Goal: Task Accomplishment & Management: Use online tool/utility

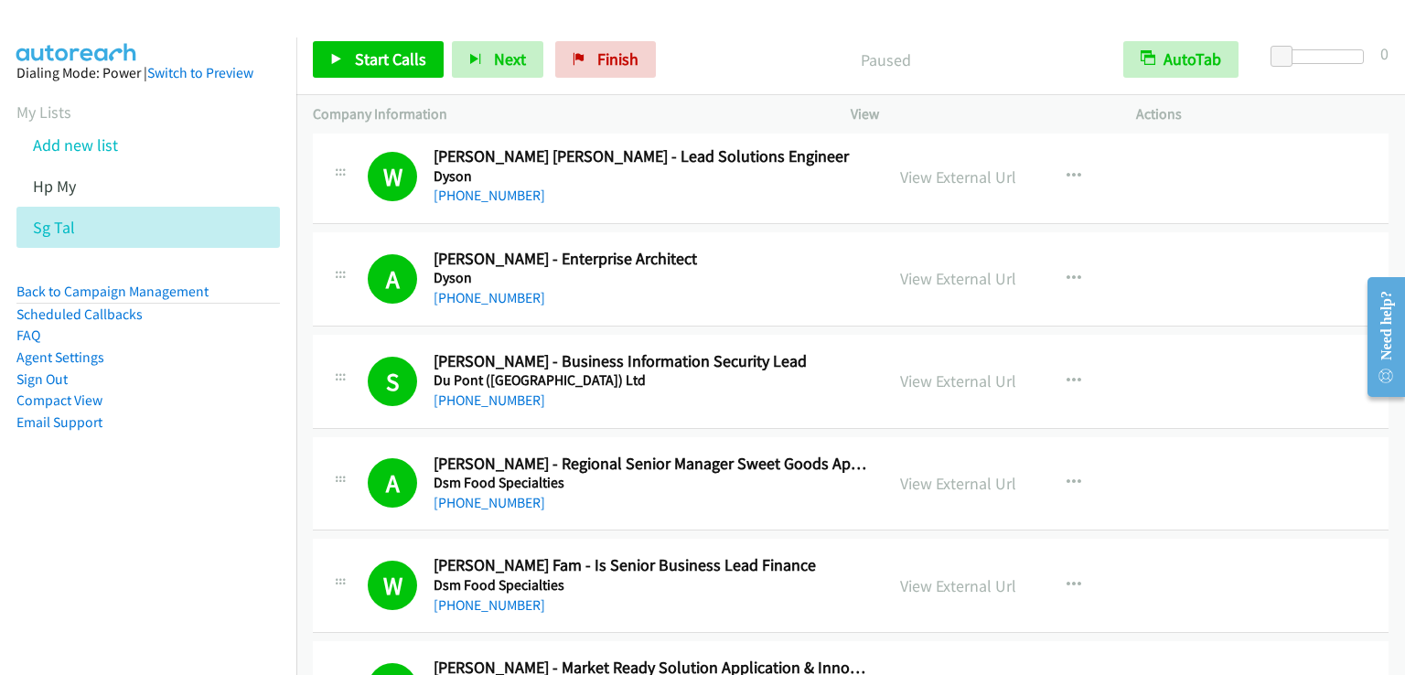
scroll to position [275, 0]
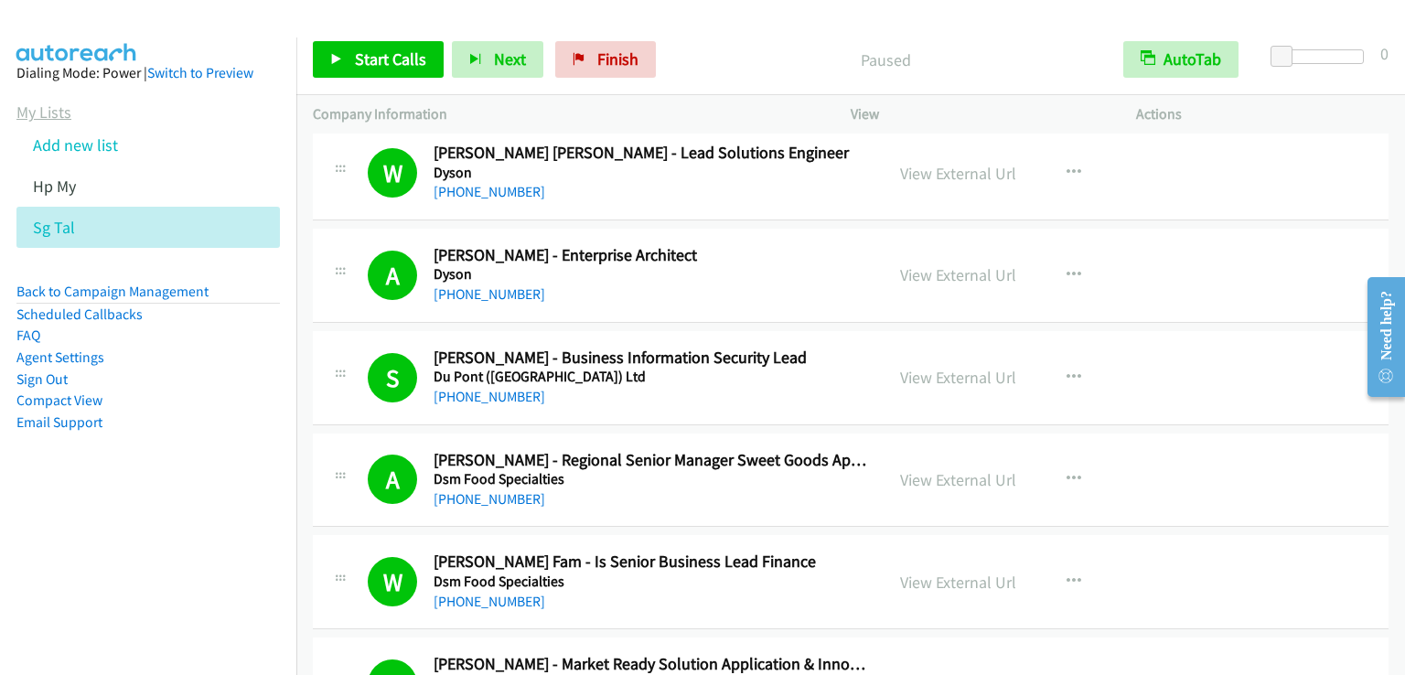
click at [62, 114] on link "My Lists" at bounding box center [43, 112] width 55 height 21
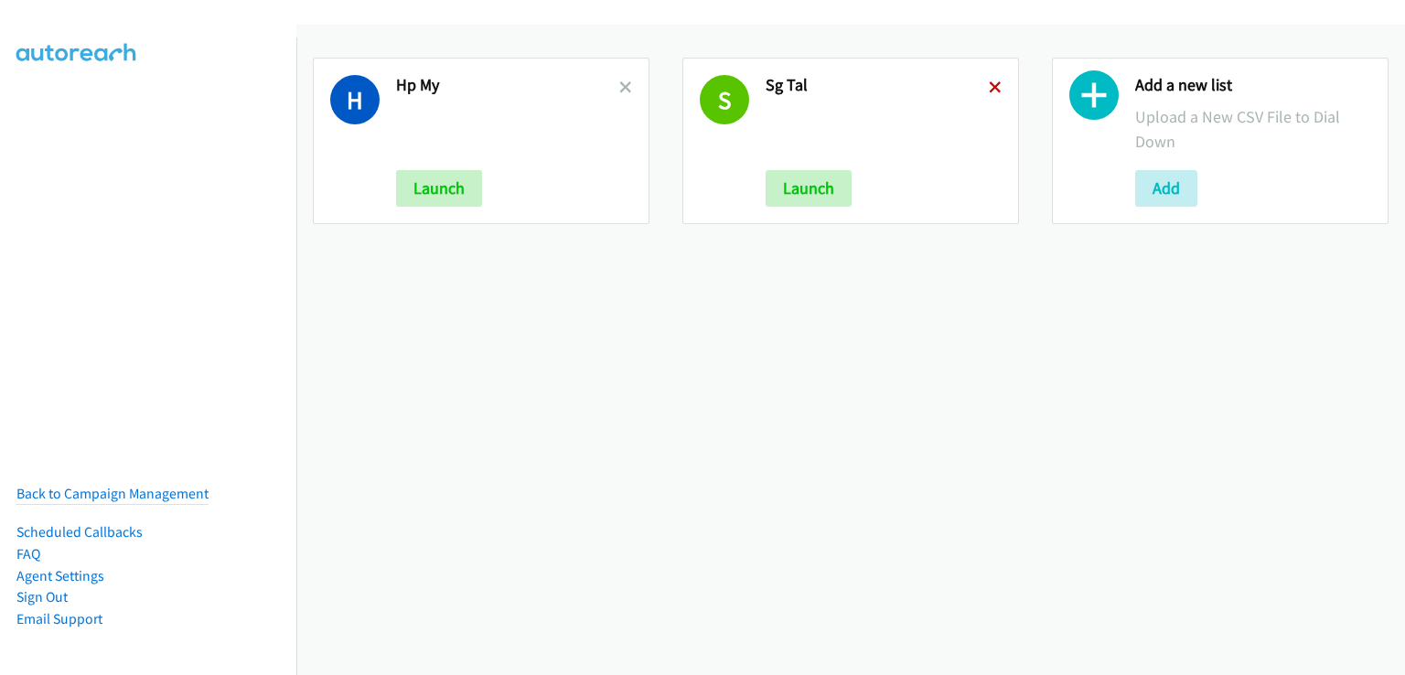
click at [989, 89] on icon at bounding box center [995, 88] width 13 height 13
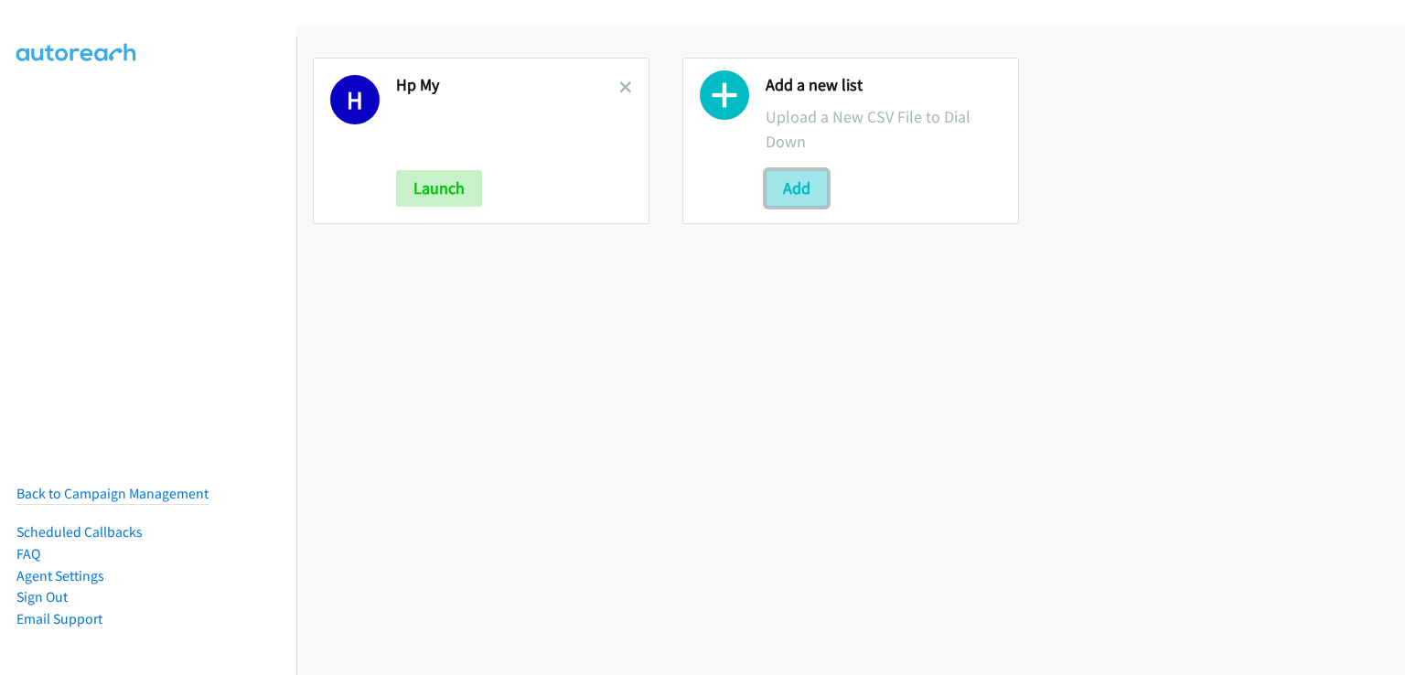
click at [792, 188] on button "Add" at bounding box center [797, 188] width 62 height 37
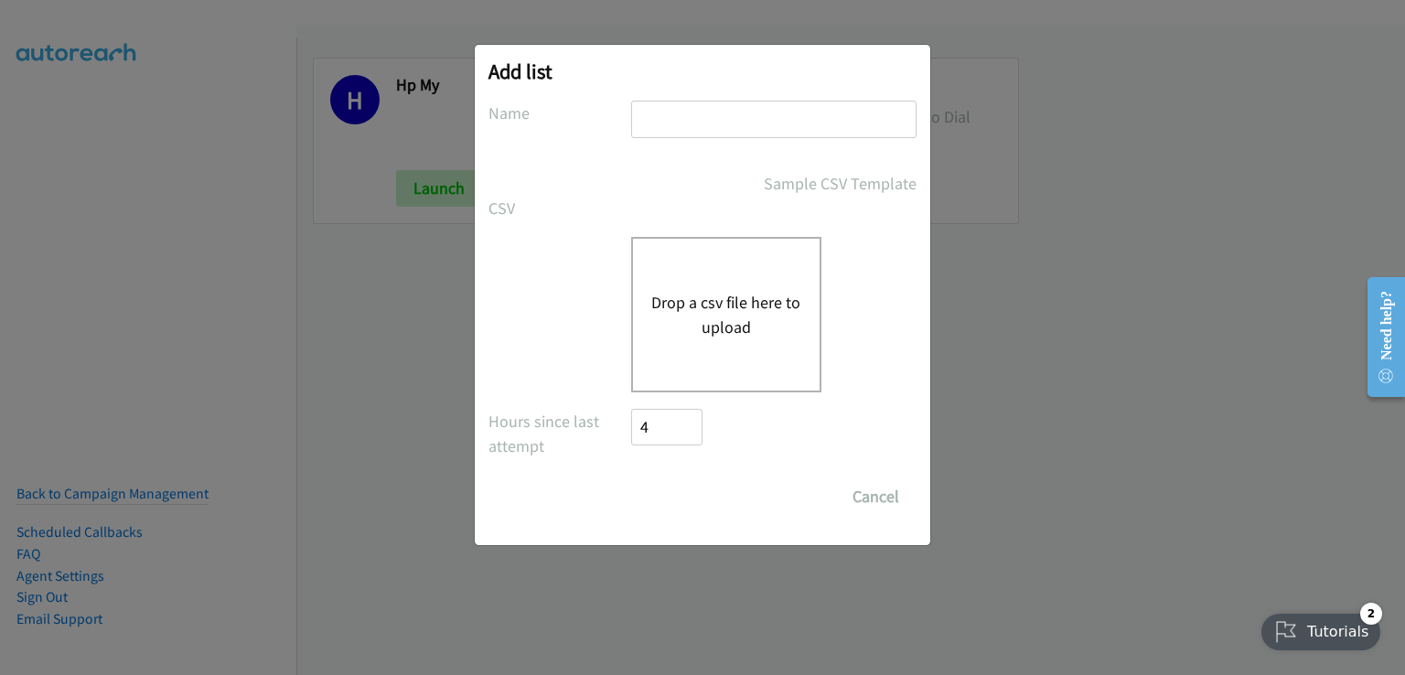
click at [707, 129] on input "text" at bounding box center [773, 120] width 285 height 38
type input "reach sg"
click at [696, 297] on button "Drop a csv file here to upload" at bounding box center [726, 314] width 150 height 49
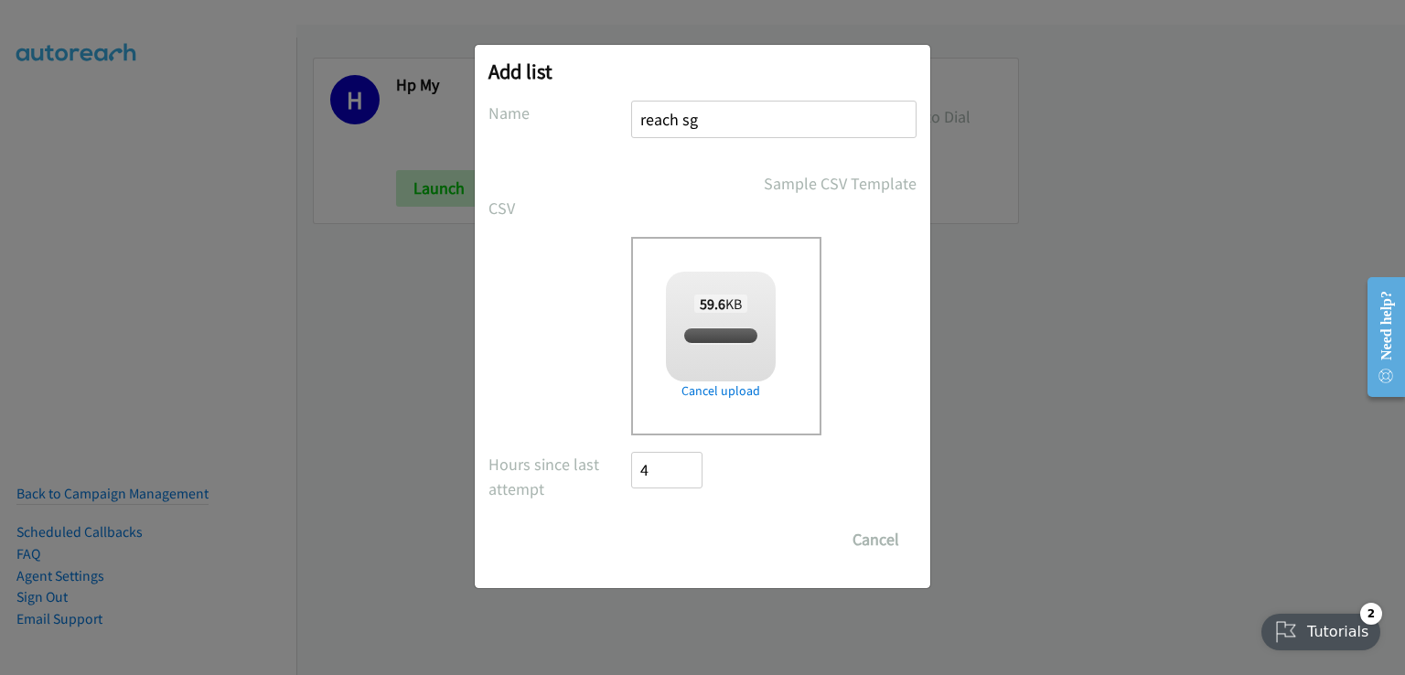
checkbox input "true"
click at [700, 539] on input "Save List" at bounding box center [679, 540] width 96 height 37
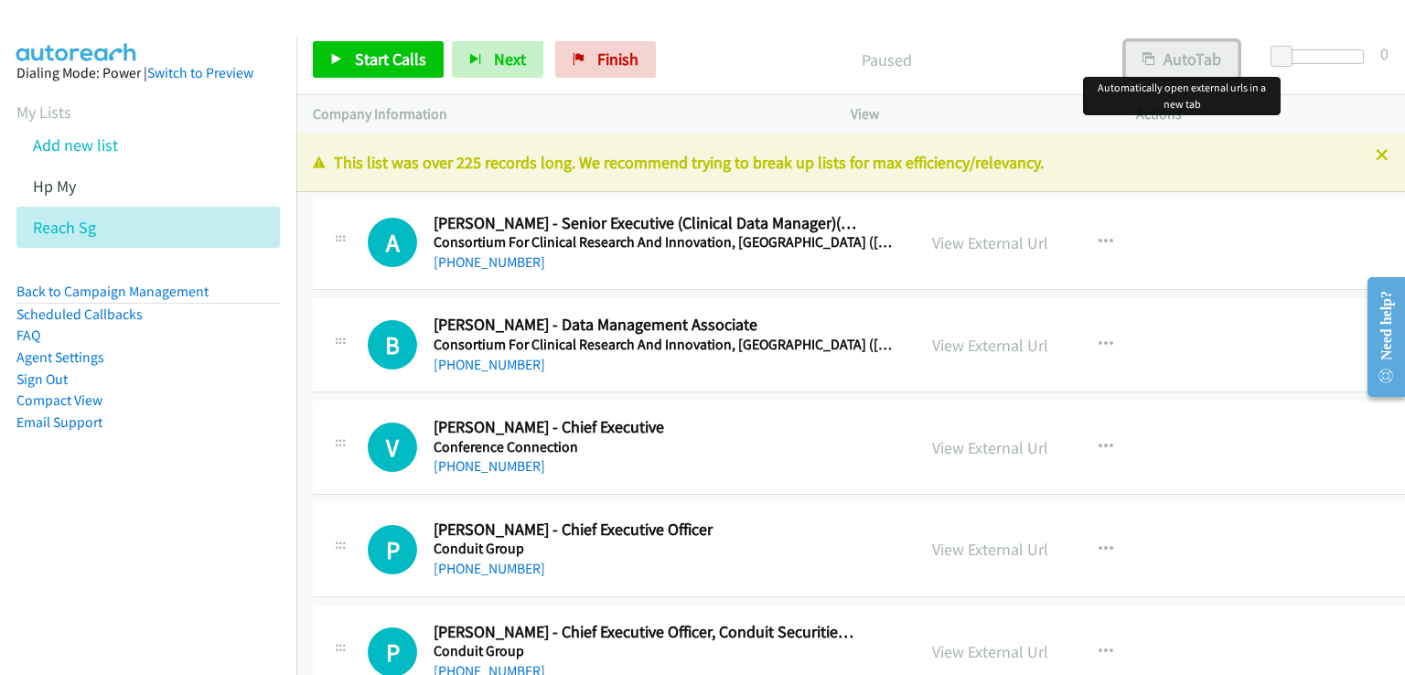
click at [1192, 55] on button "AutoTab" at bounding box center [1181, 59] width 113 height 37
click at [388, 59] on span "Start Calls" at bounding box center [390, 58] width 71 height 21
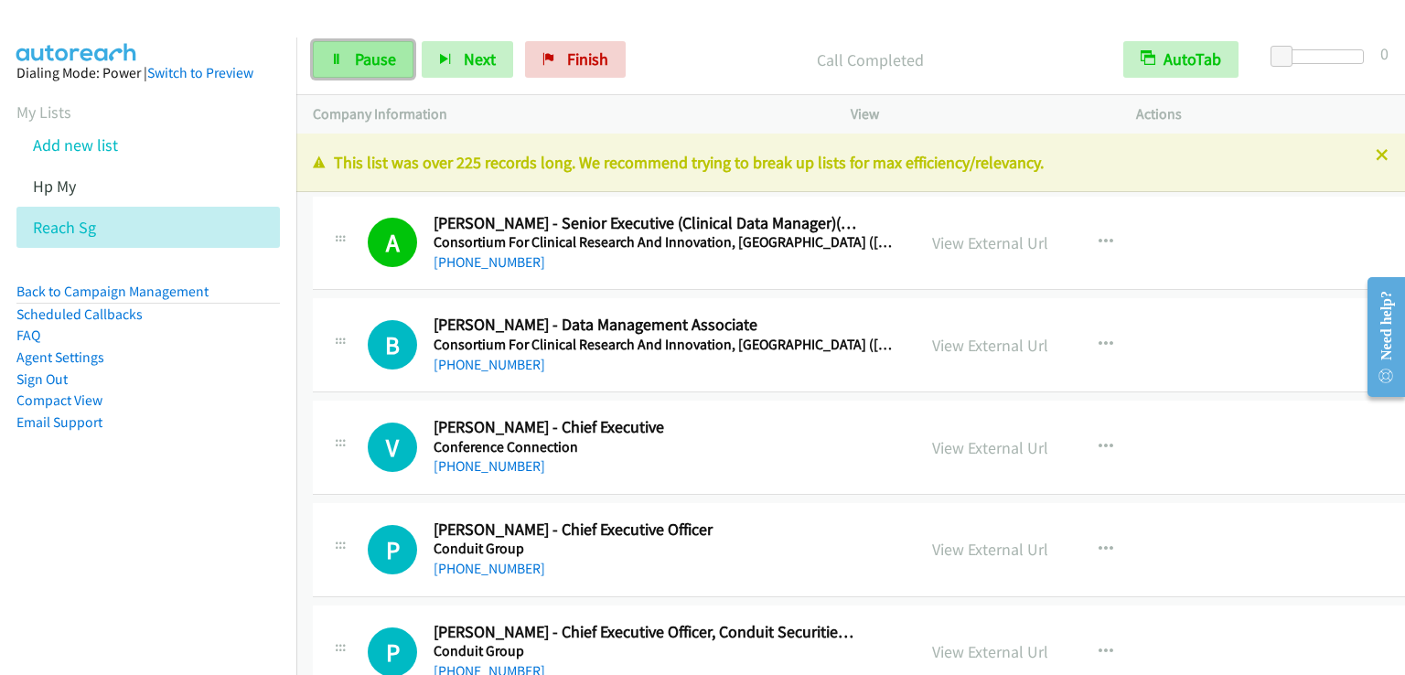
click at [388, 53] on span "Pause" at bounding box center [375, 58] width 41 height 21
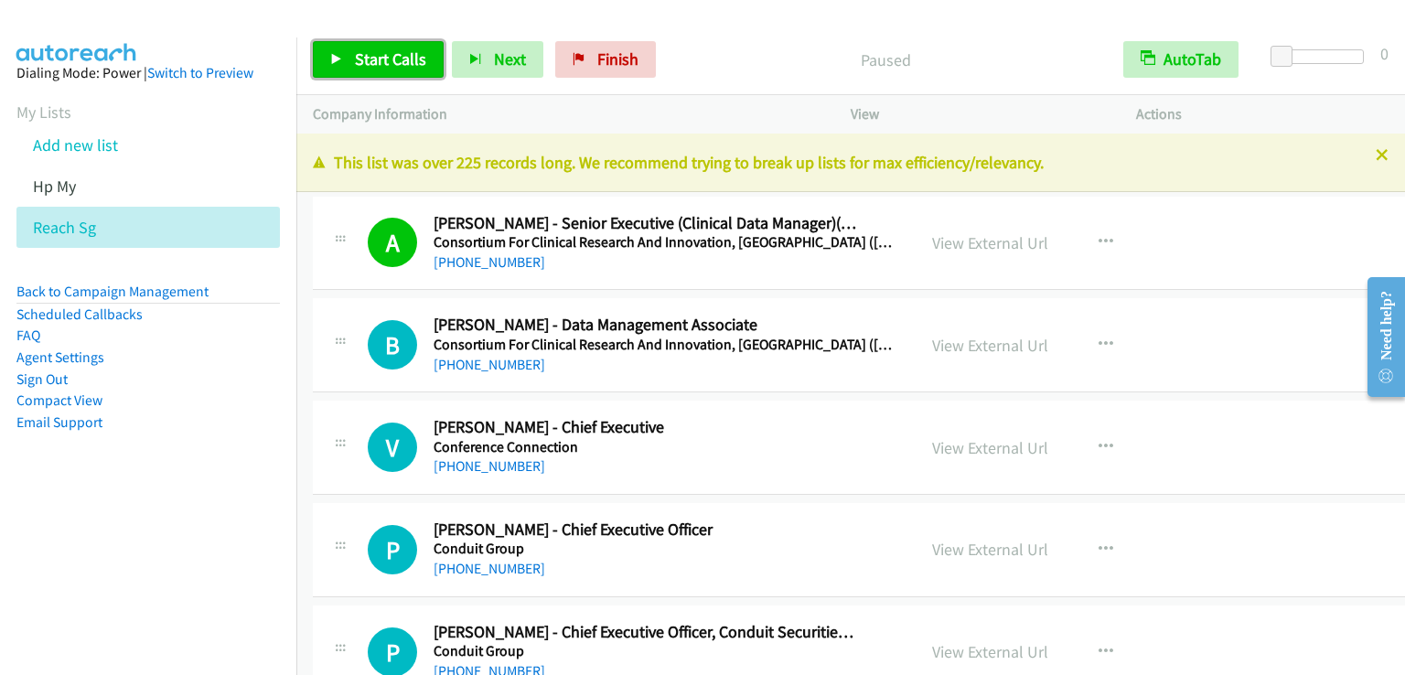
click at [388, 53] on span "Start Calls" at bounding box center [390, 58] width 71 height 21
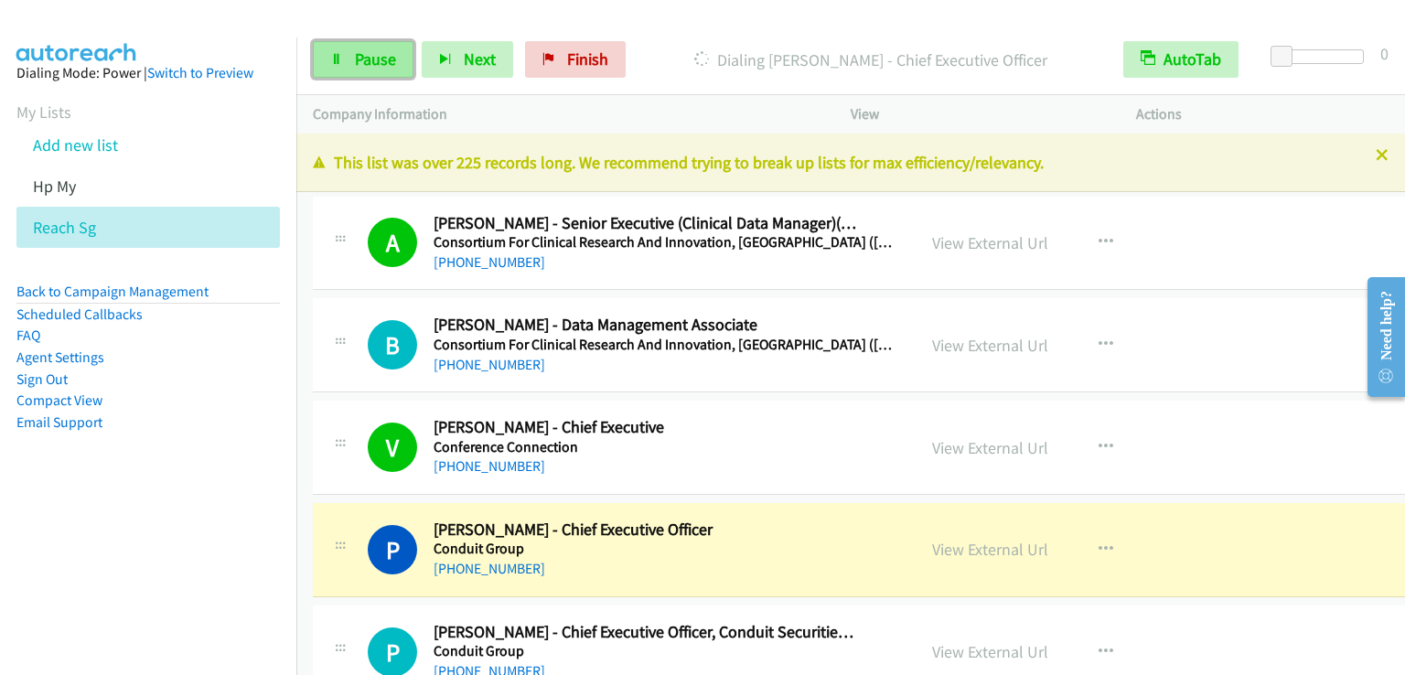
click at [383, 52] on span "Pause" at bounding box center [375, 58] width 41 height 21
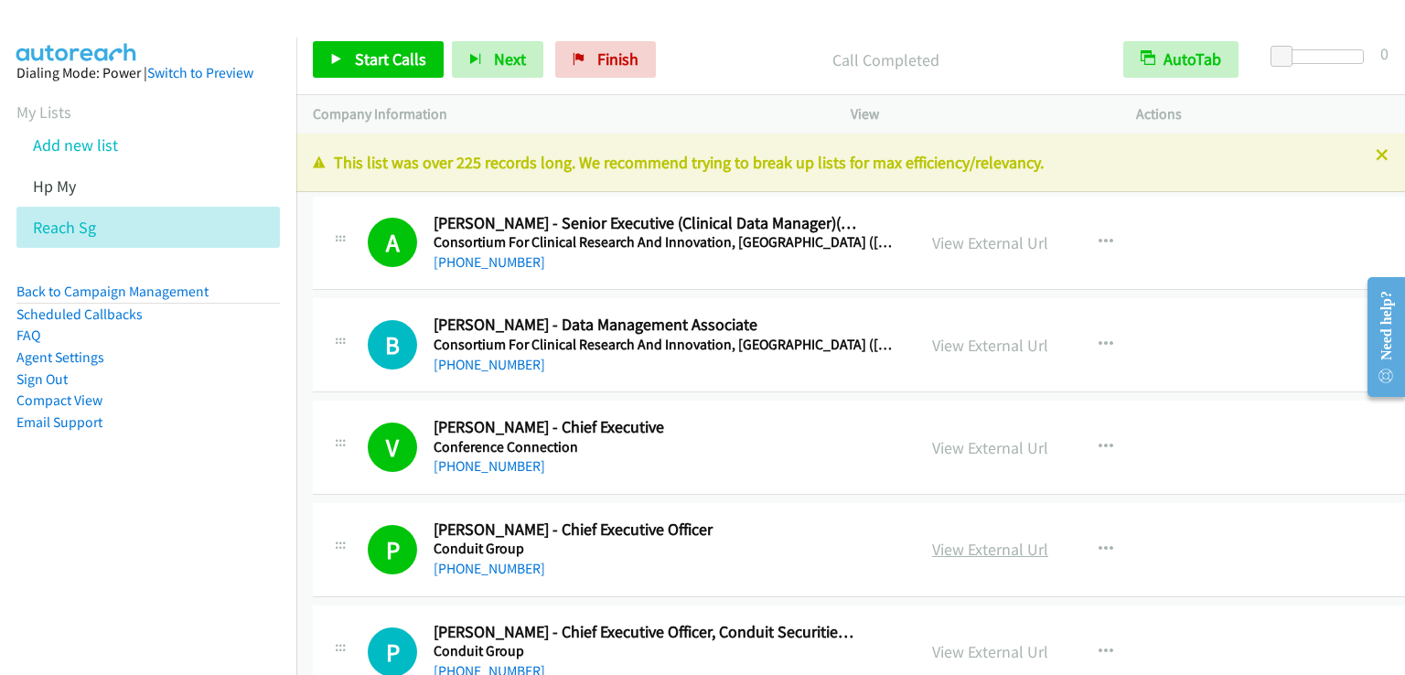
click at [969, 548] on link "View External Url" at bounding box center [990, 549] width 116 height 21
click at [371, 59] on span "Start Calls" at bounding box center [390, 58] width 71 height 21
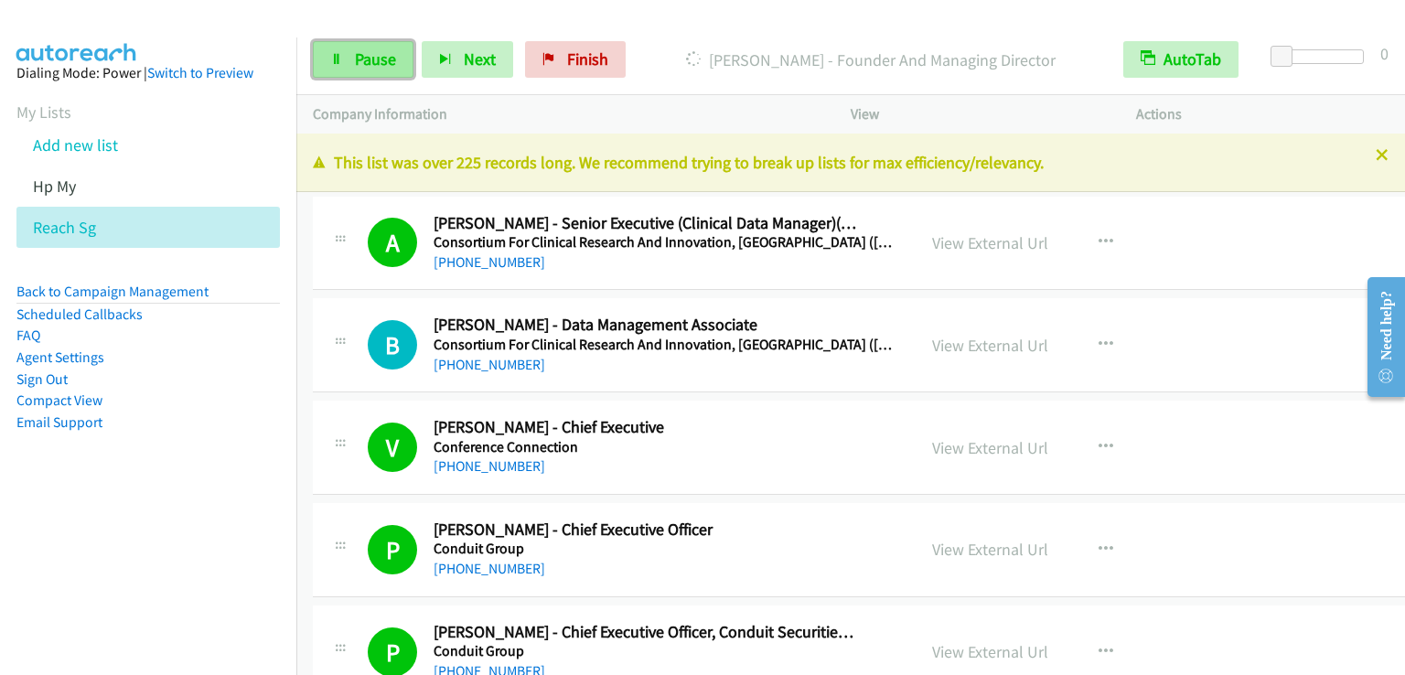
click at [355, 61] on span "Pause" at bounding box center [375, 58] width 41 height 21
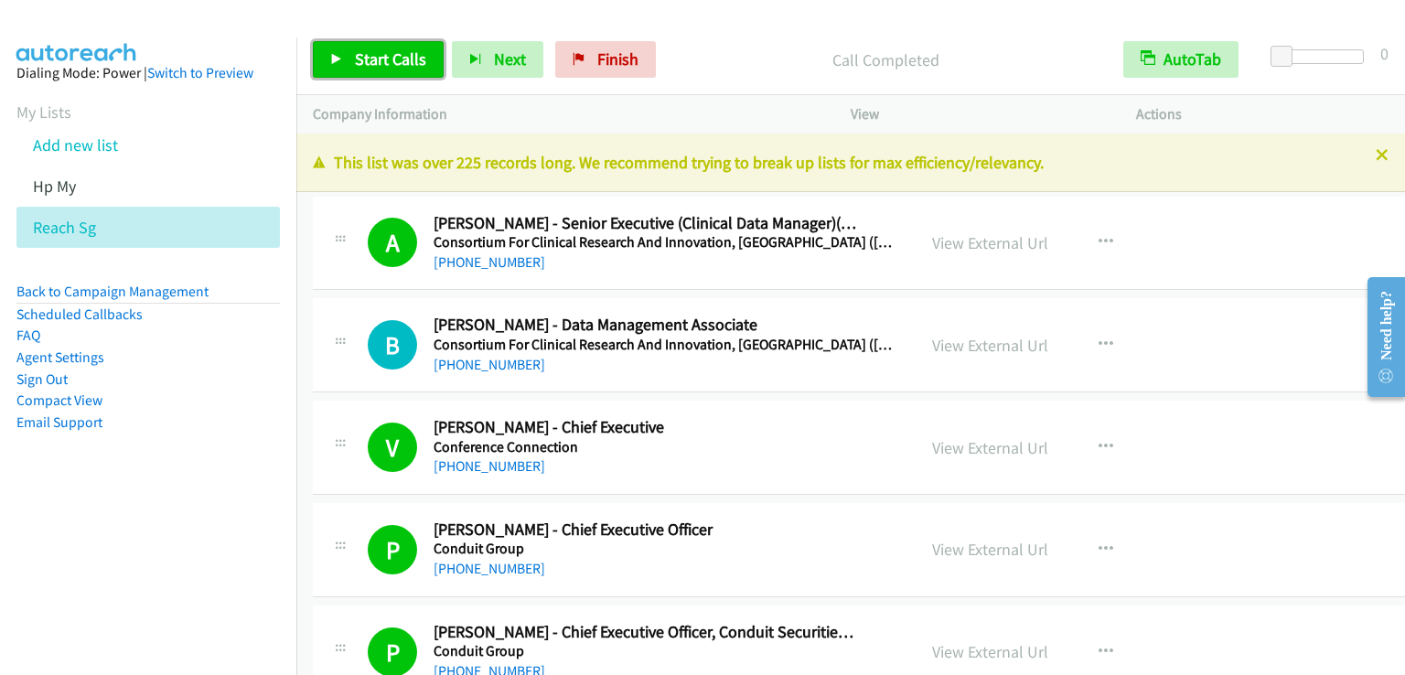
click at [364, 62] on span "Start Calls" at bounding box center [390, 58] width 71 height 21
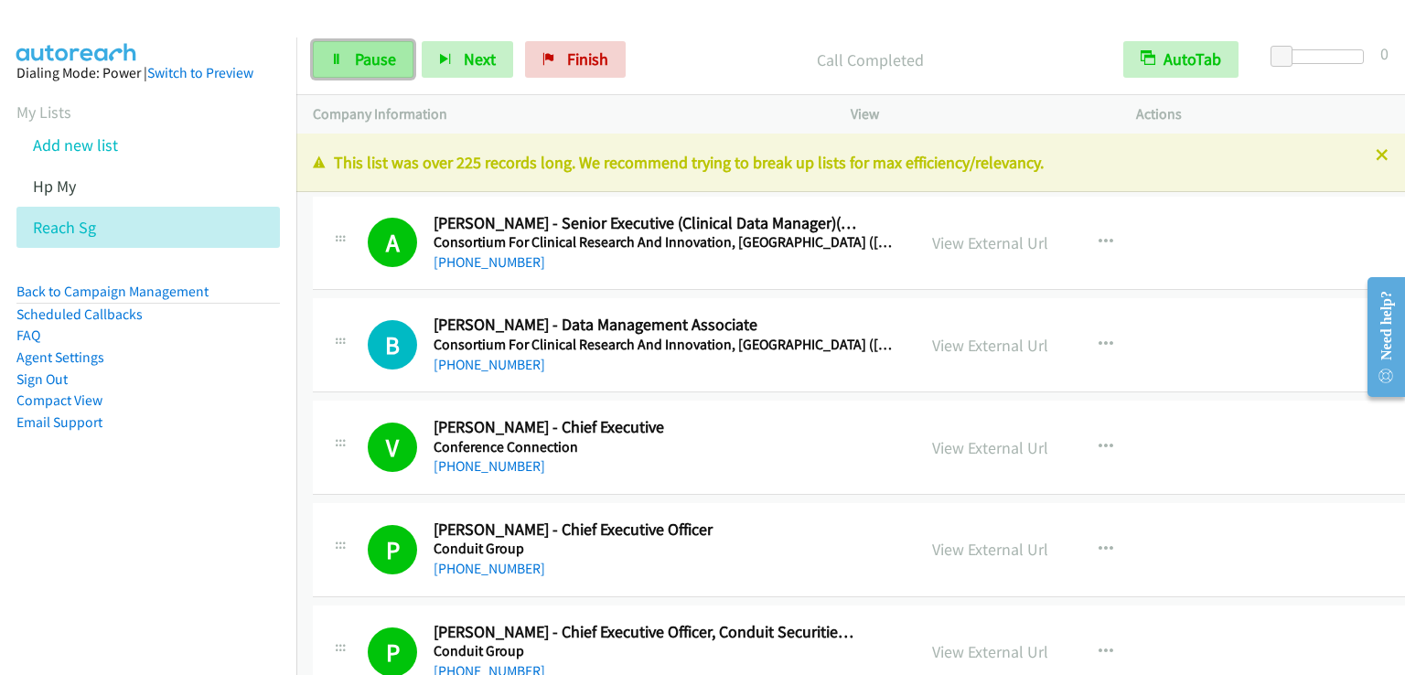
click at [367, 46] on link "Pause" at bounding box center [363, 59] width 101 height 37
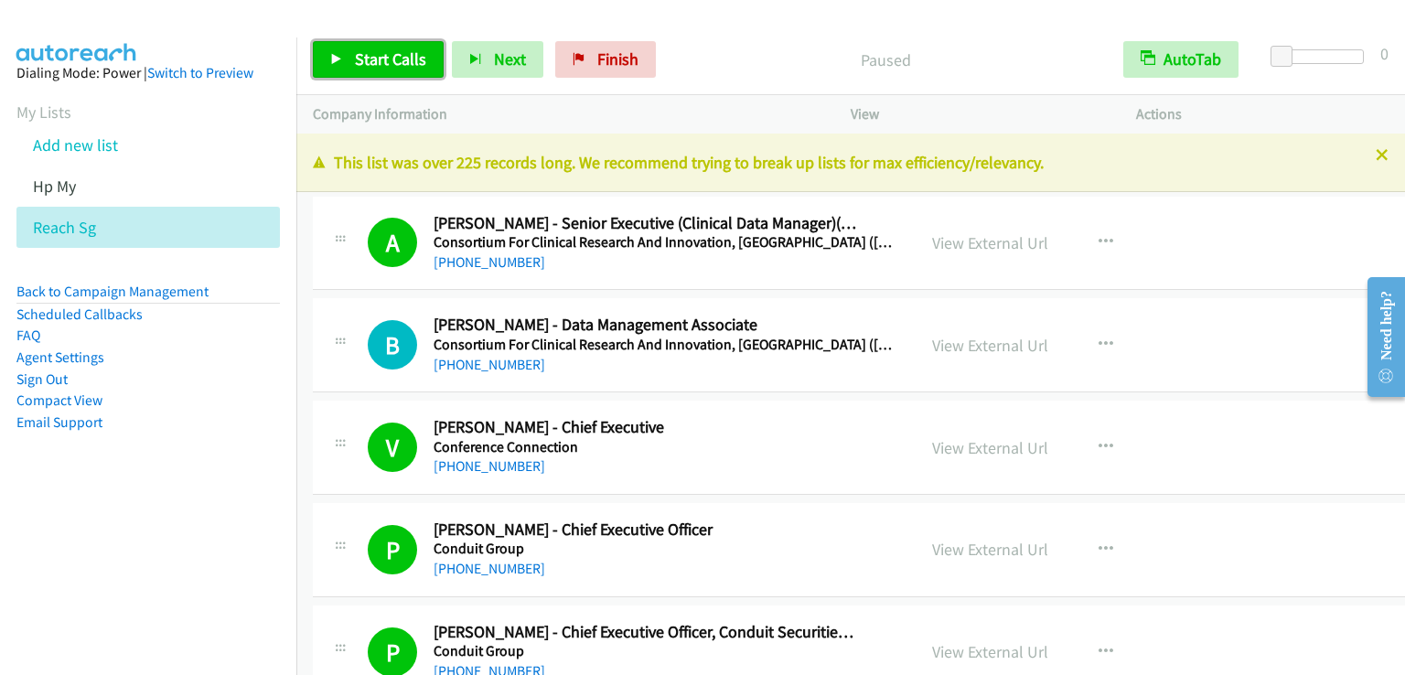
click at [367, 46] on link "Start Calls" at bounding box center [378, 59] width 131 height 37
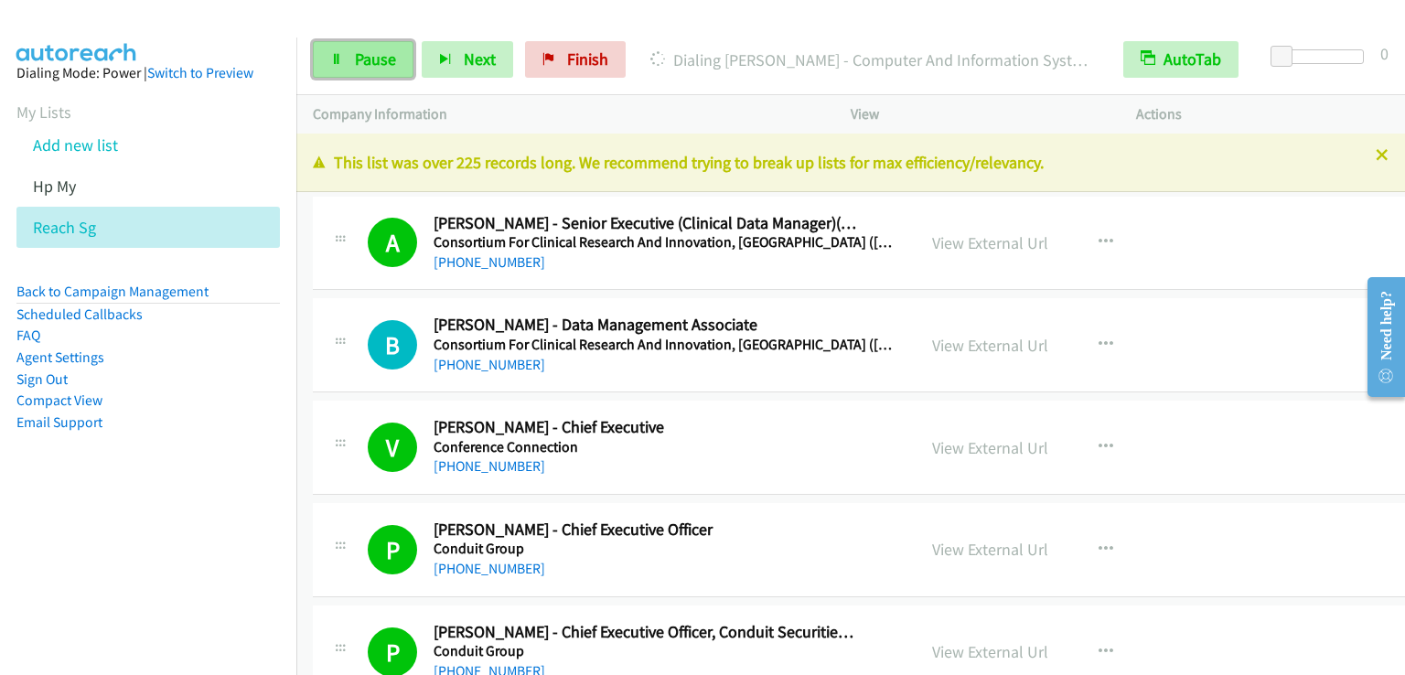
drag, startPoint x: 377, startPoint y: 66, endPoint x: 376, endPoint y: 52, distance: 13.8
click at [377, 66] on span "Pause" at bounding box center [375, 58] width 41 height 21
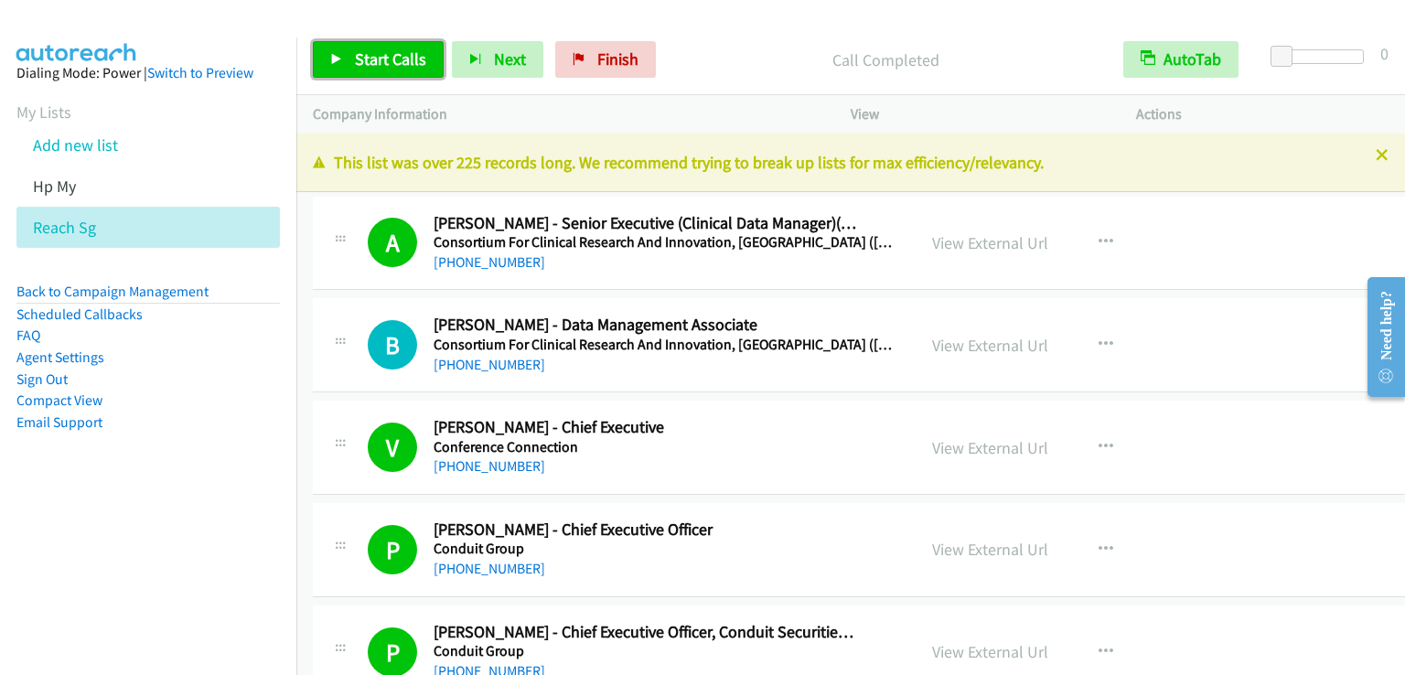
click at [371, 64] on span "Start Calls" at bounding box center [390, 58] width 71 height 21
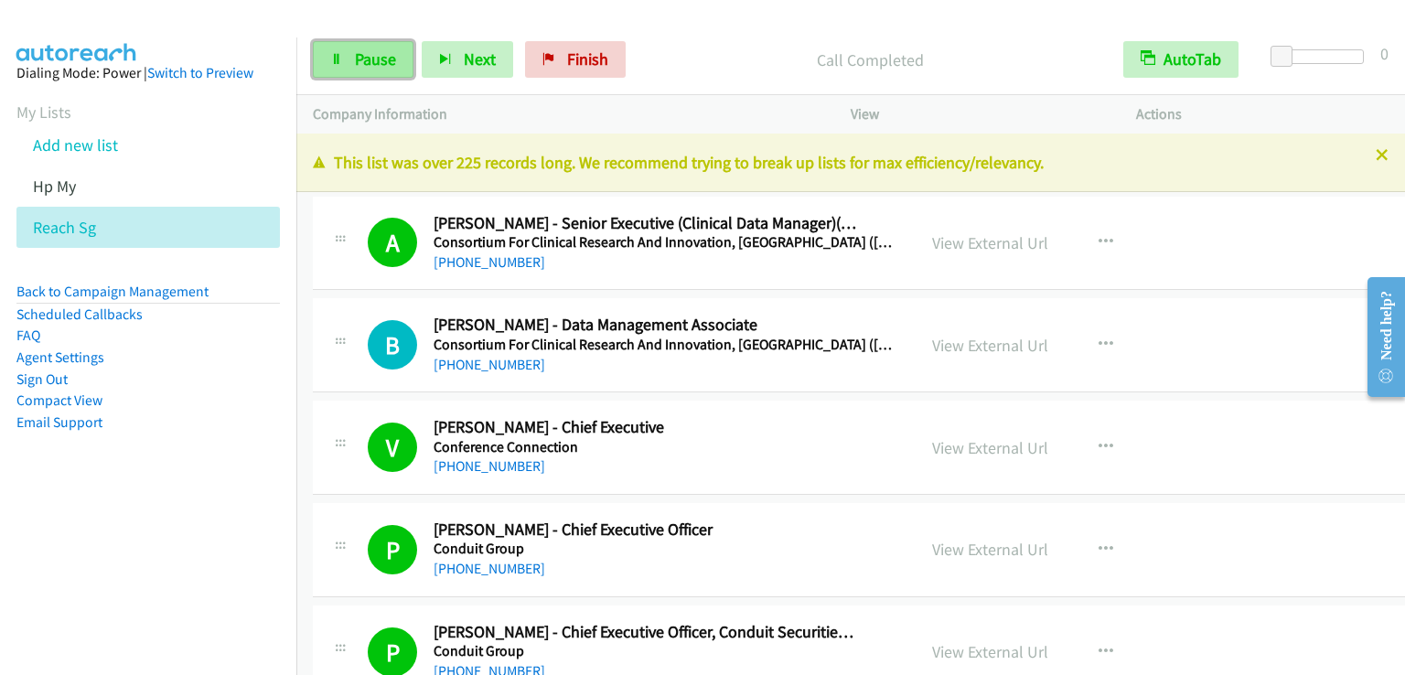
click at [372, 58] on span "Pause" at bounding box center [375, 58] width 41 height 21
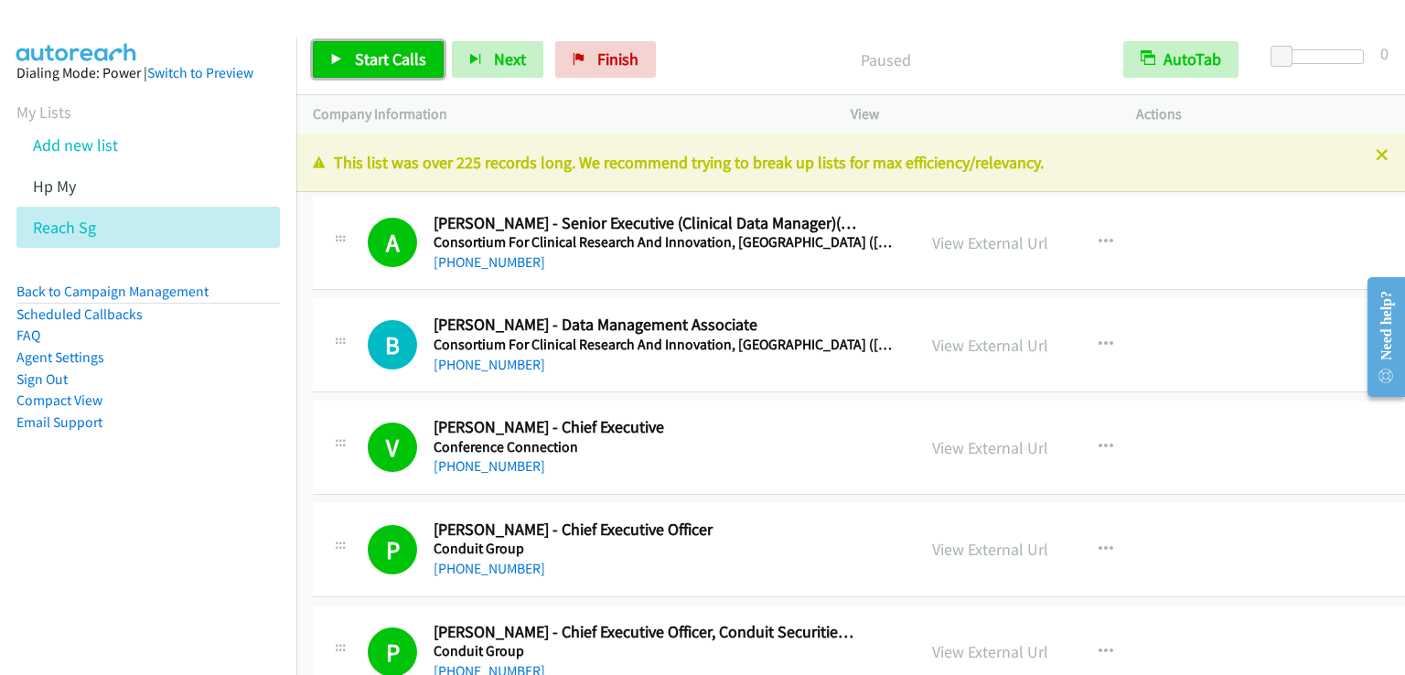
click at [372, 58] on span "Start Calls" at bounding box center [390, 58] width 71 height 21
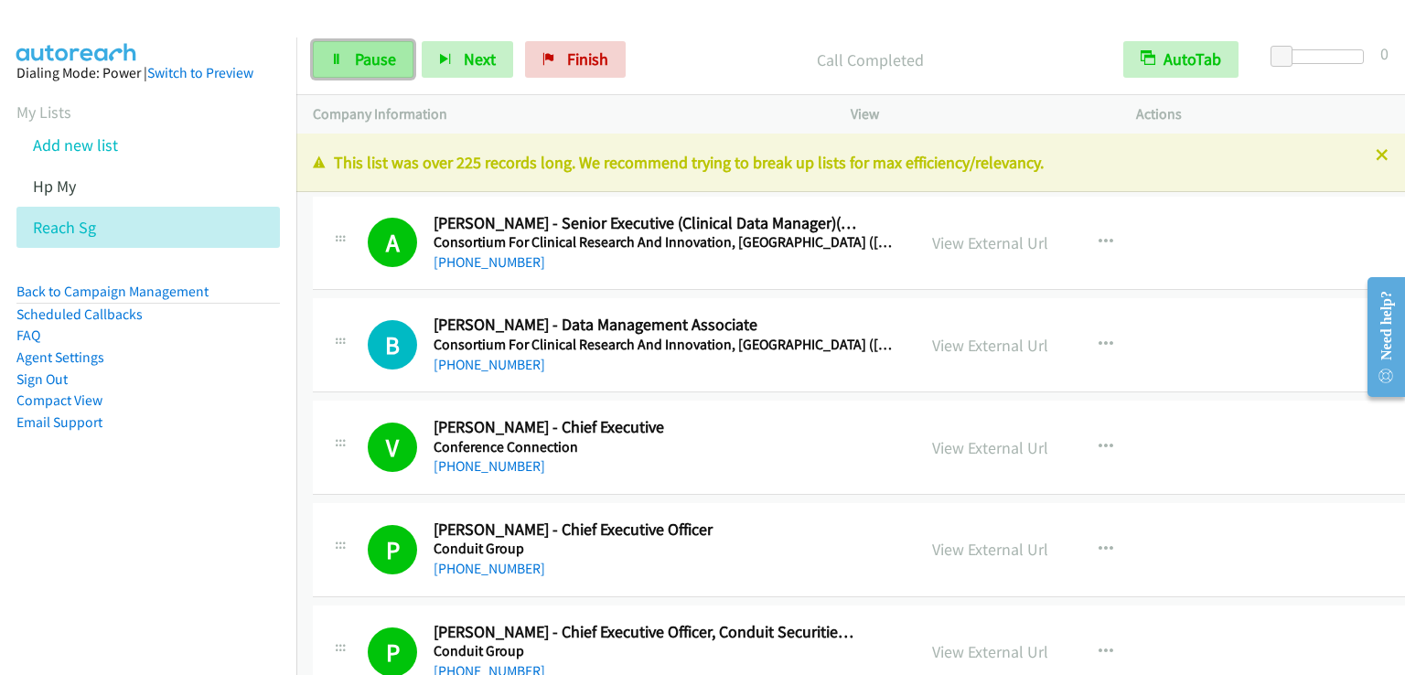
click at [377, 55] on span "Pause" at bounding box center [375, 58] width 41 height 21
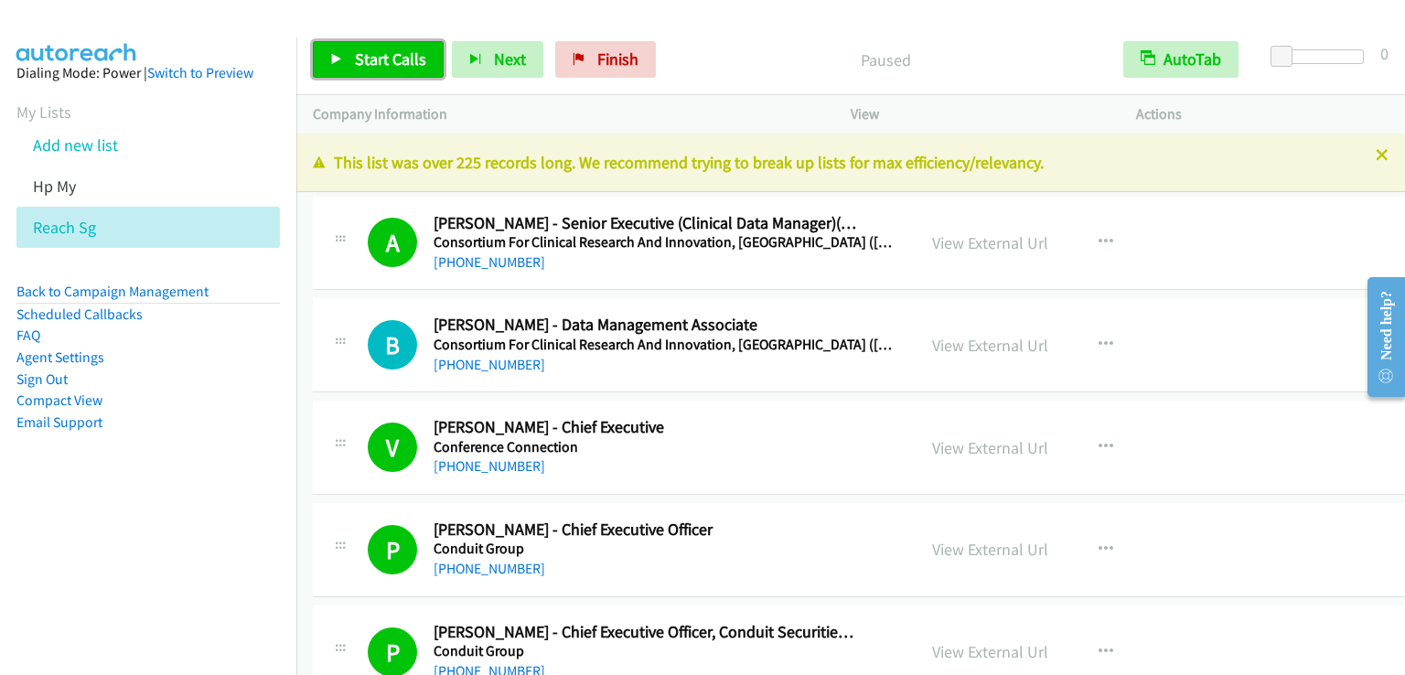
click at [377, 55] on span "Start Calls" at bounding box center [390, 58] width 71 height 21
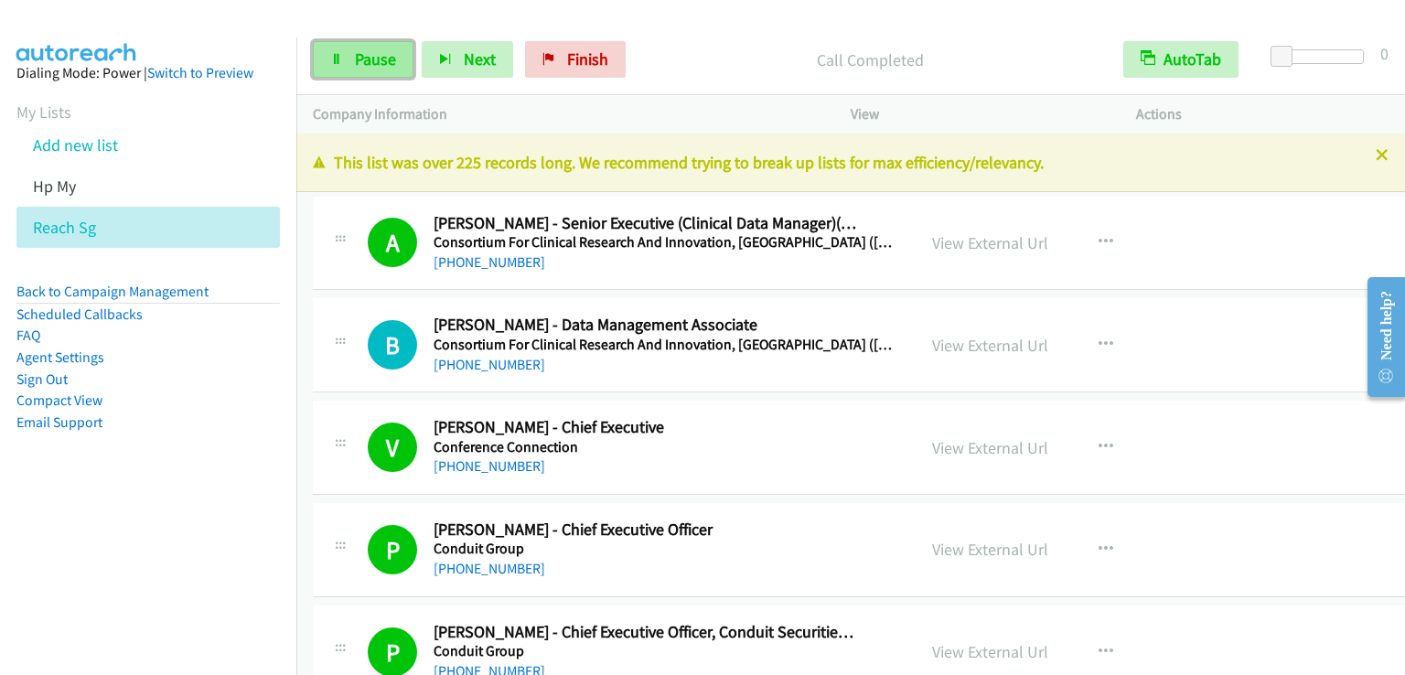
click at [372, 66] on span "Pause" at bounding box center [375, 58] width 41 height 21
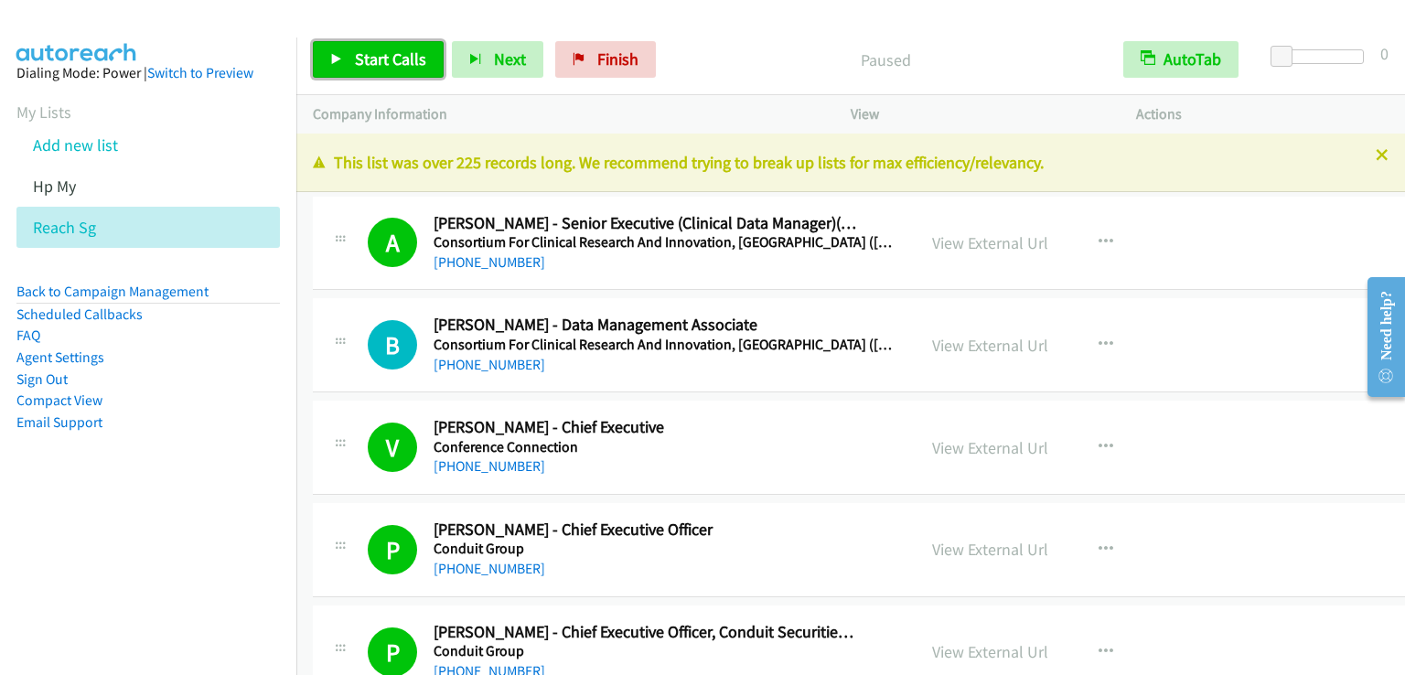
click at [372, 66] on span "Start Calls" at bounding box center [390, 58] width 71 height 21
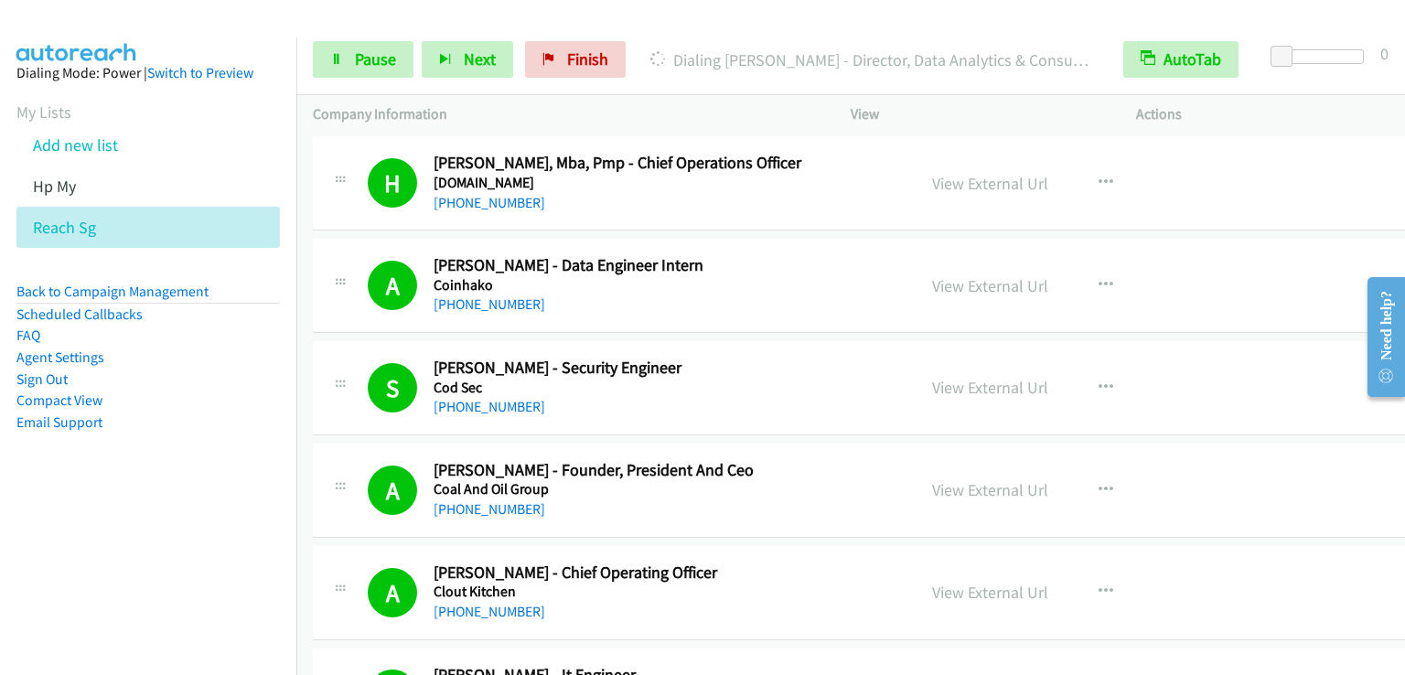
scroll to position [824, 0]
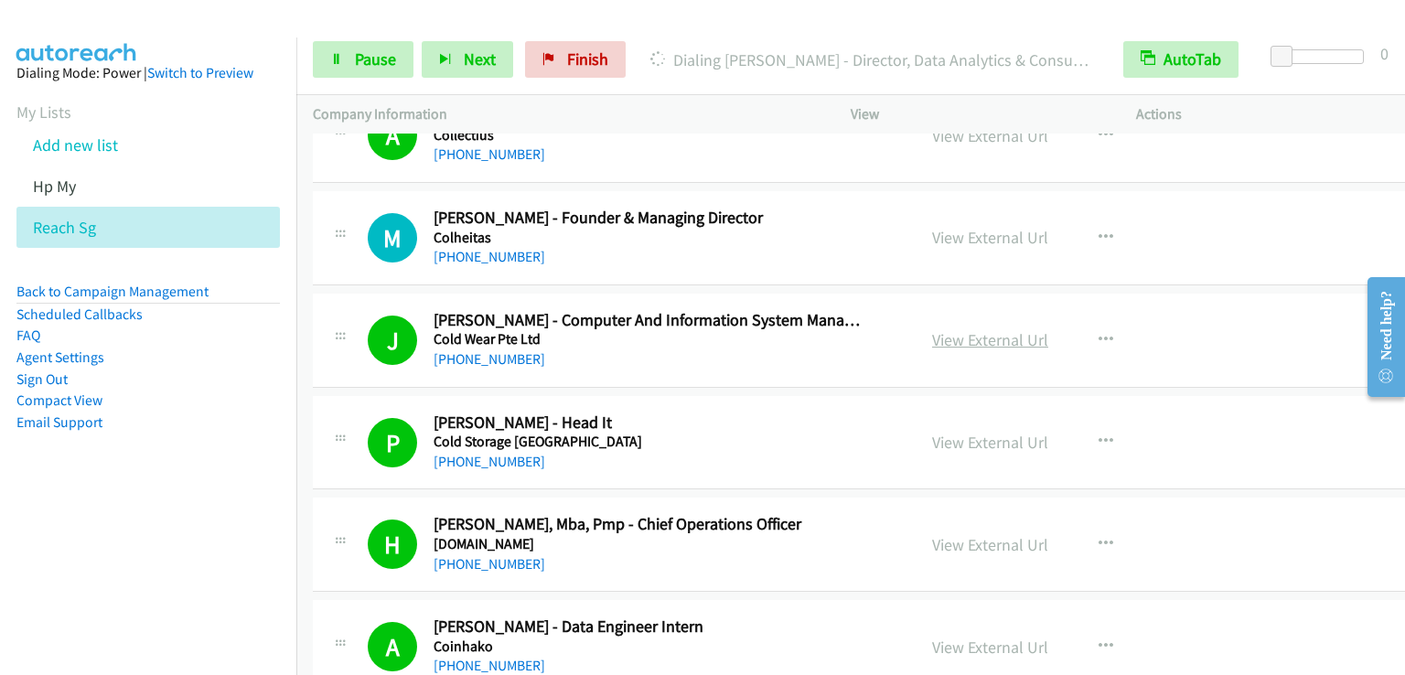
click at [990, 334] on link "View External Url" at bounding box center [990, 339] width 116 height 21
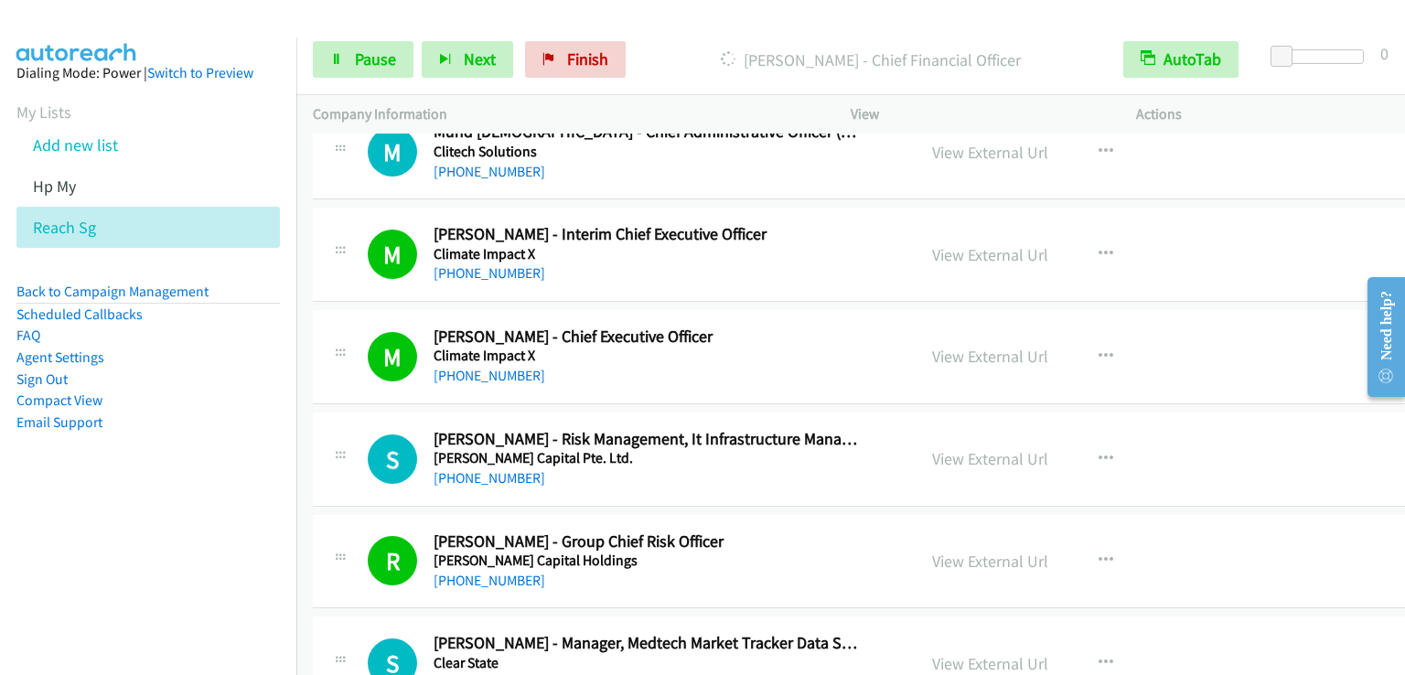
scroll to position [2471, 0]
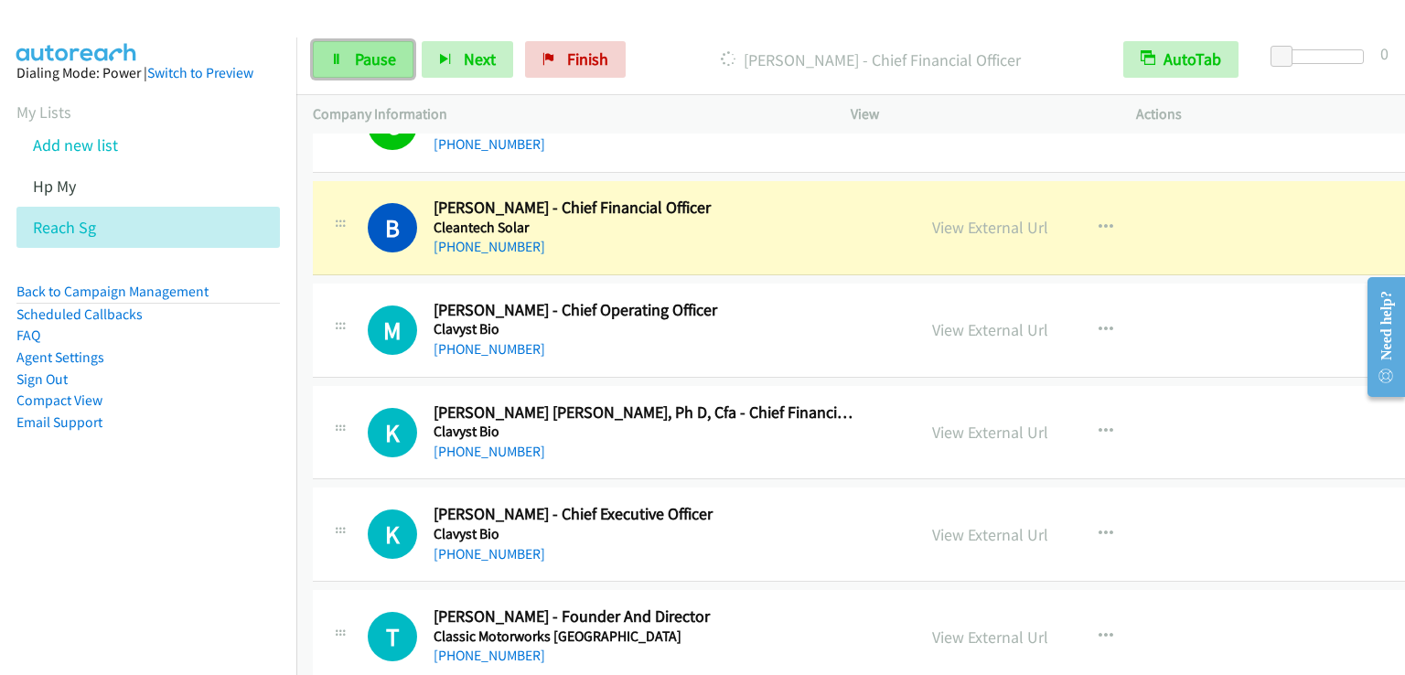
click at [336, 46] on link "Pause" at bounding box center [363, 59] width 101 height 37
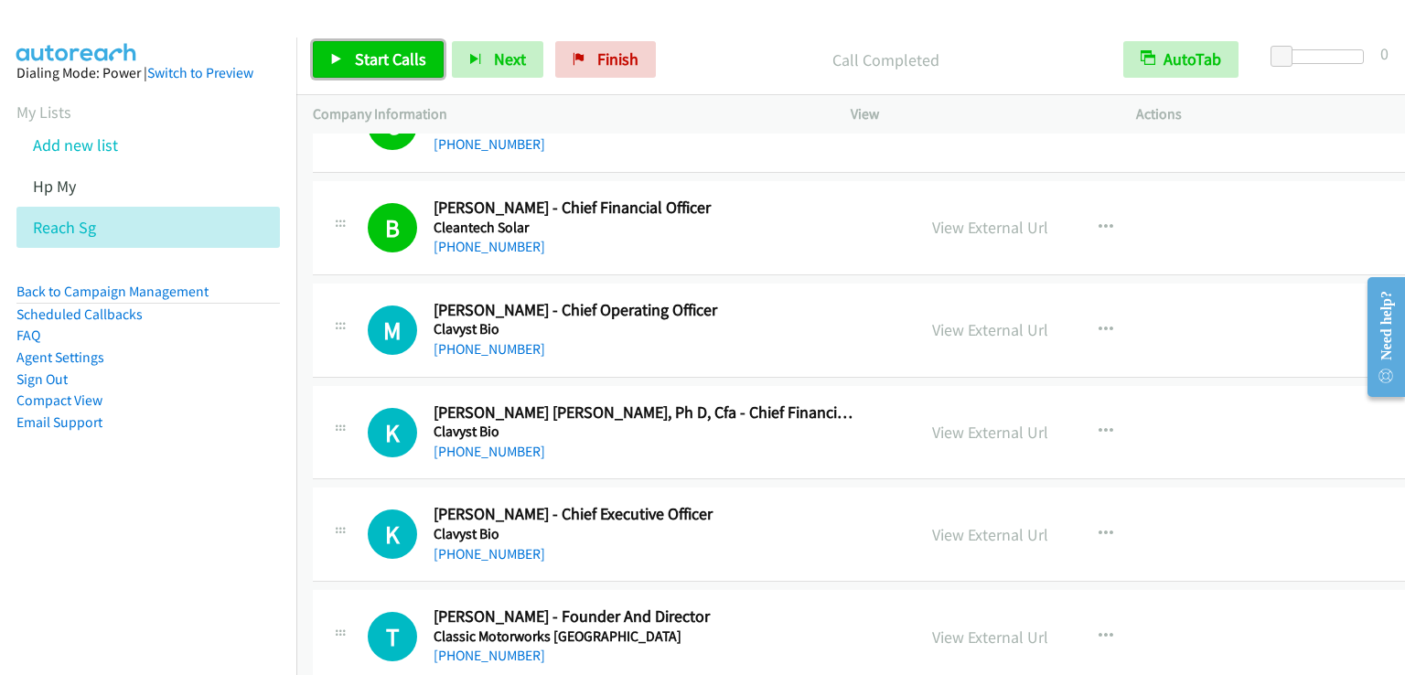
click at [386, 54] on span "Start Calls" at bounding box center [390, 58] width 71 height 21
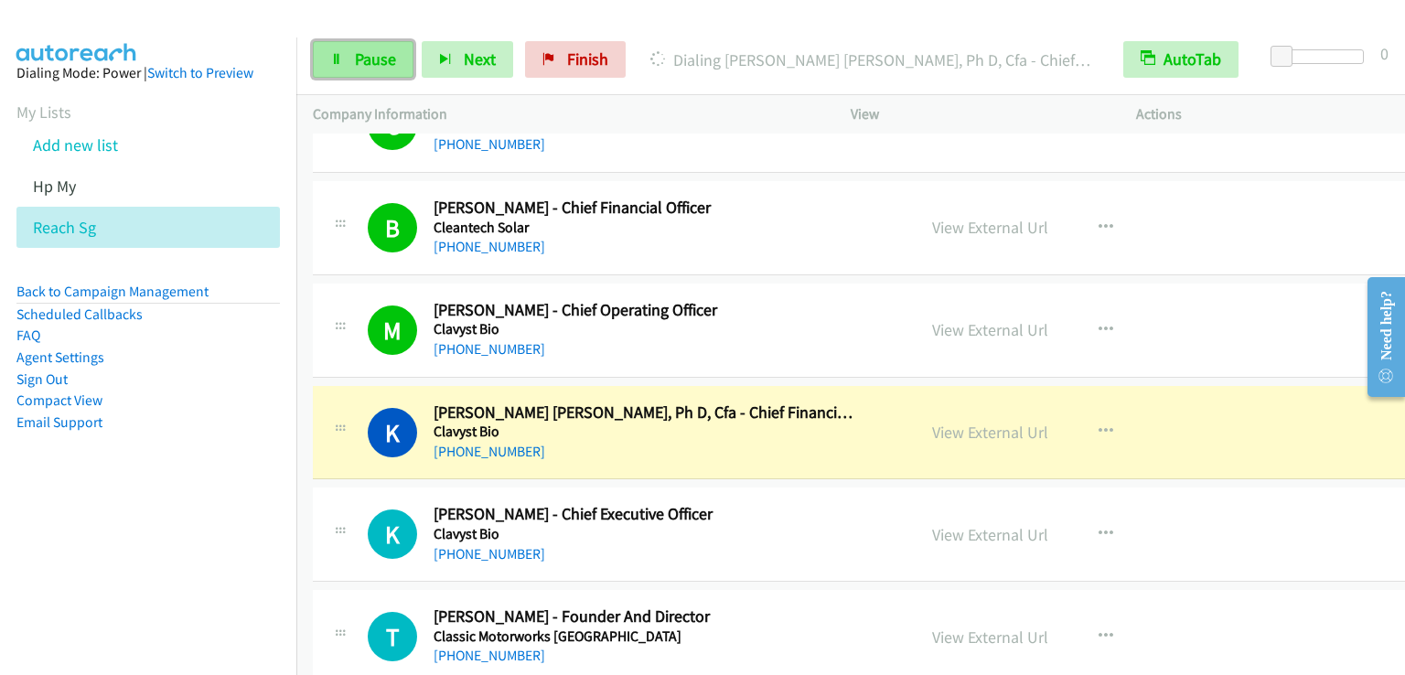
click at [337, 59] on icon at bounding box center [336, 60] width 13 height 13
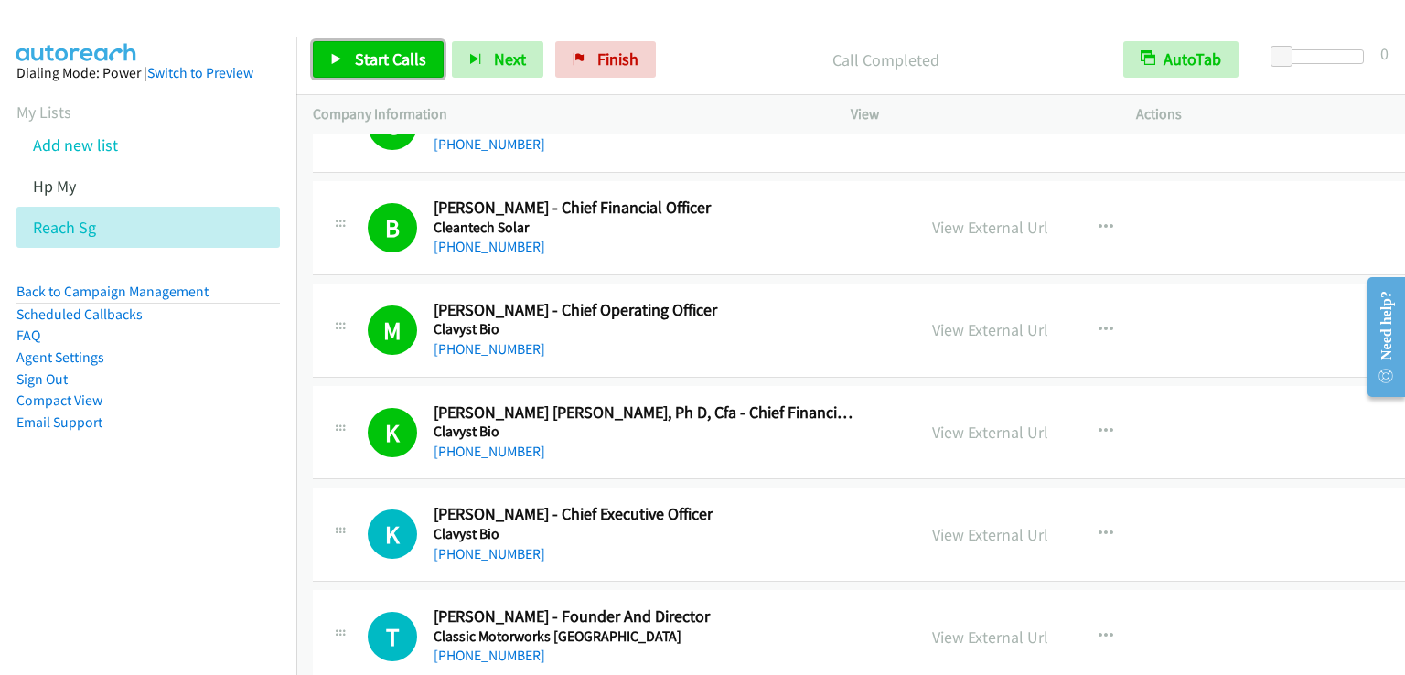
click at [372, 56] on span "Start Calls" at bounding box center [390, 58] width 71 height 21
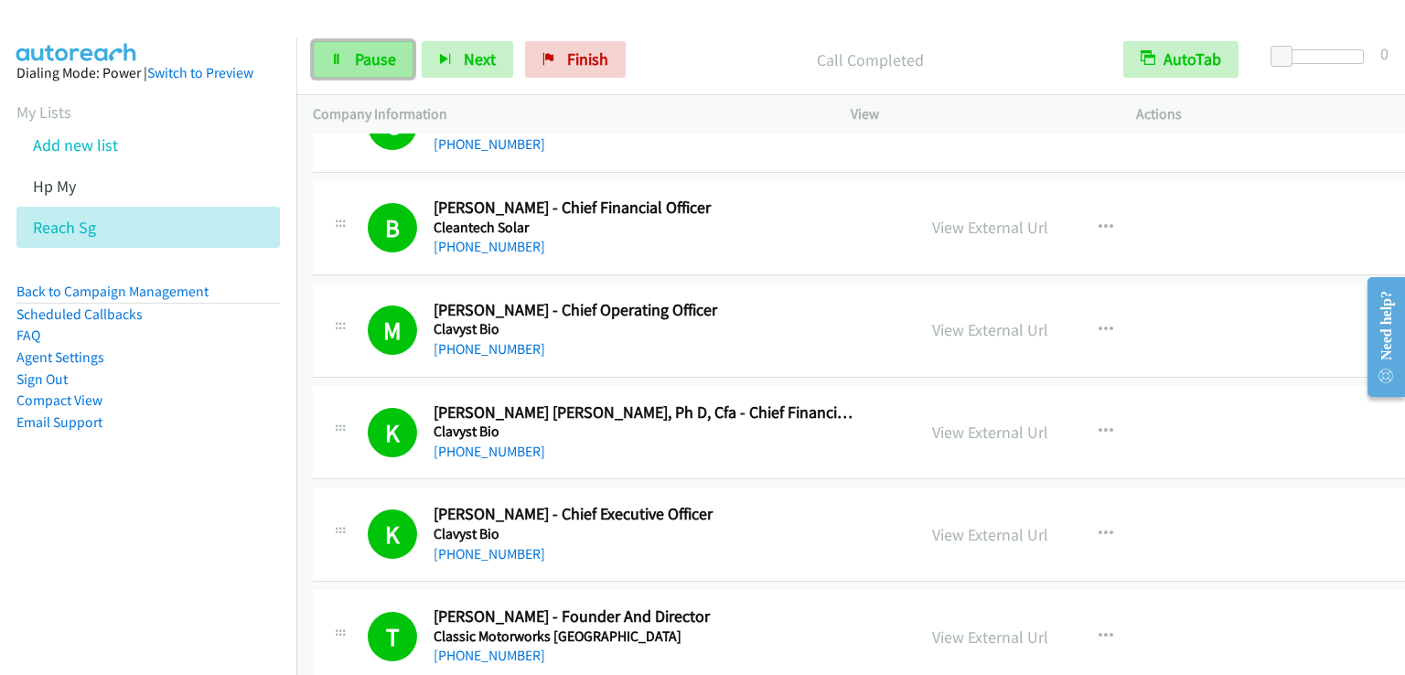
click at [368, 59] on span "Pause" at bounding box center [375, 58] width 41 height 21
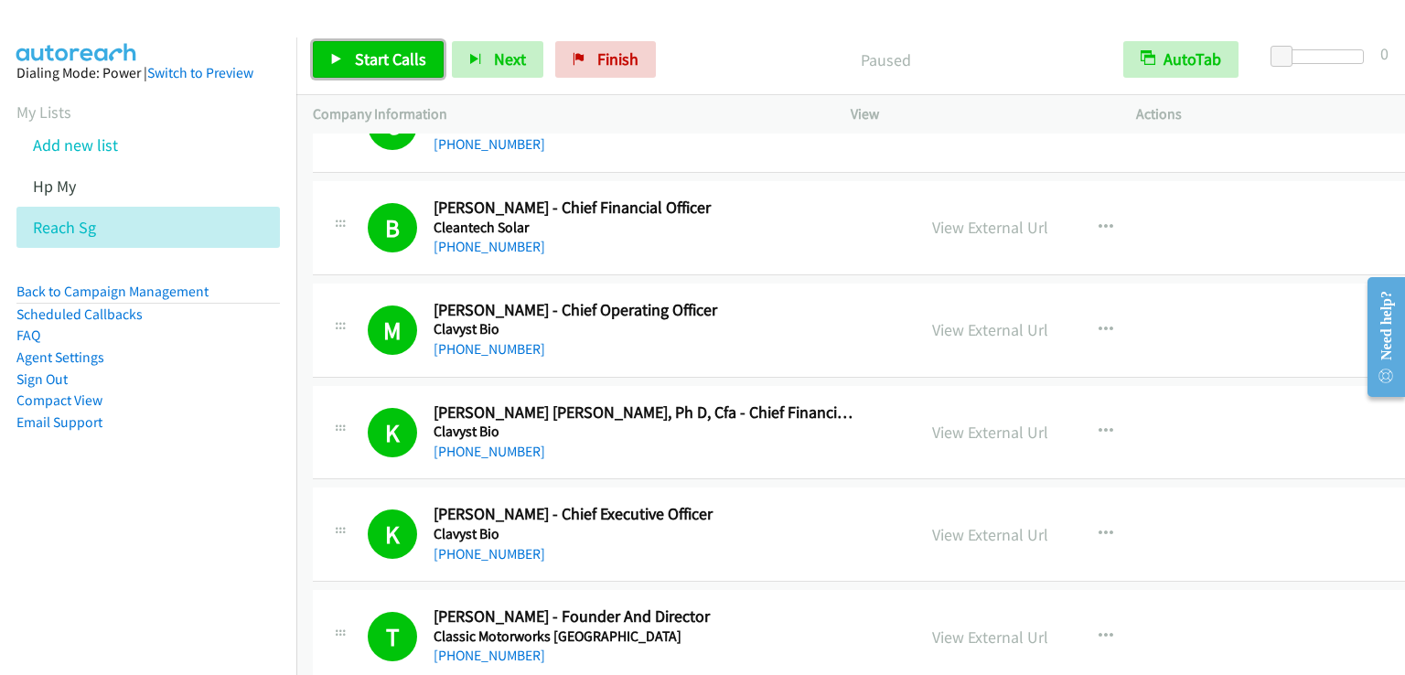
click at [367, 59] on span "Start Calls" at bounding box center [390, 58] width 71 height 21
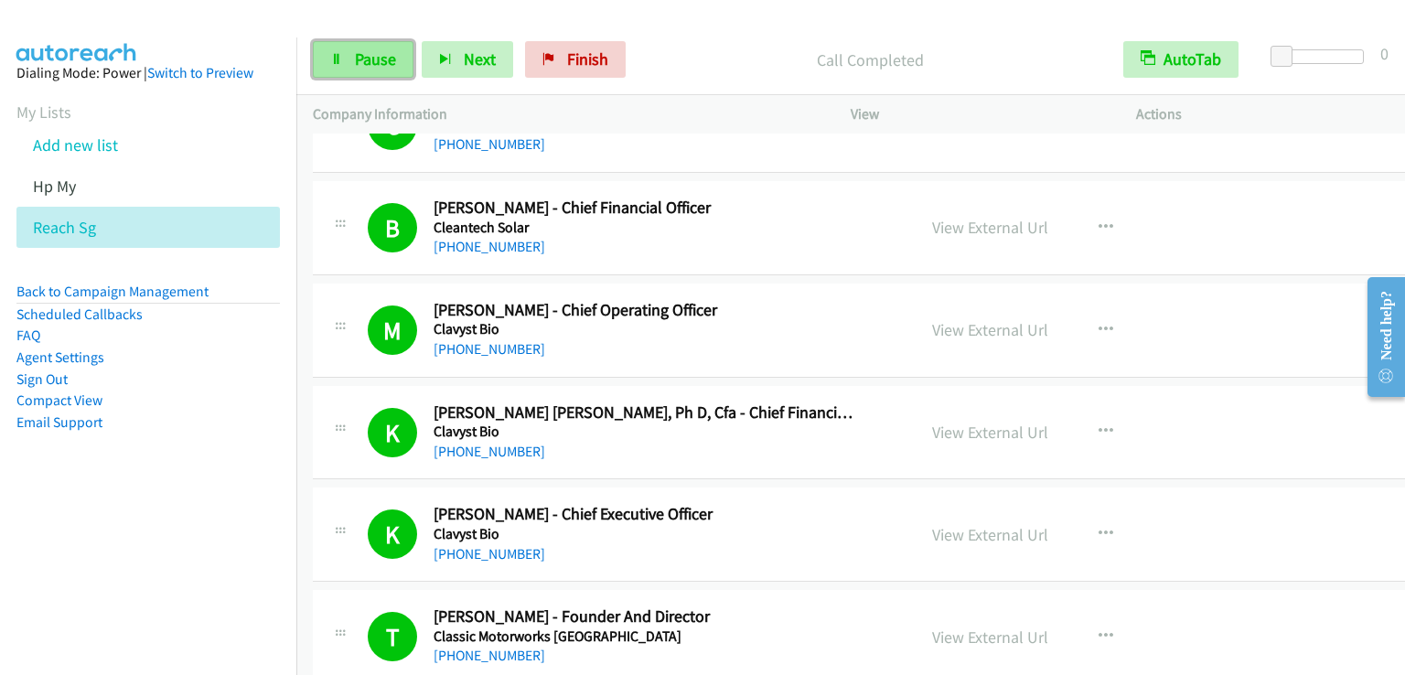
click at [371, 48] on span "Pause" at bounding box center [375, 58] width 41 height 21
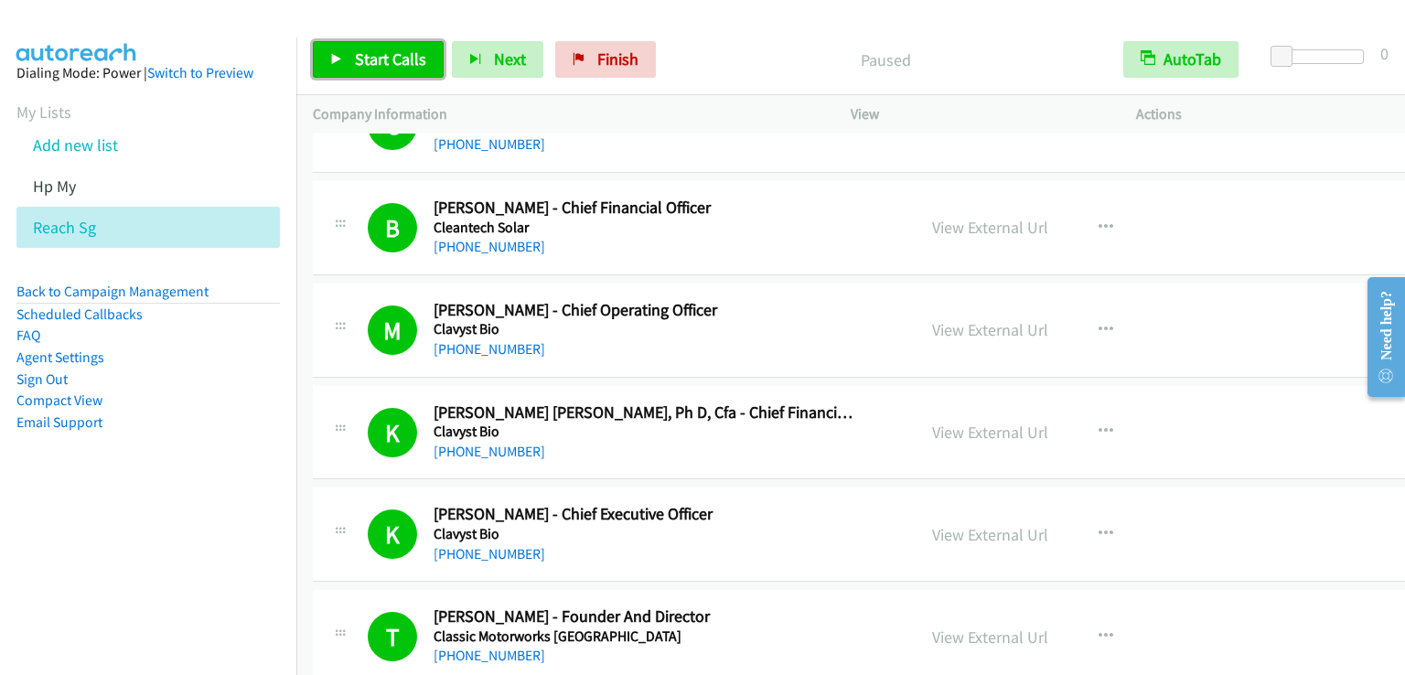
click at [371, 48] on span "Start Calls" at bounding box center [390, 58] width 71 height 21
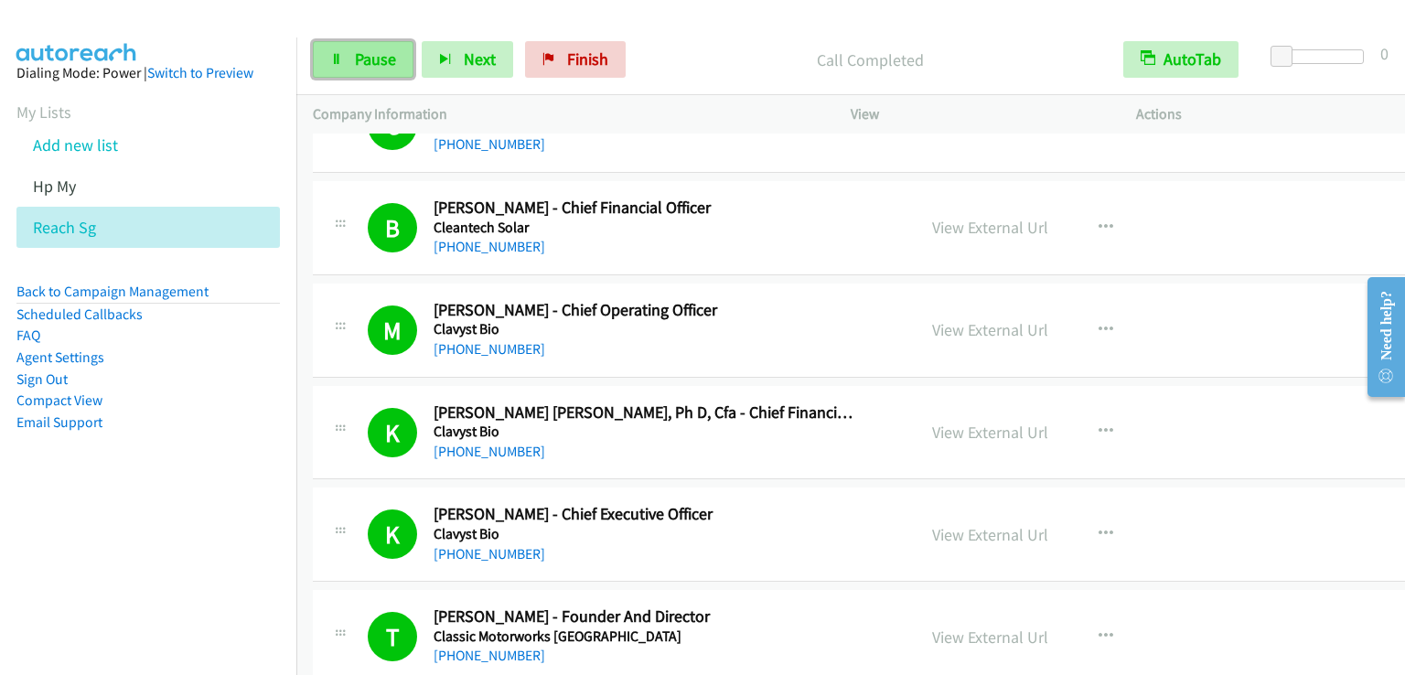
click at [385, 60] on span "Pause" at bounding box center [375, 58] width 41 height 21
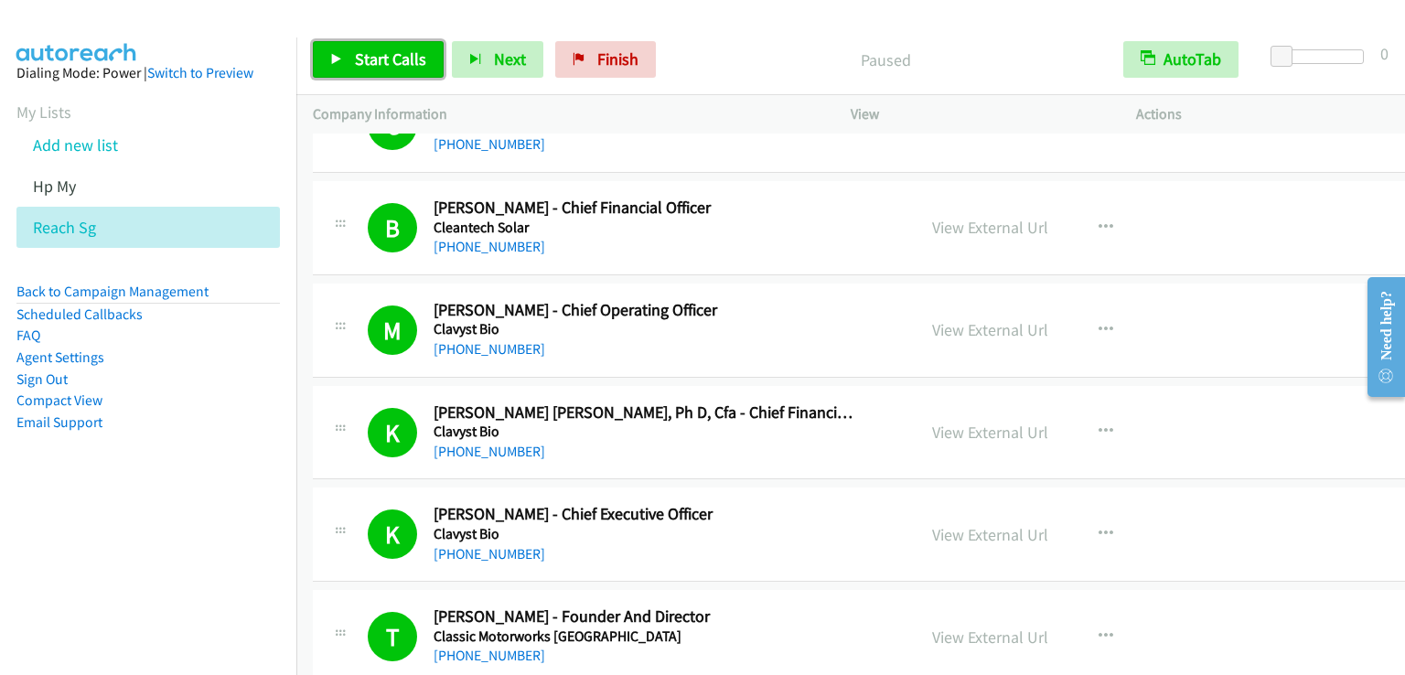
click at [385, 60] on span "Start Calls" at bounding box center [390, 58] width 71 height 21
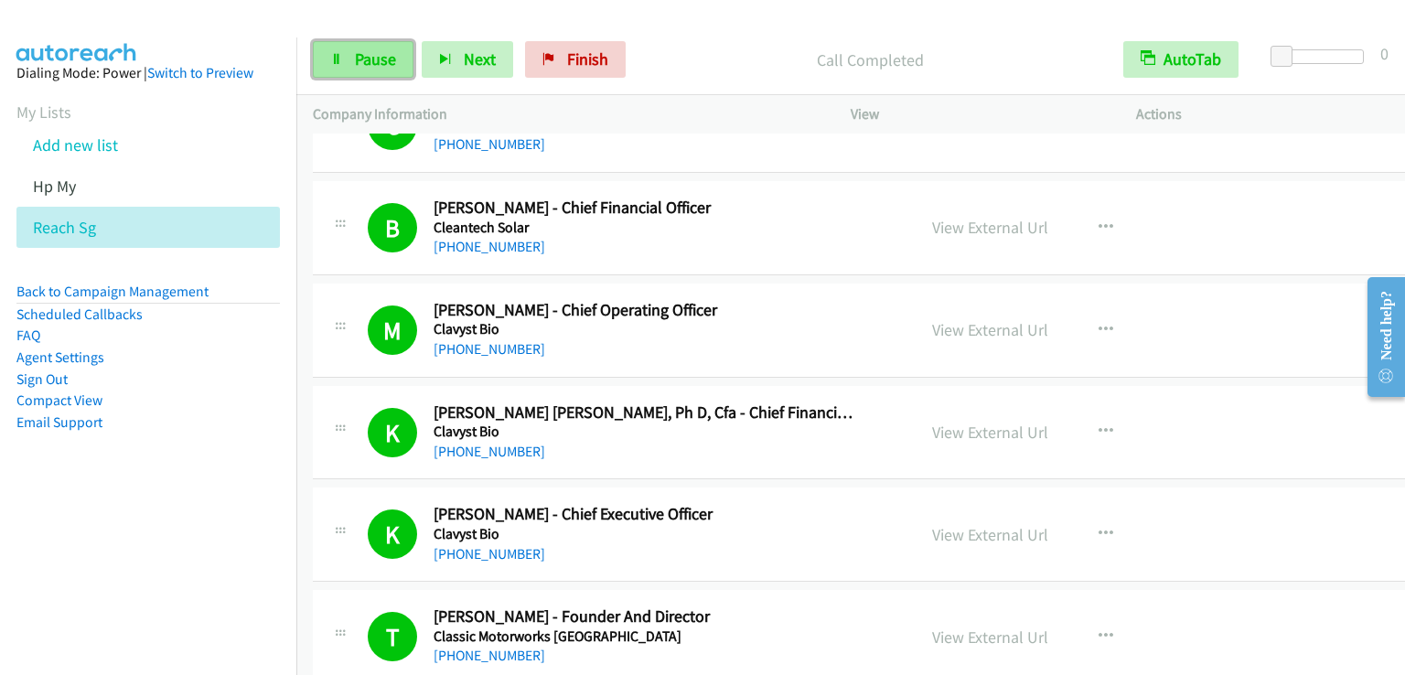
click at [371, 48] on span "Pause" at bounding box center [375, 58] width 41 height 21
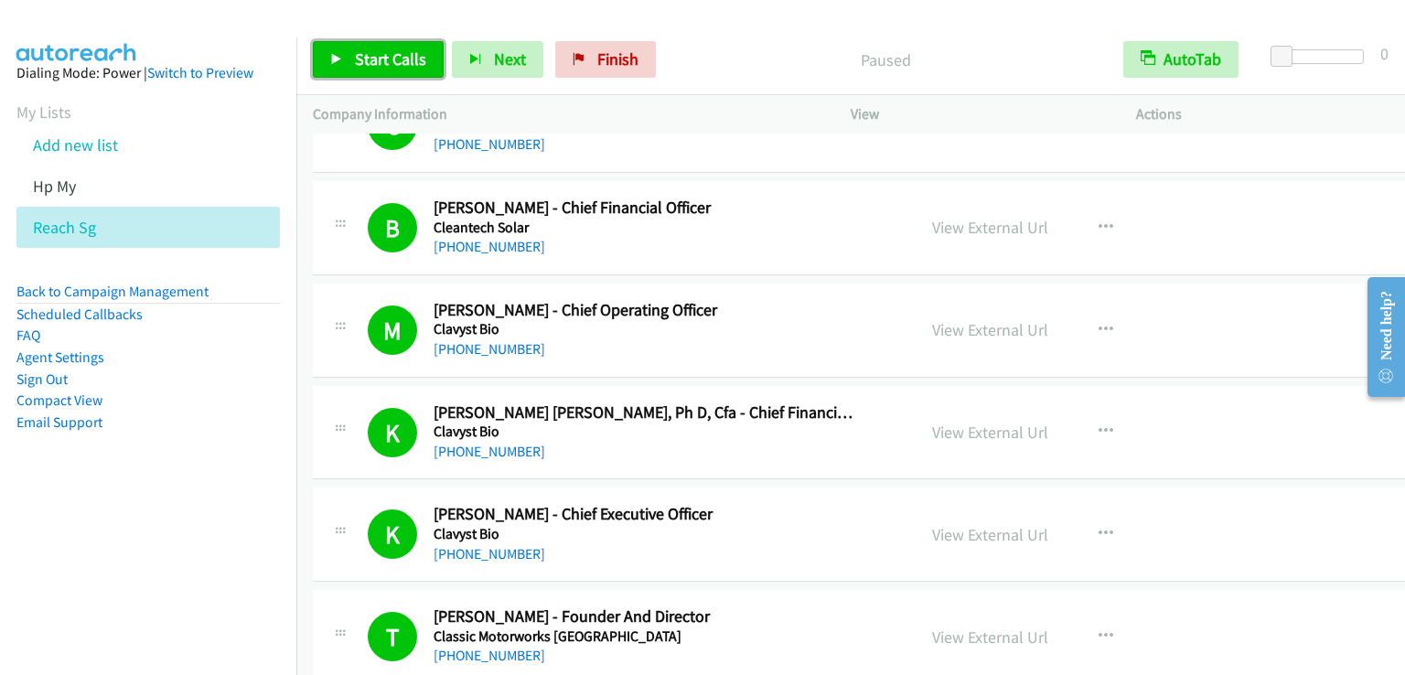
click at [371, 48] on span "Start Calls" at bounding box center [390, 58] width 71 height 21
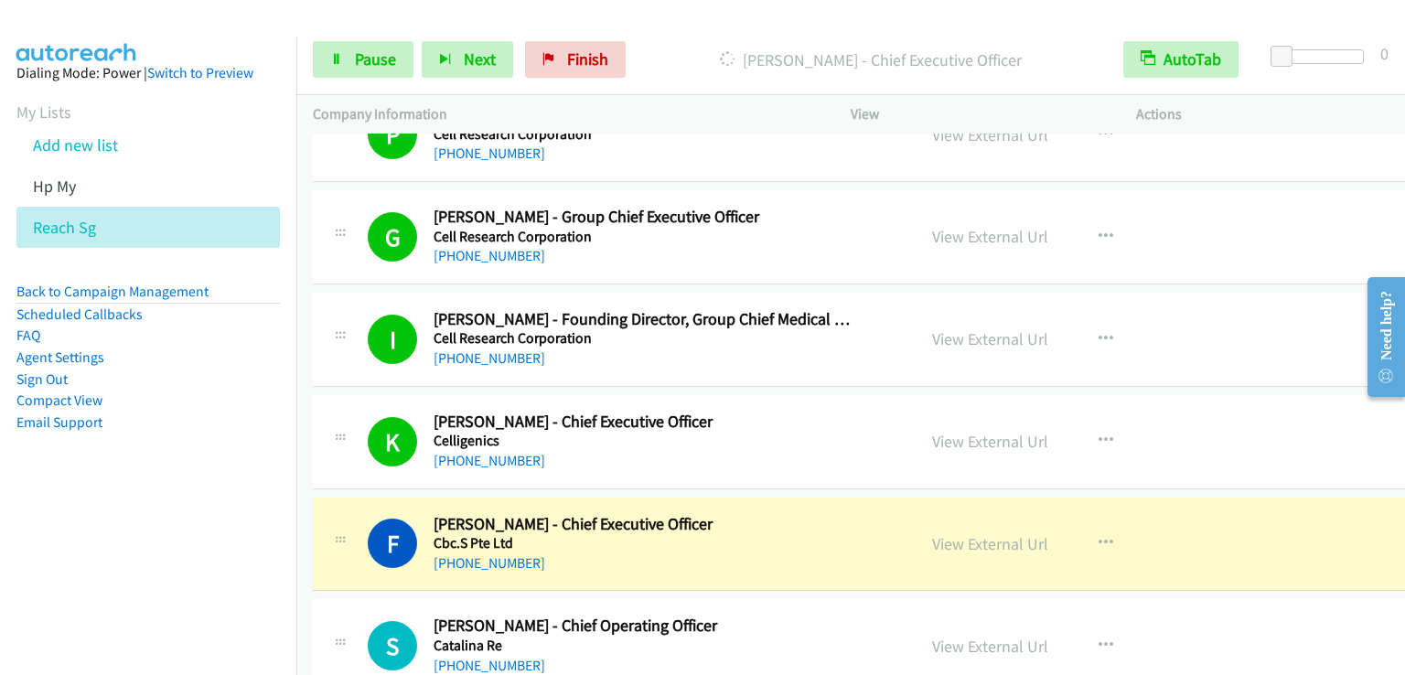
scroll to position [4758, 0]
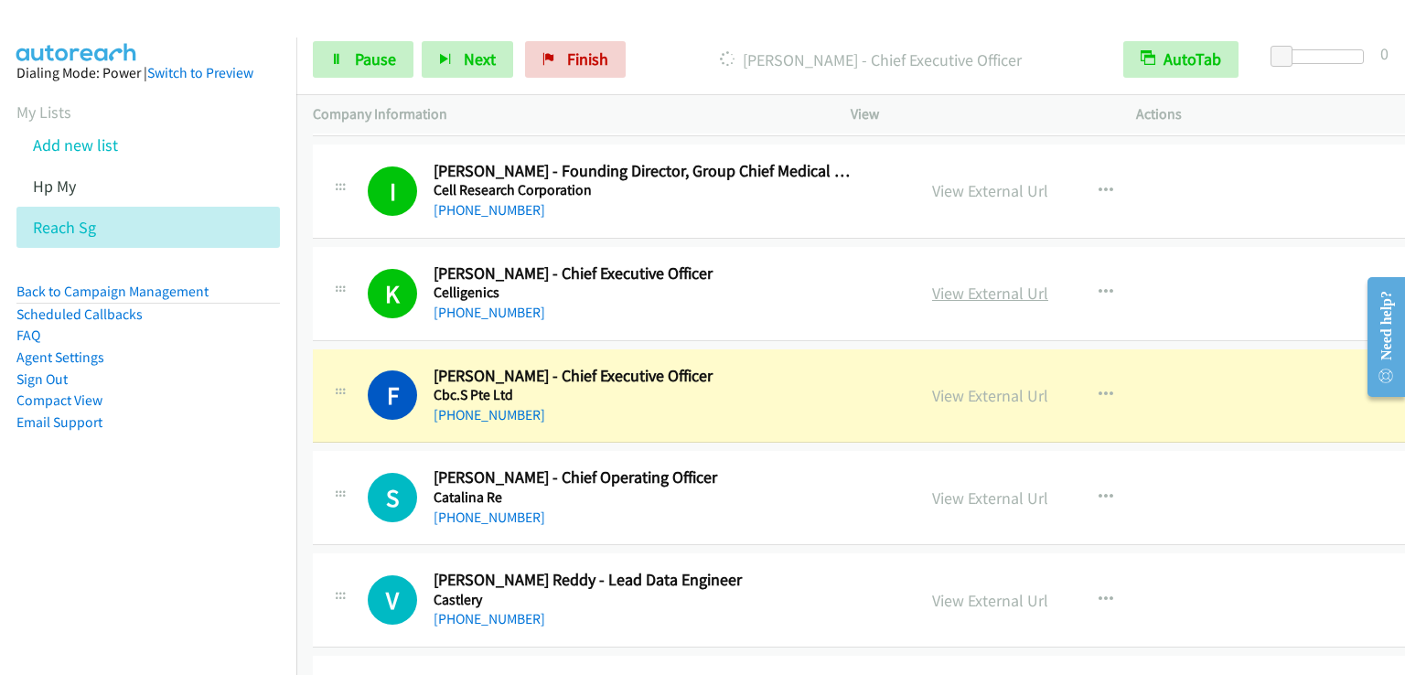
click at [966, 286] on link "View External Url" at bounding box center [990, 293] width 116 height 21
click at [366, 60] on span "Pause" at bounding box center [375, 58] width 41 height 21
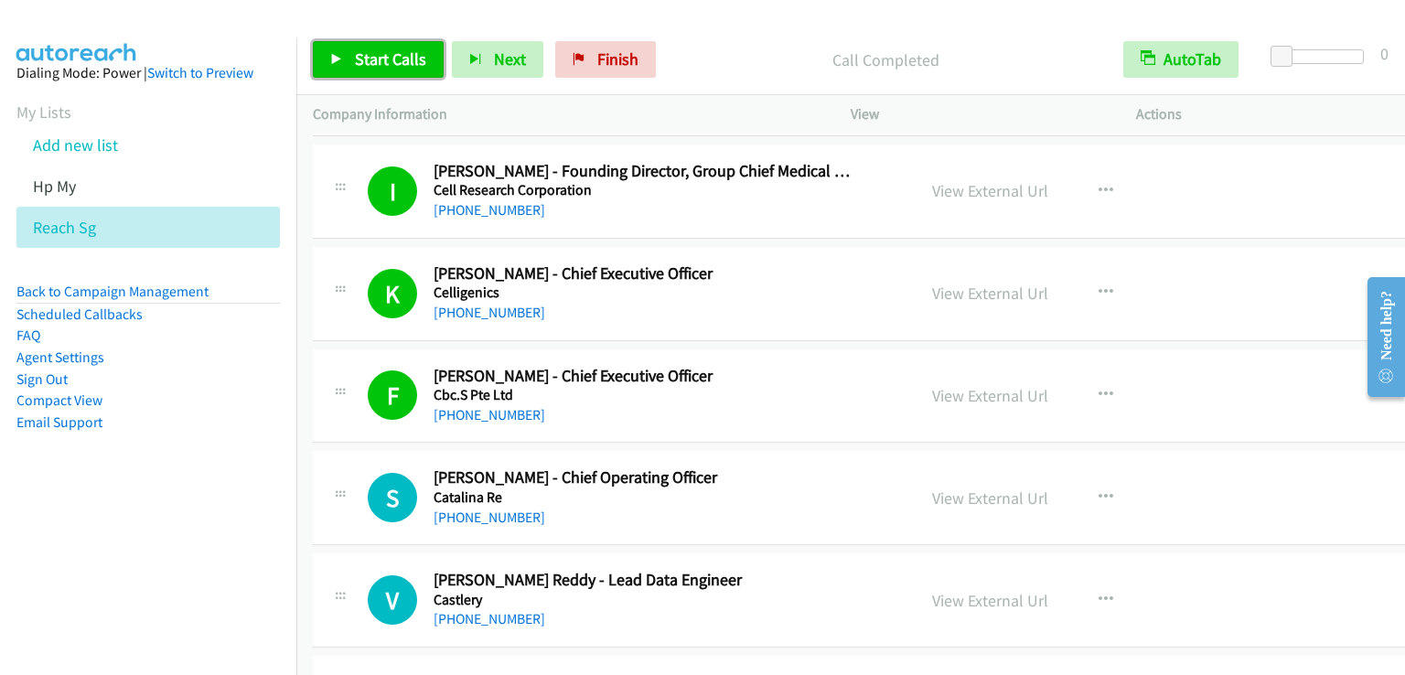
click at [357, 59] on span "Start Calls" at bounding box center [390, 58] width 71 height 21
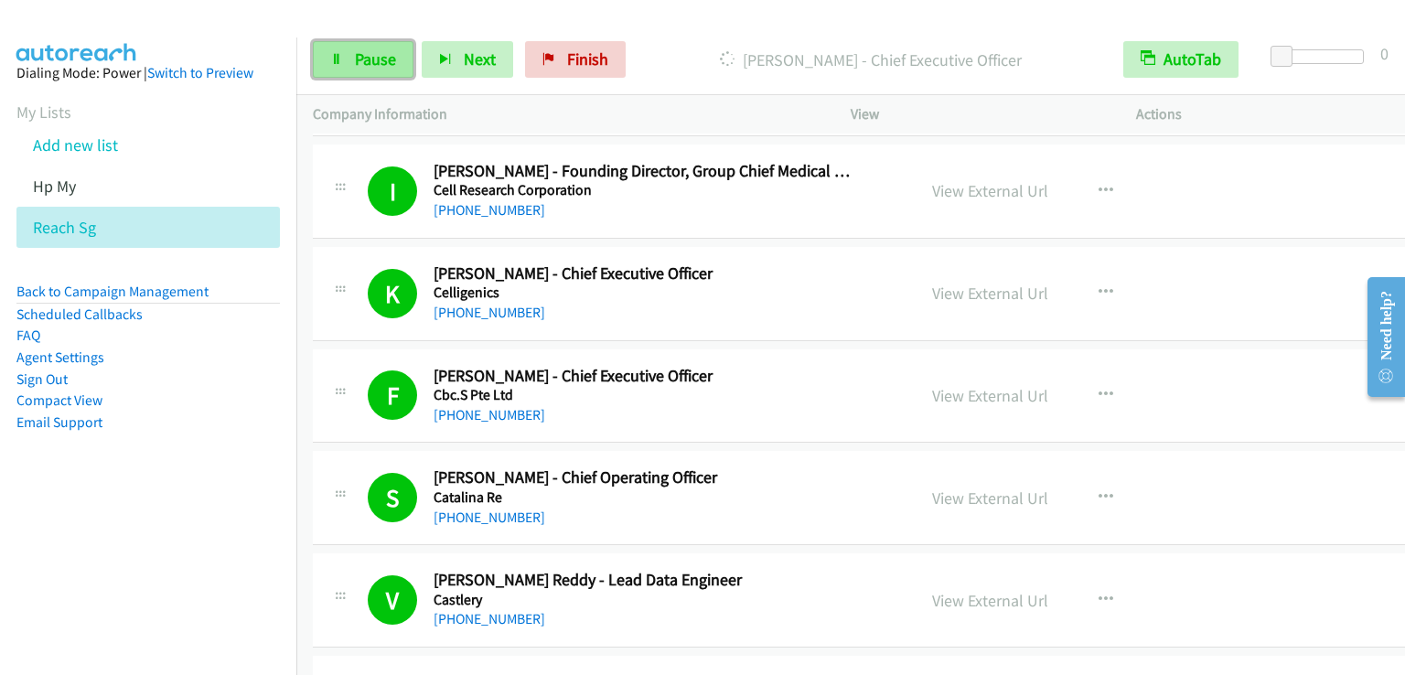
click at [375, 56] on span "Pause" at bounding box center [375, 58] width 41 height 21
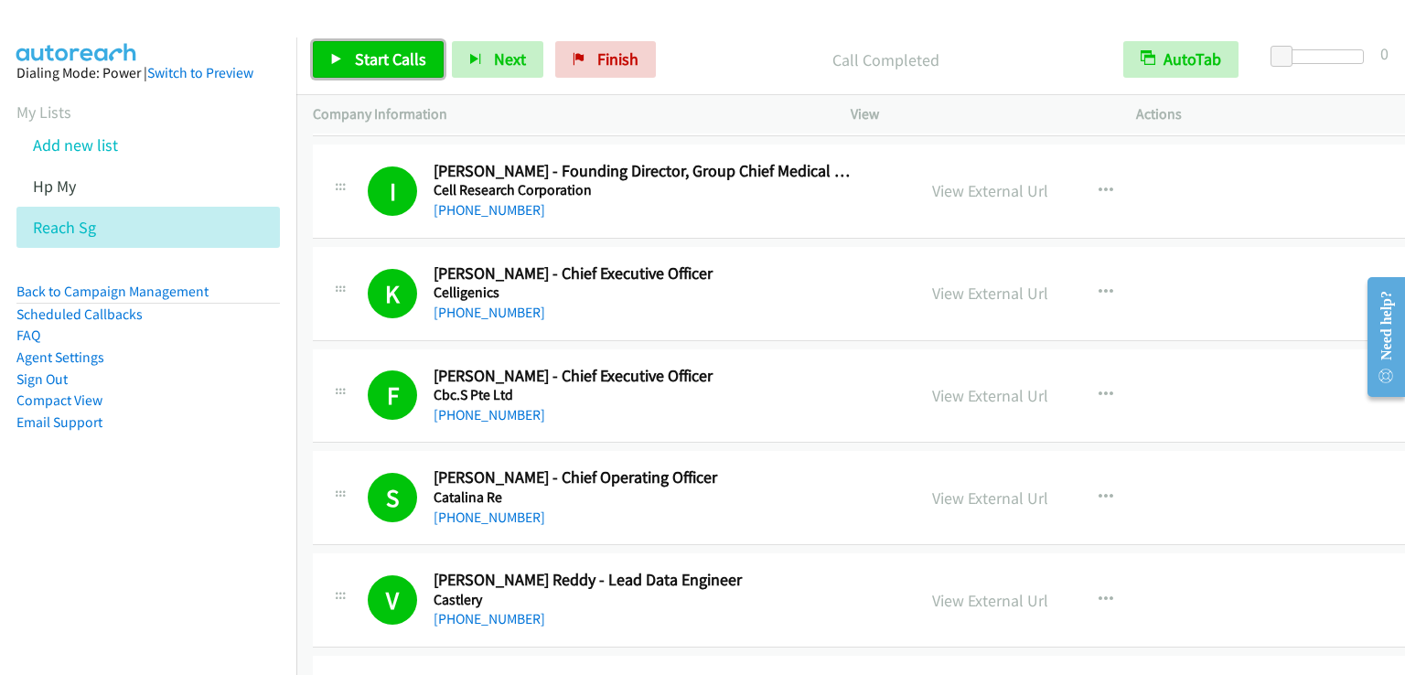
click at [406, 62] on span "Start Calls" at bounding box center [390, 58] width 71 height 21
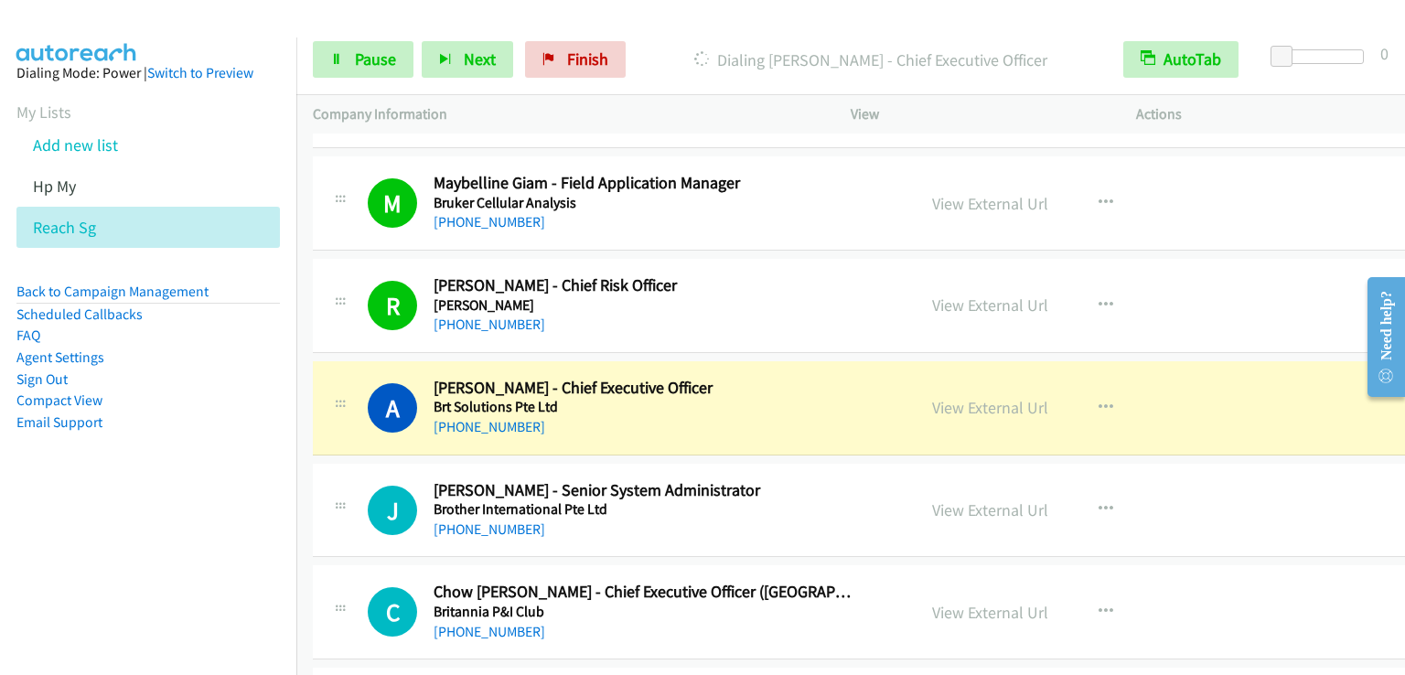
scroll to position [7320, 0]
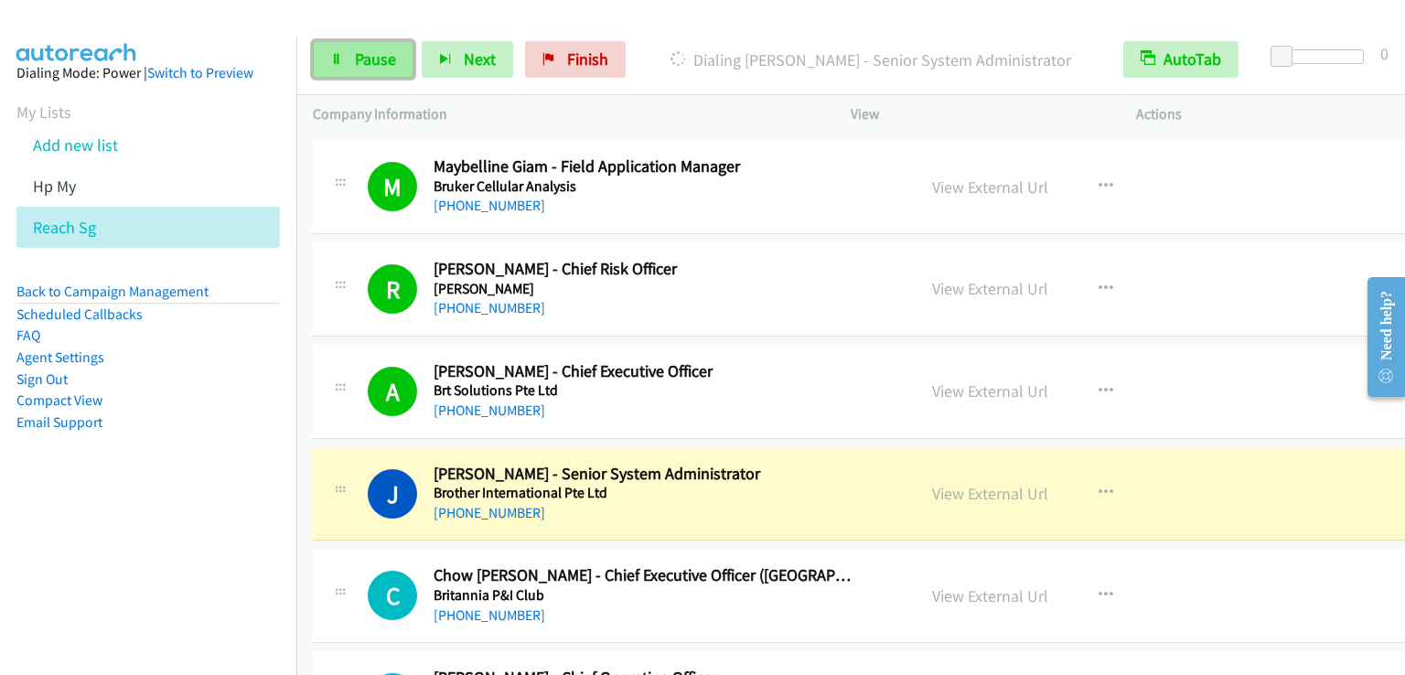
click at [366, 65] on span "Pause" at bounding box center [375, 58] width 41 height 21
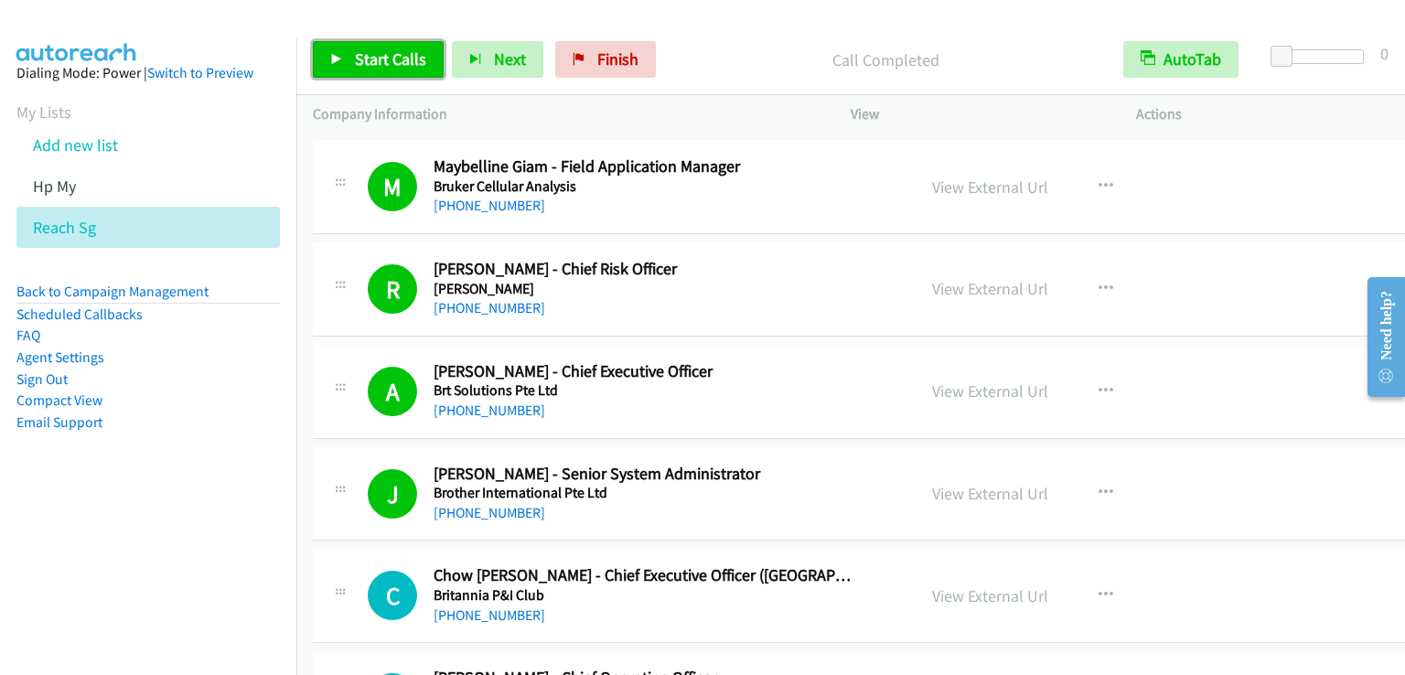
click at [394, 70] on link "Start Calls" at bounding box center [378, 59] width 131 height 37
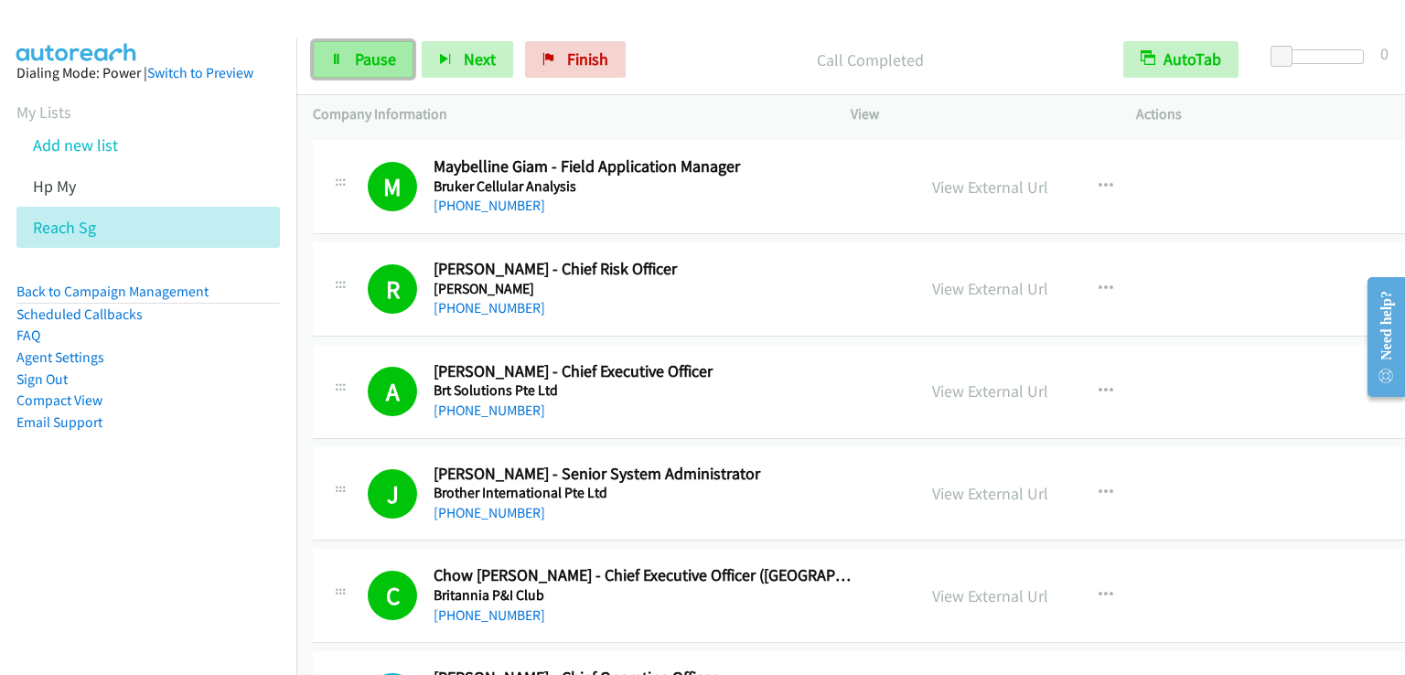
click at [382, 47] on link "Pause" at bounding box center [363, 59] width 101 height 37
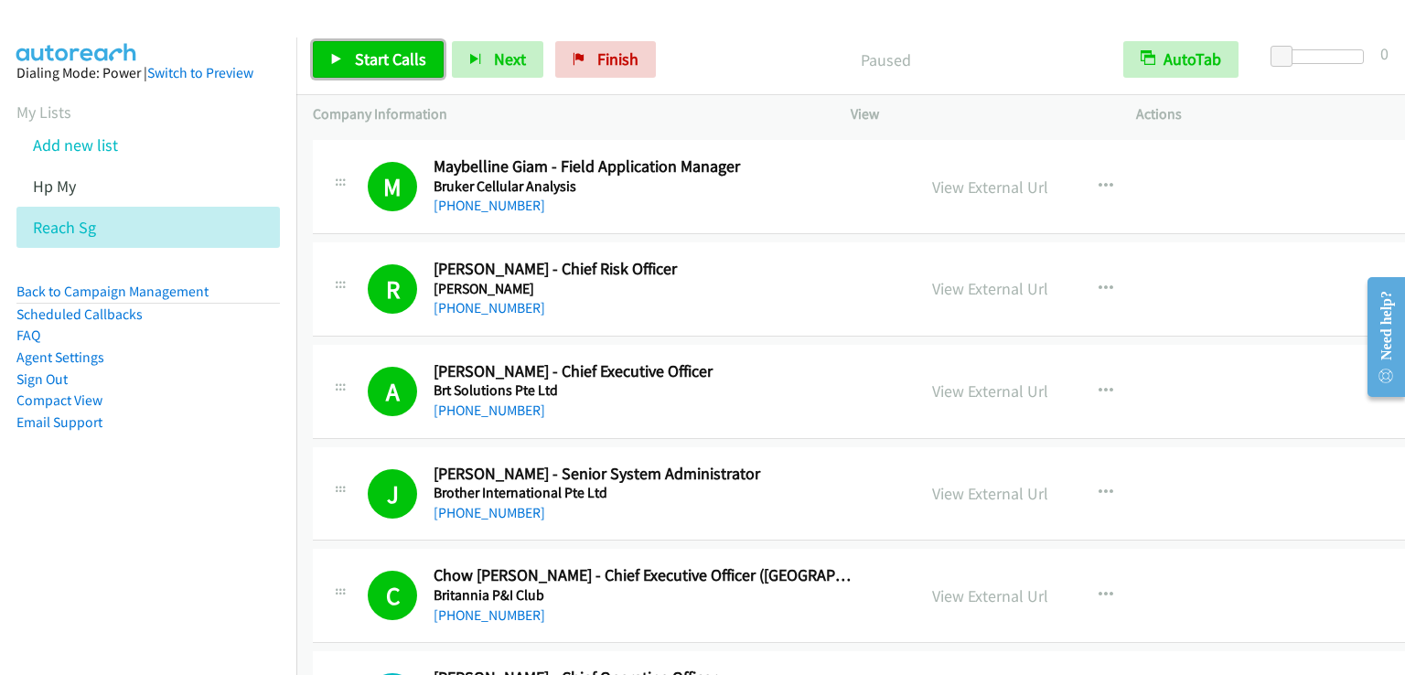
click at [382, 48] on link "Start Calls" at bounding box center [378, 59] width 131 height 37
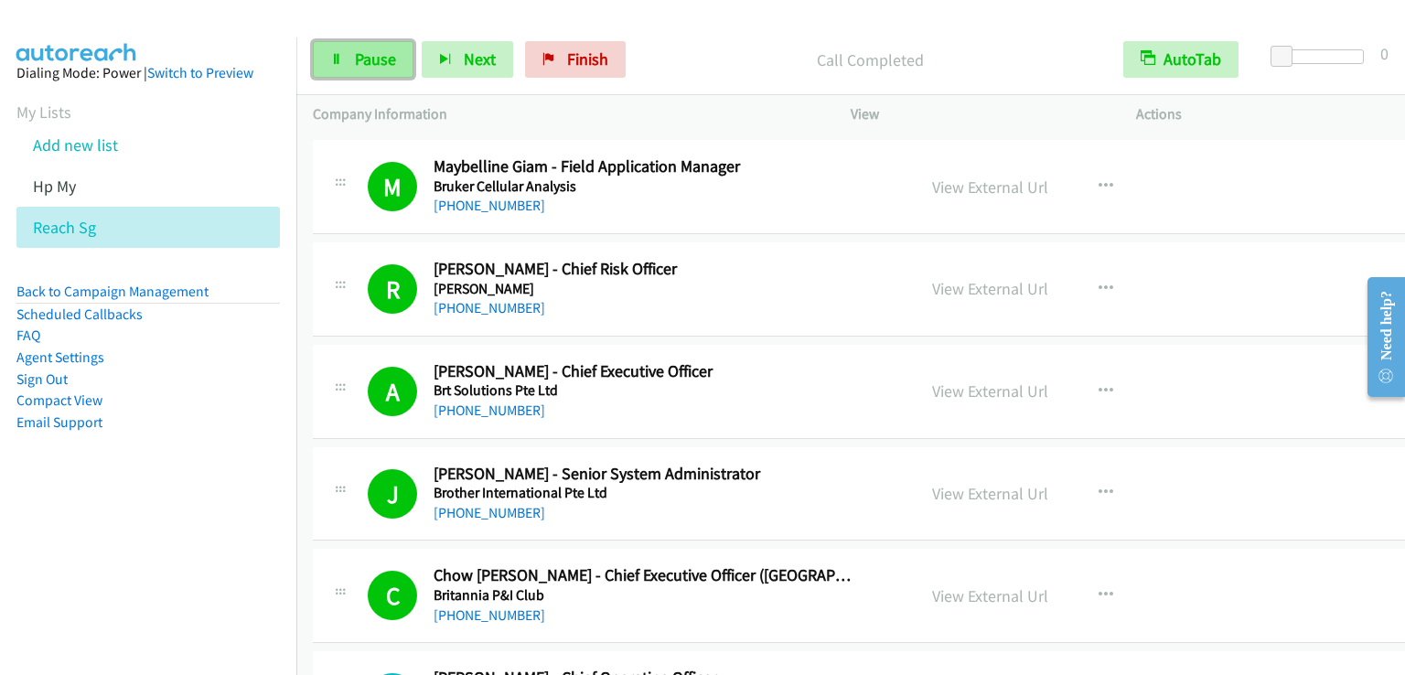
click at [379, 48] on span "Pause" at bounding box center [375, 58] width 41 height 21
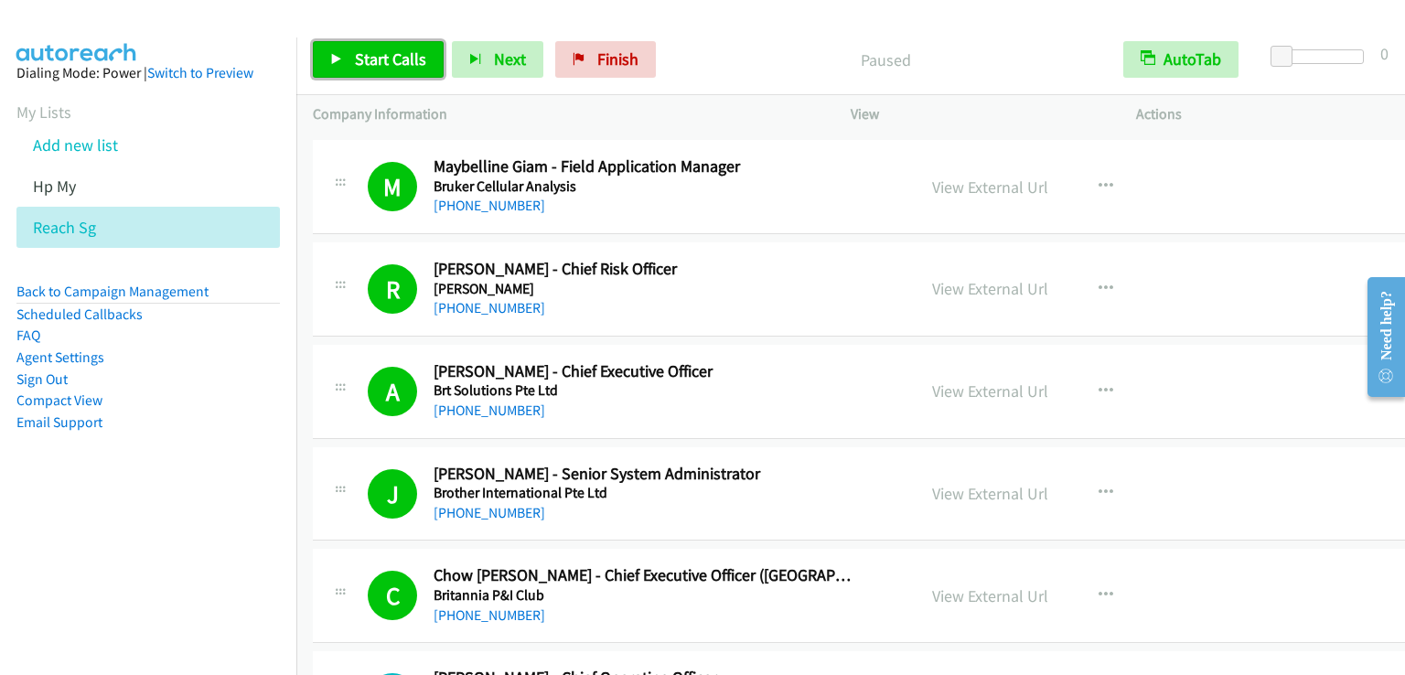
click at [381, 48] on span "Start Calls" at bounding box center [390, 58] width 71 height 21
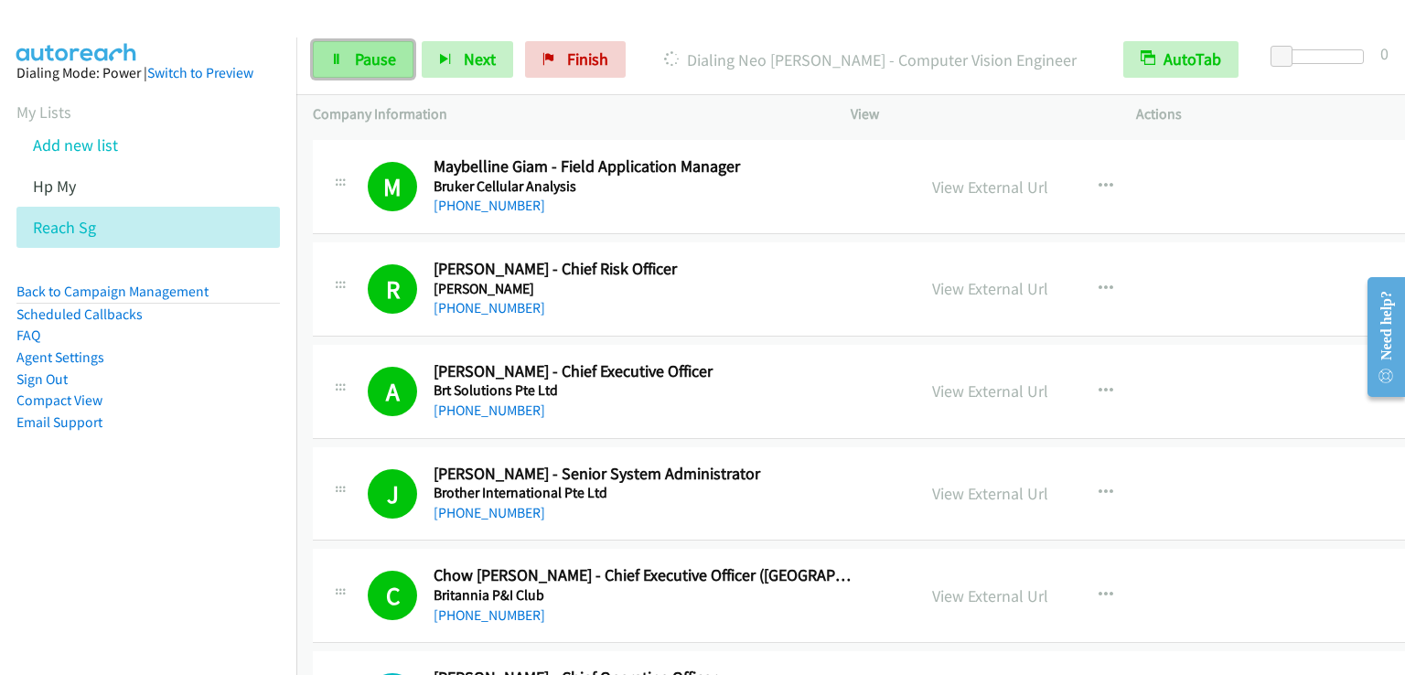
click at [372, 48] on link "Pause" at bounding box center [363, 59] width 101 height 37
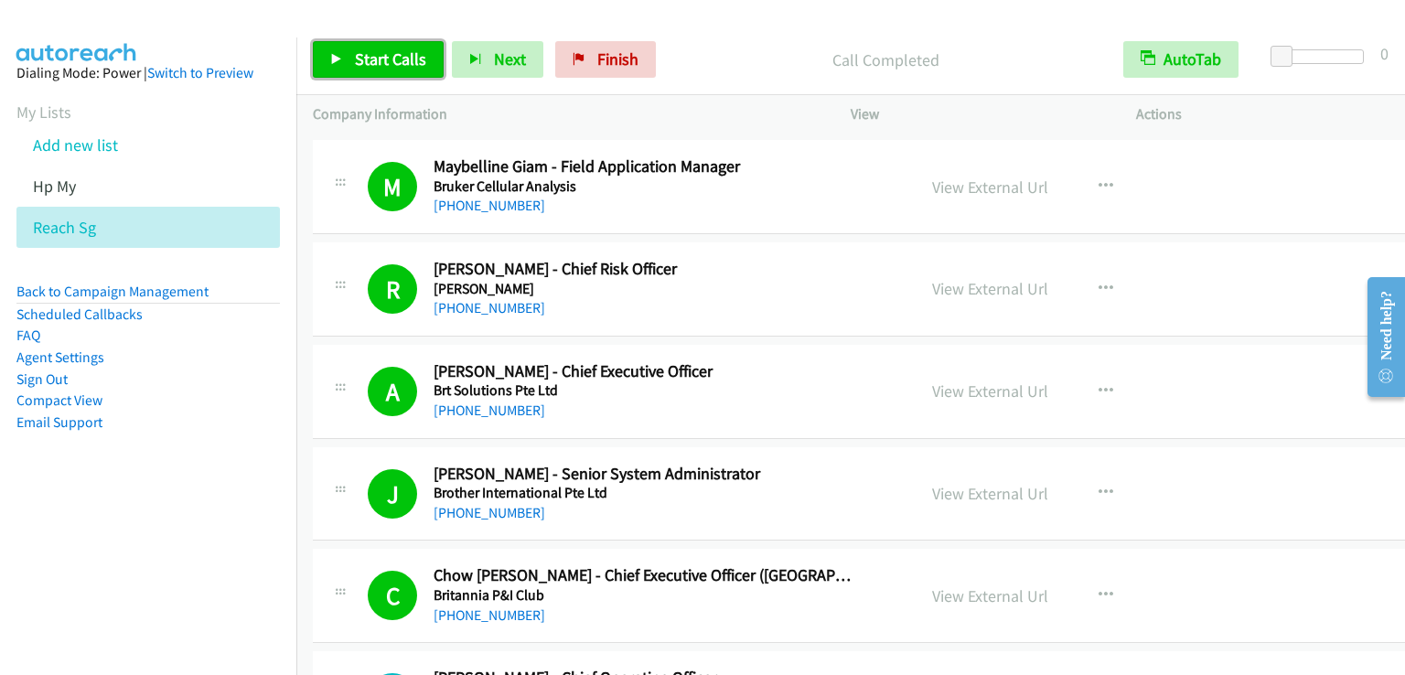
click at [392, 52] on span "Start Calls" at bounding box center [390, 58] width 71 height 21
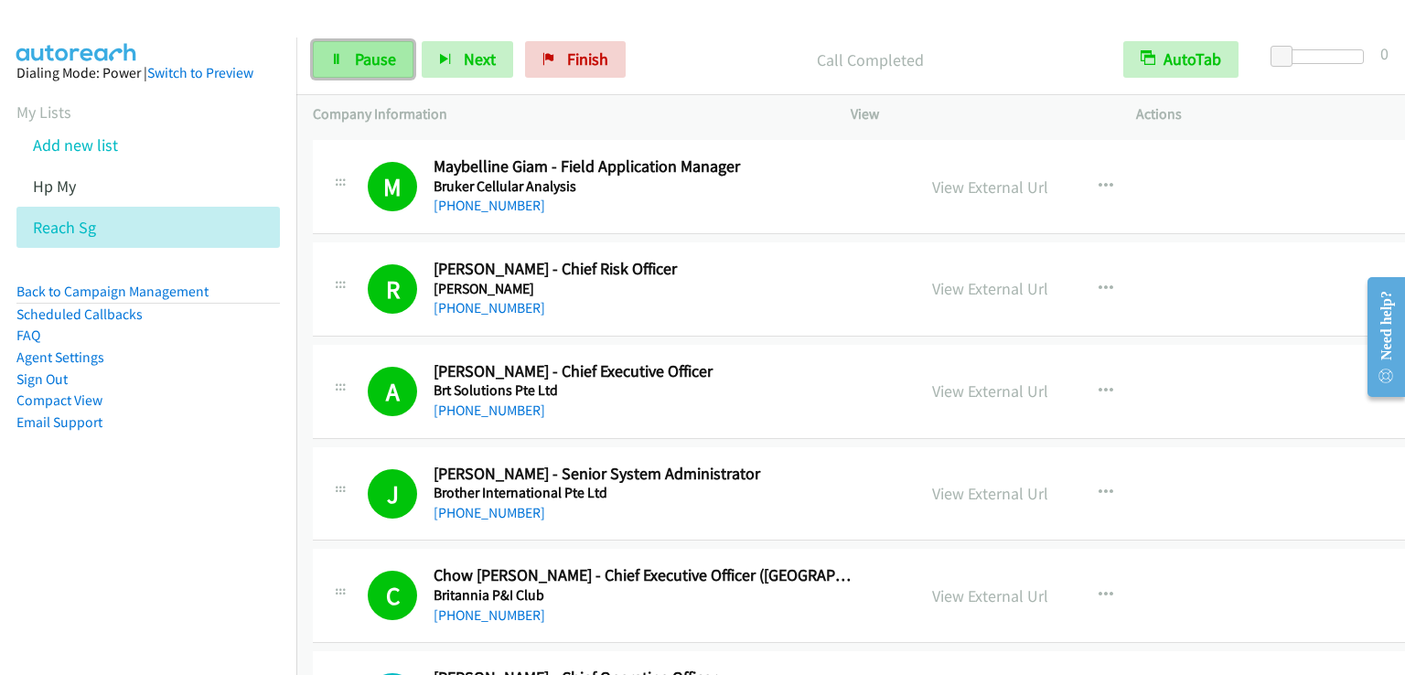
click at [386, 59] on span "Pause" at bounding box center [375, 58] width 41 height 21
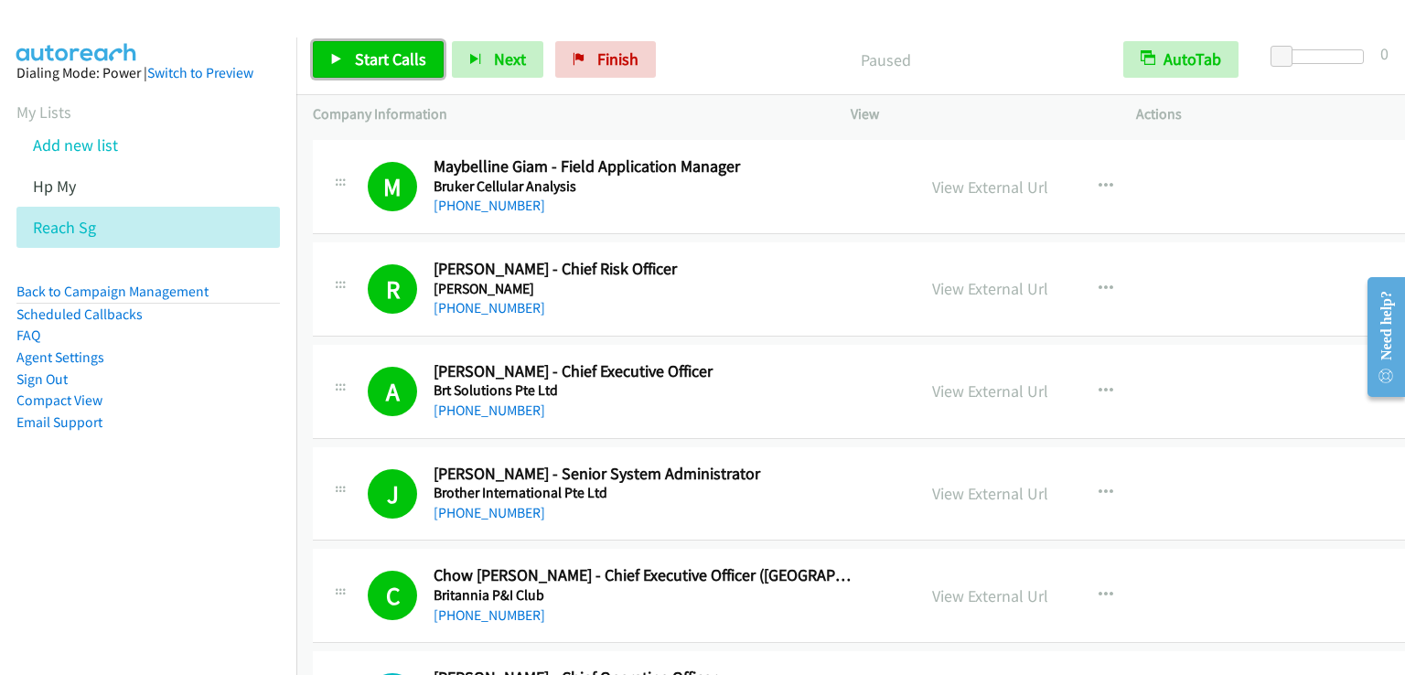
click at [386, 59] on span "Start Calls" at bounding box center [390, 58] width 71 height 21
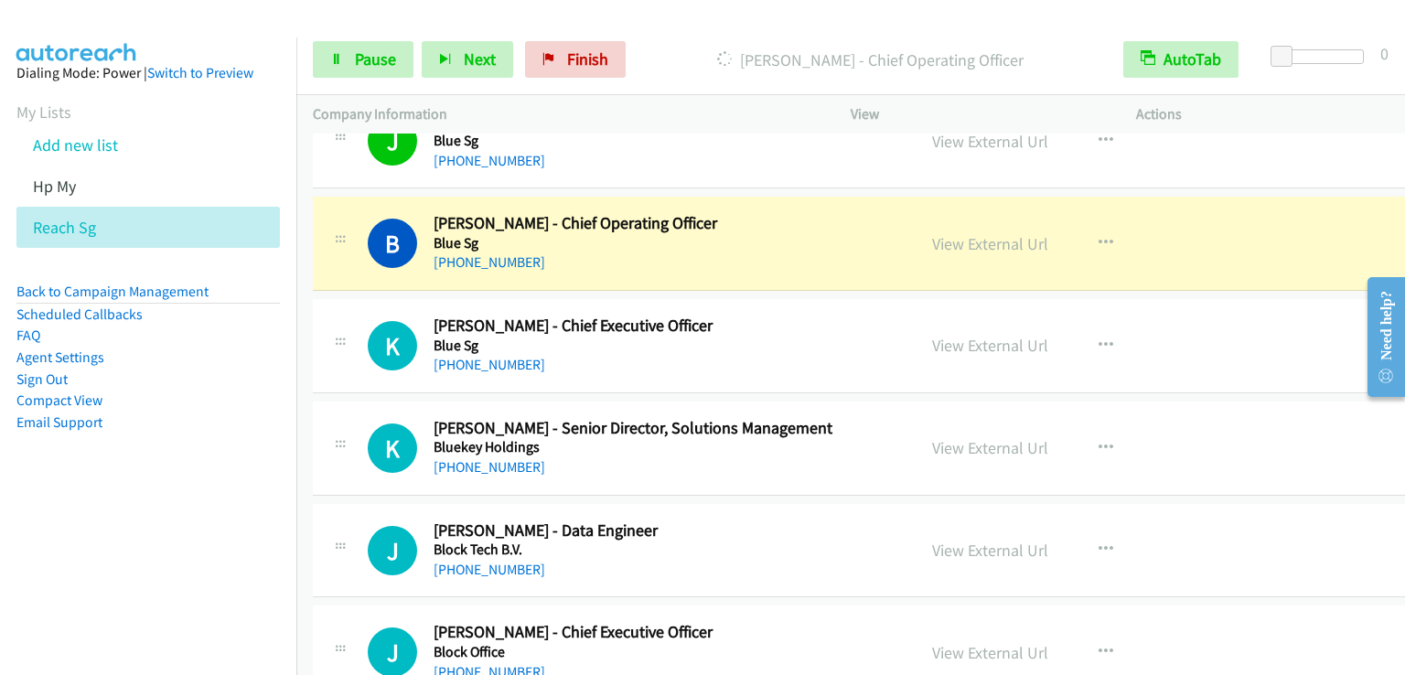
scroll to position [8876, 0]
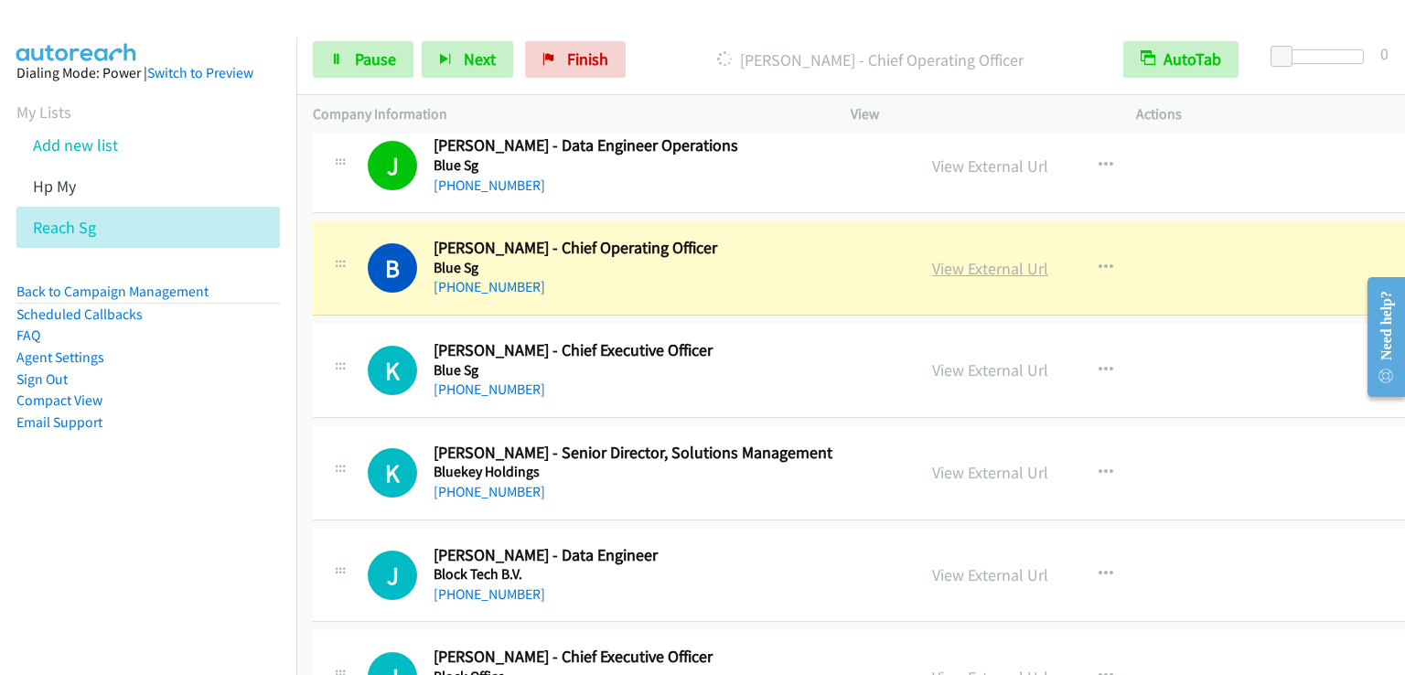
click at [965, 258] on link "View External Url" at bounding box center [990, 268] width 116 height 21
click at [377, 63] on span "Pause" at bounding box center [375, 58] width 41 height 21
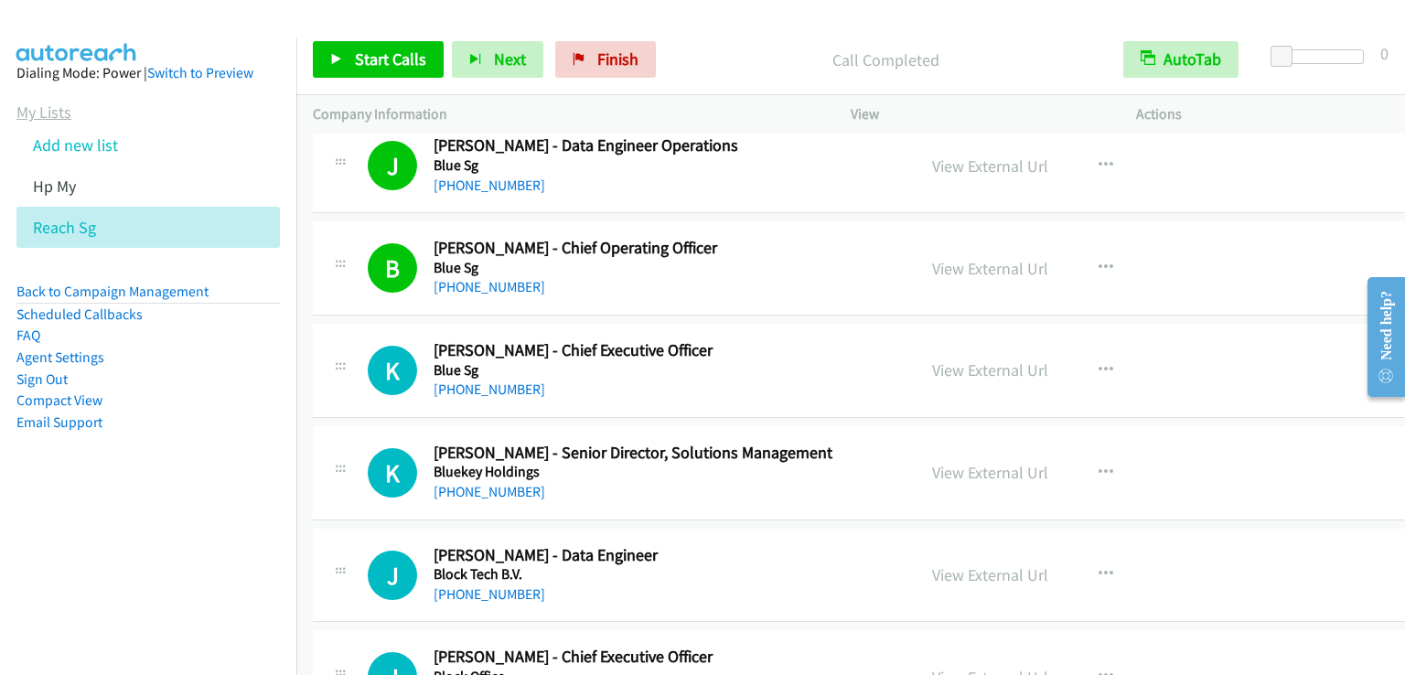
click at [48, 109] on link "My Lists" at bounding box center [43, 112] width 55 height 21
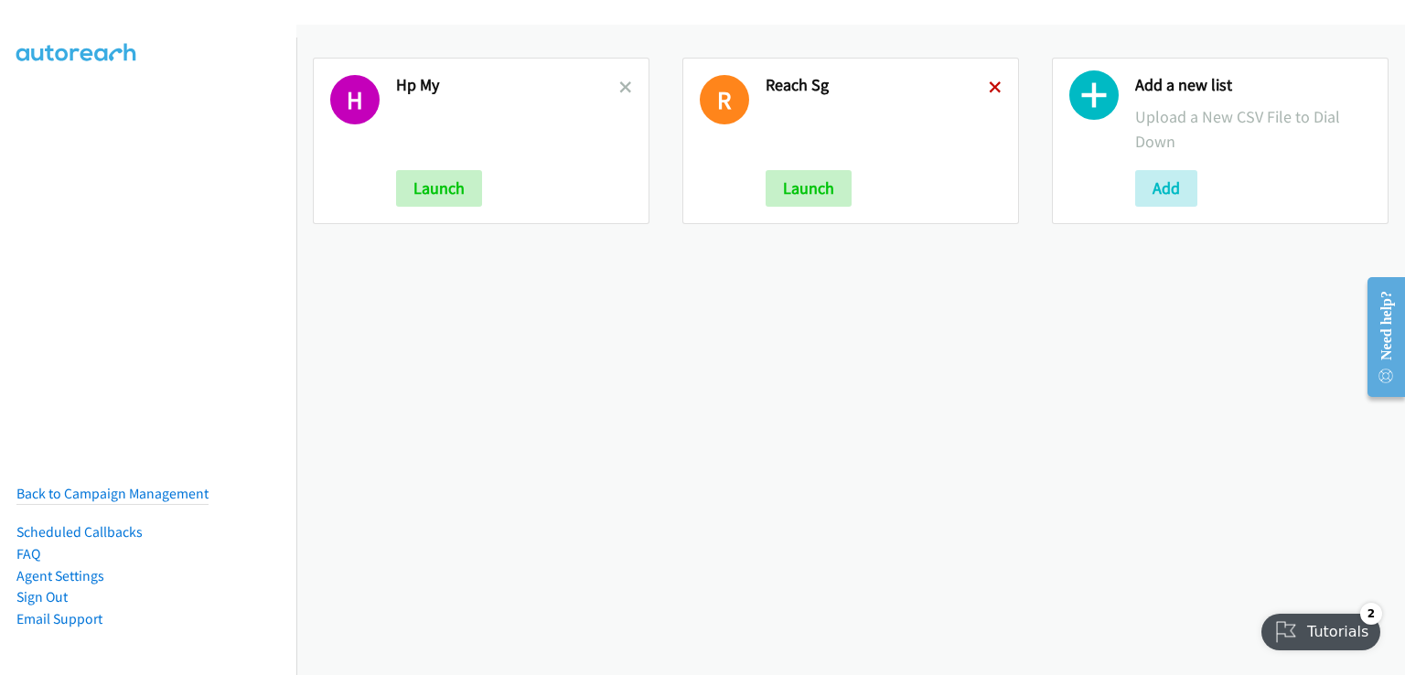
click at [989, 85] on icon at bounding box center [995, 88] width 13 height 13
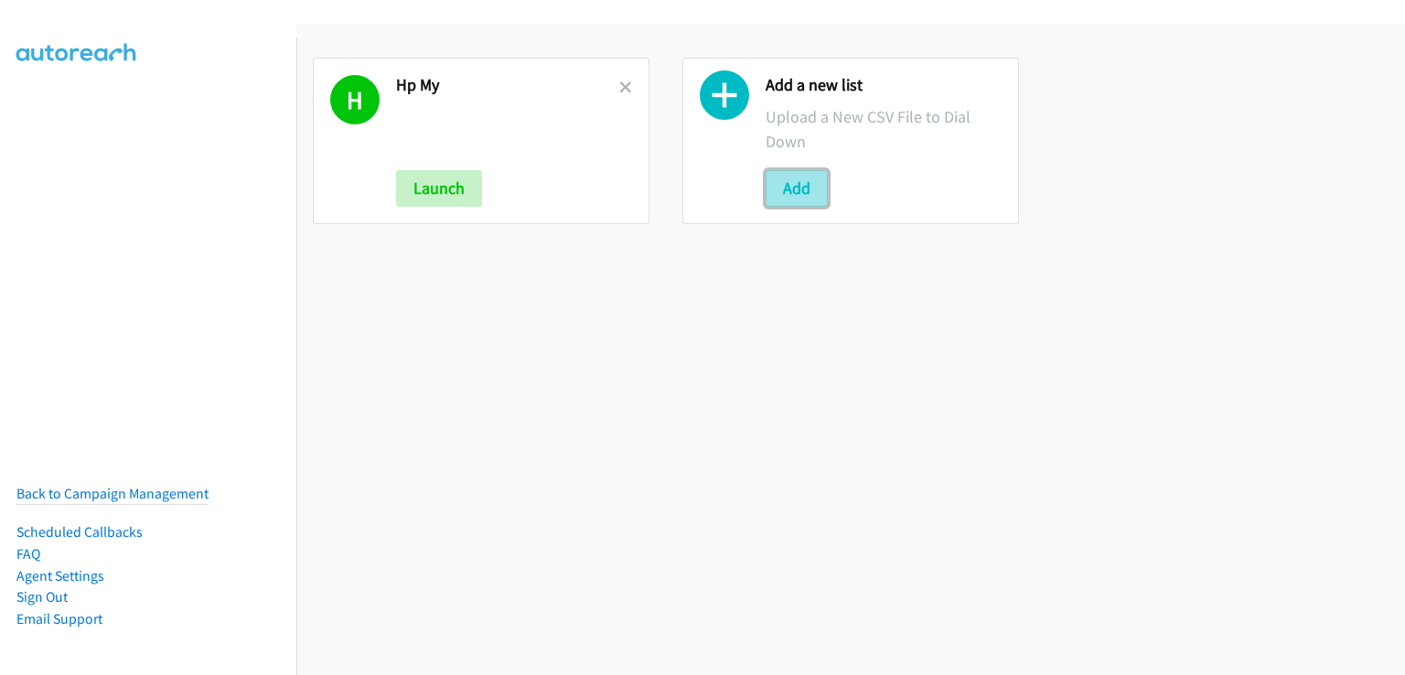
click at [801, 191] on button "Add" at bounding box center [797, 188] width 62 height 37
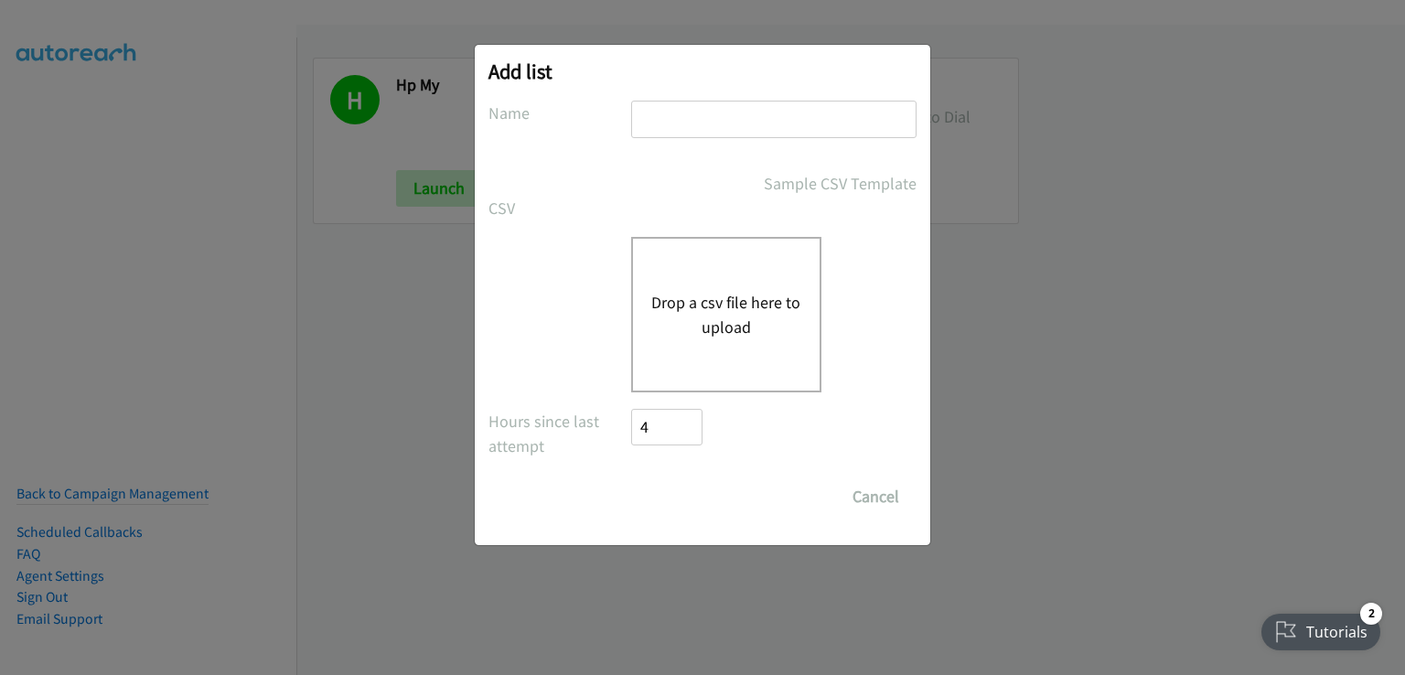
click at [706, 319] on button "Drop a csv file here to upload" at bounding box center [726, 314] width 150 height 49
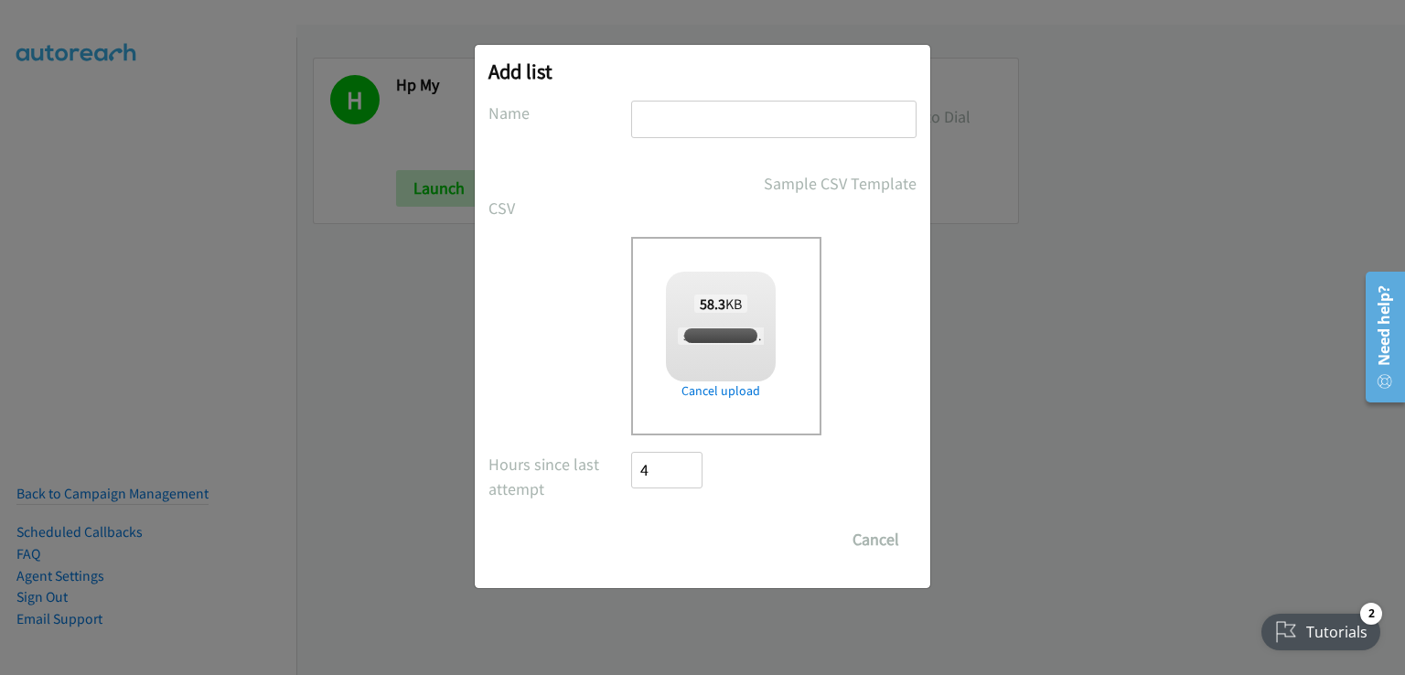
click at [672, 118] on input "text" at bounding box center [773, 120] width 285 height 38
checkbox input "true"
type input "aaa"
click at [666, 534] on input "Save List" at bounding box center [679, 540] width 96 height 37
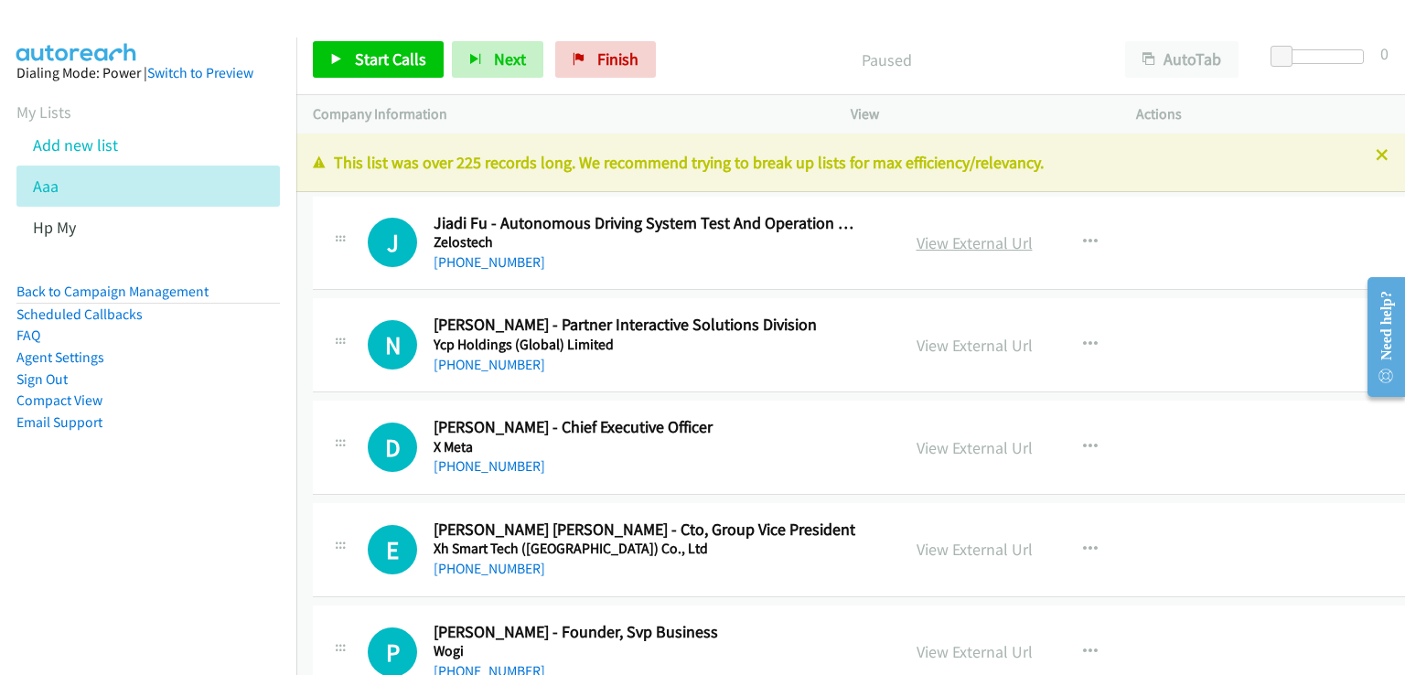
click at [970, 244] on link "View External Url" at bounding box center [975, 242] width 116 height 21
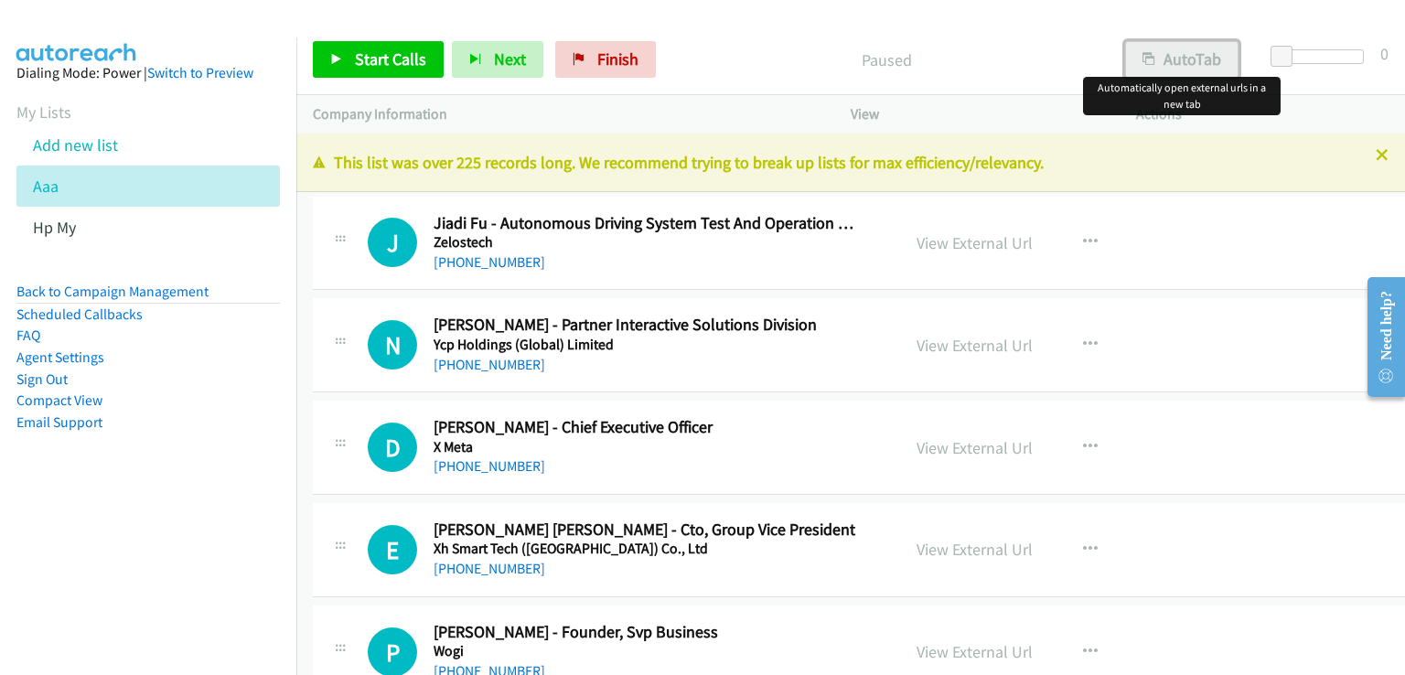
click at [1180, 59] on button "AutoTab" at bounding box center [1181, 59] width 113 height 37
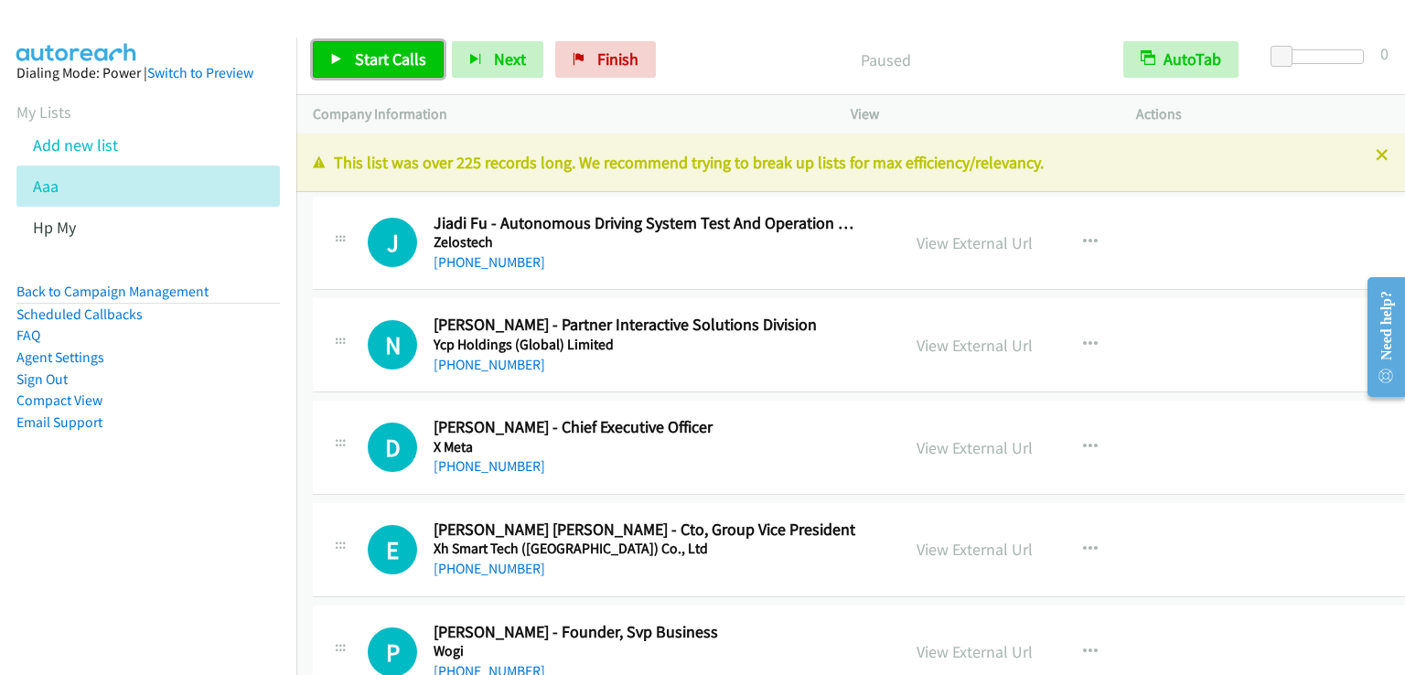
click at [389, 56] on span "Start Calls" at bounding box center [390, 58] width 71 height 21
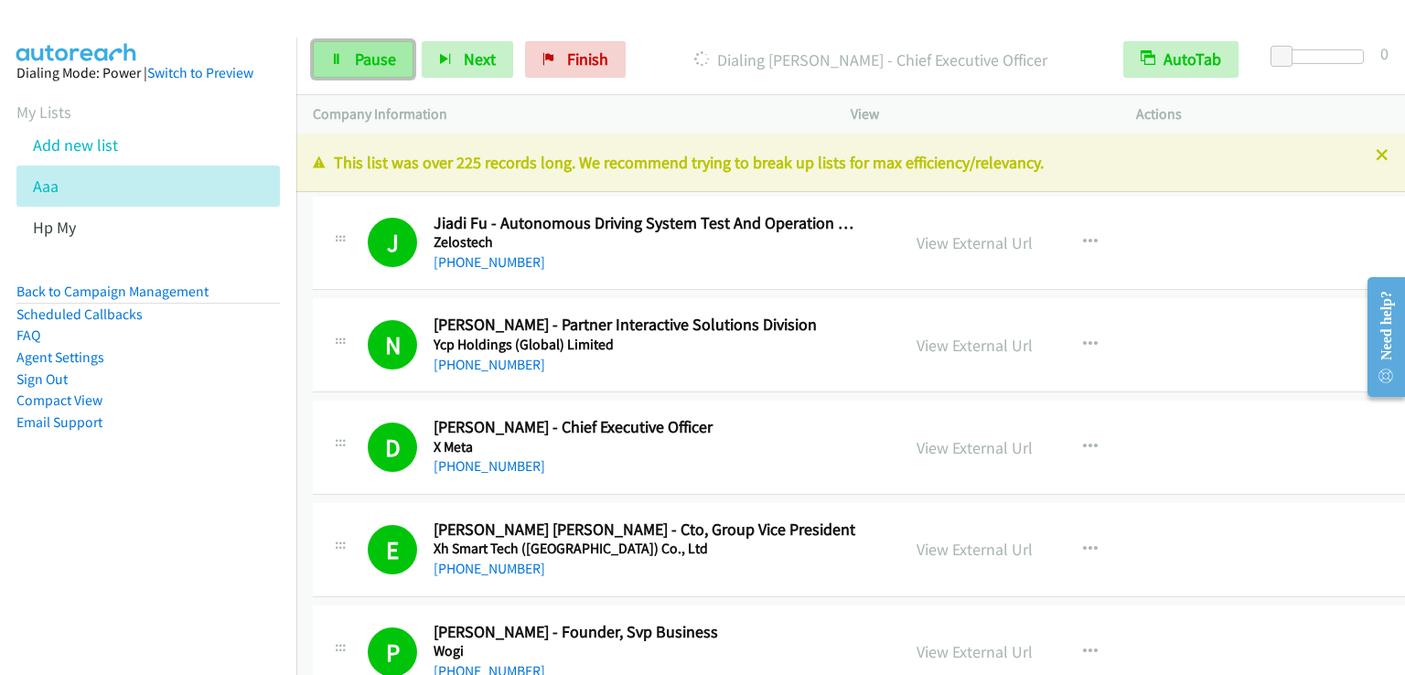
click at [361, 70] on link "Pause" at bounding box center [363, 59] width 101 height 37
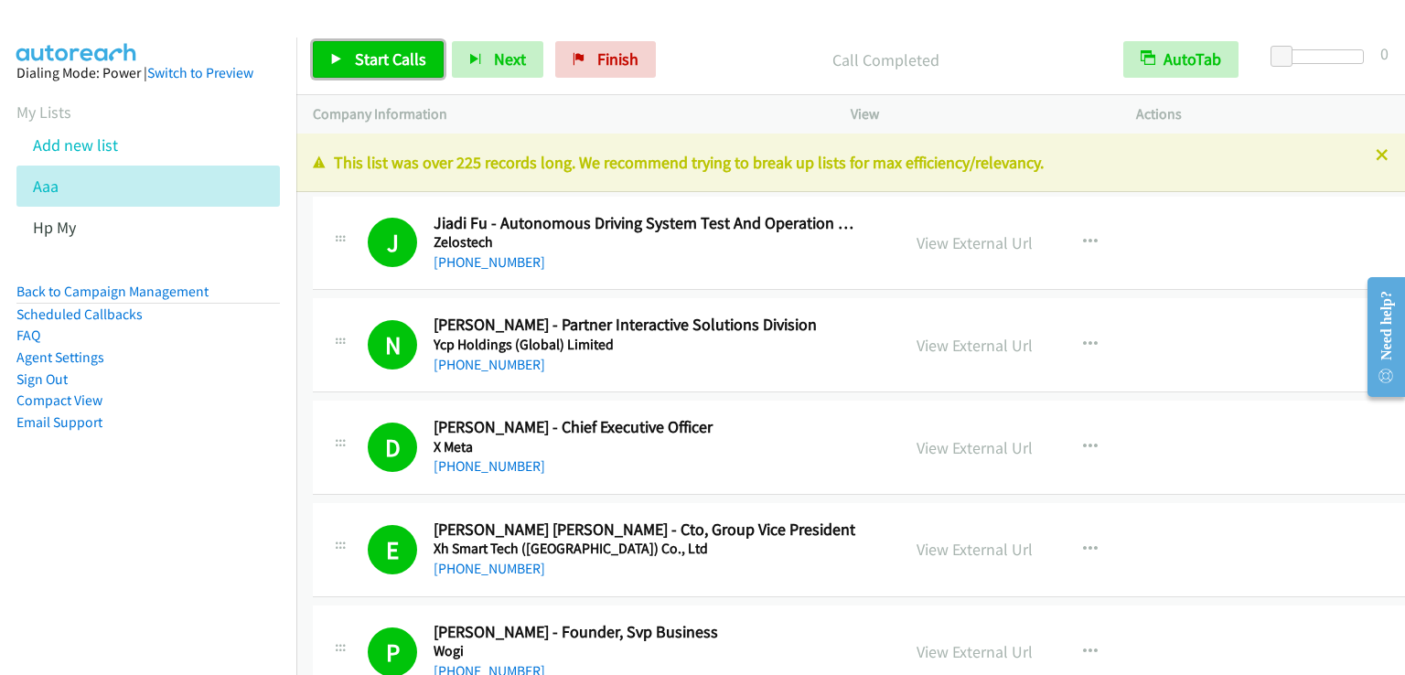
click at [399, 57] on span "Start Calls" at bounding box center [390, 58] width 71 height 21
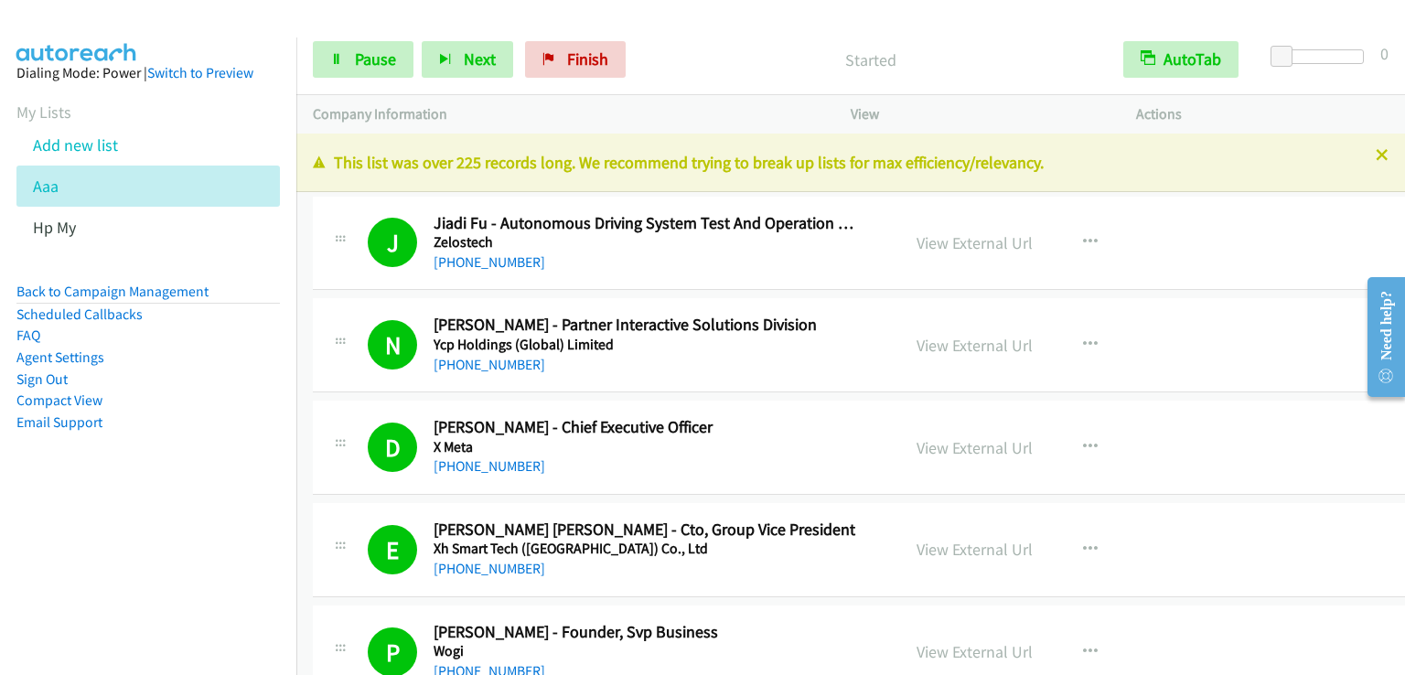
click at [779, 63] on p "Started" at bounding box center [871, 60] width 440 height 25
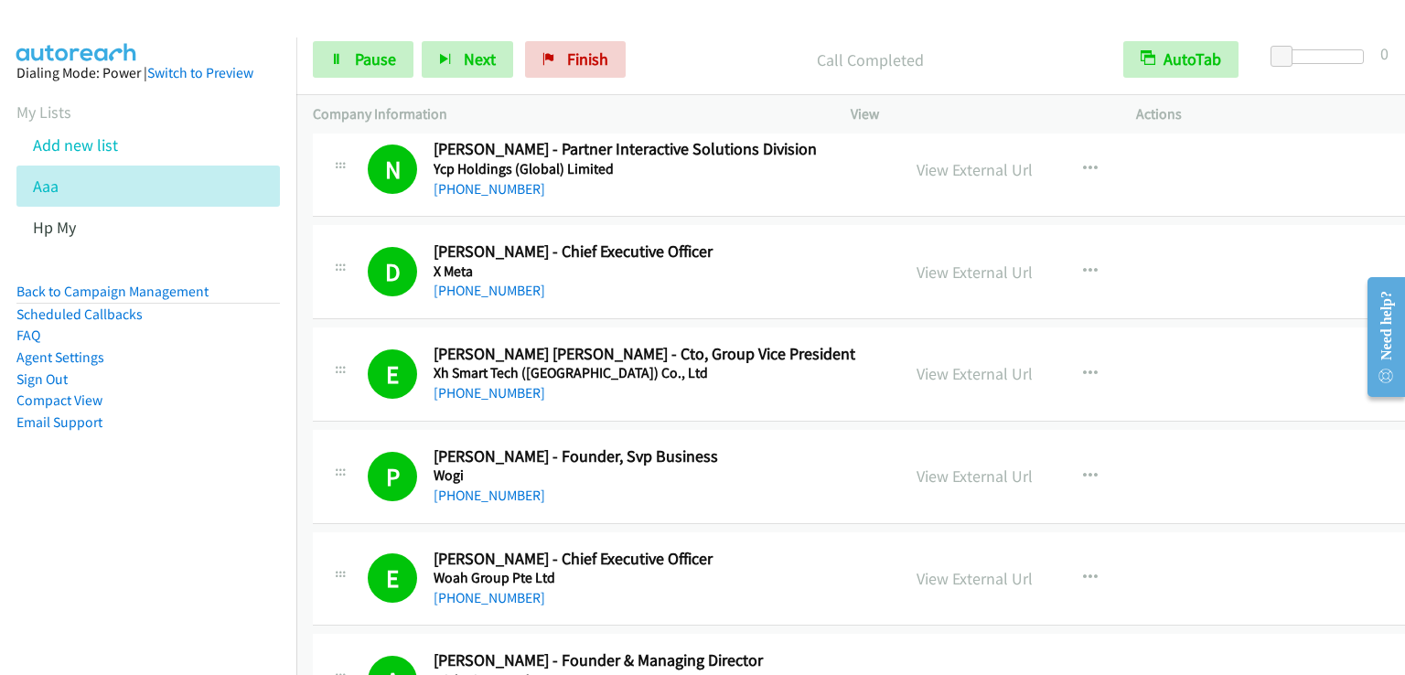
scroll to position [183, 0]
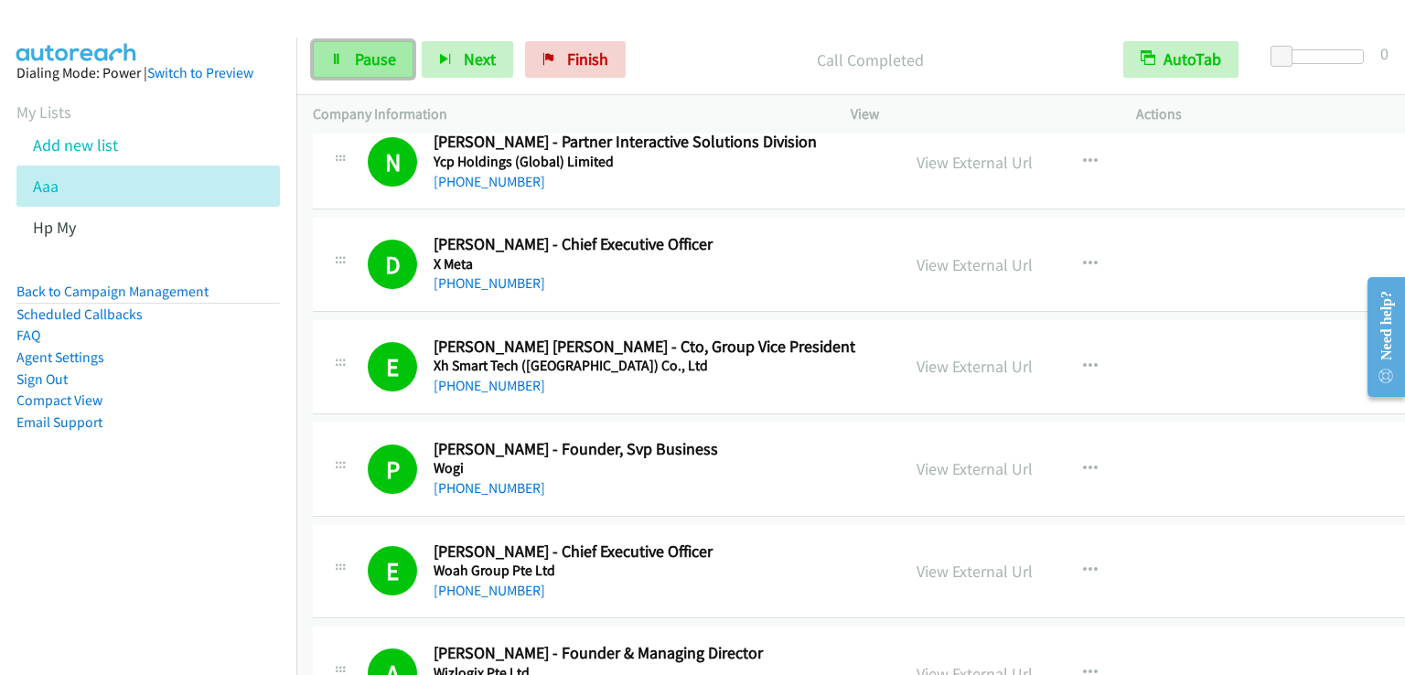
click at [376, 60] on span "Pause" at bounding box center [375, 58] width 41 height 21
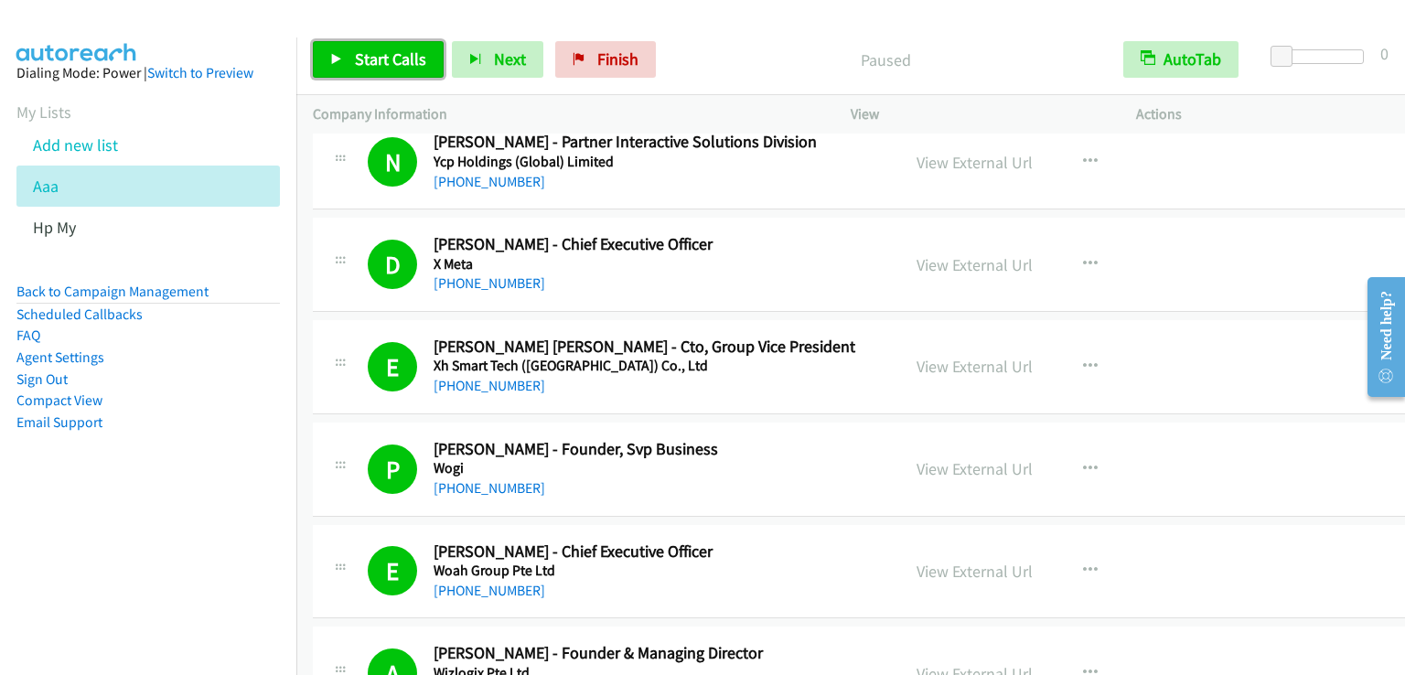
click at [376, 59] on span "Start Calls" at bounding box center [390, 58] width 71 height 21
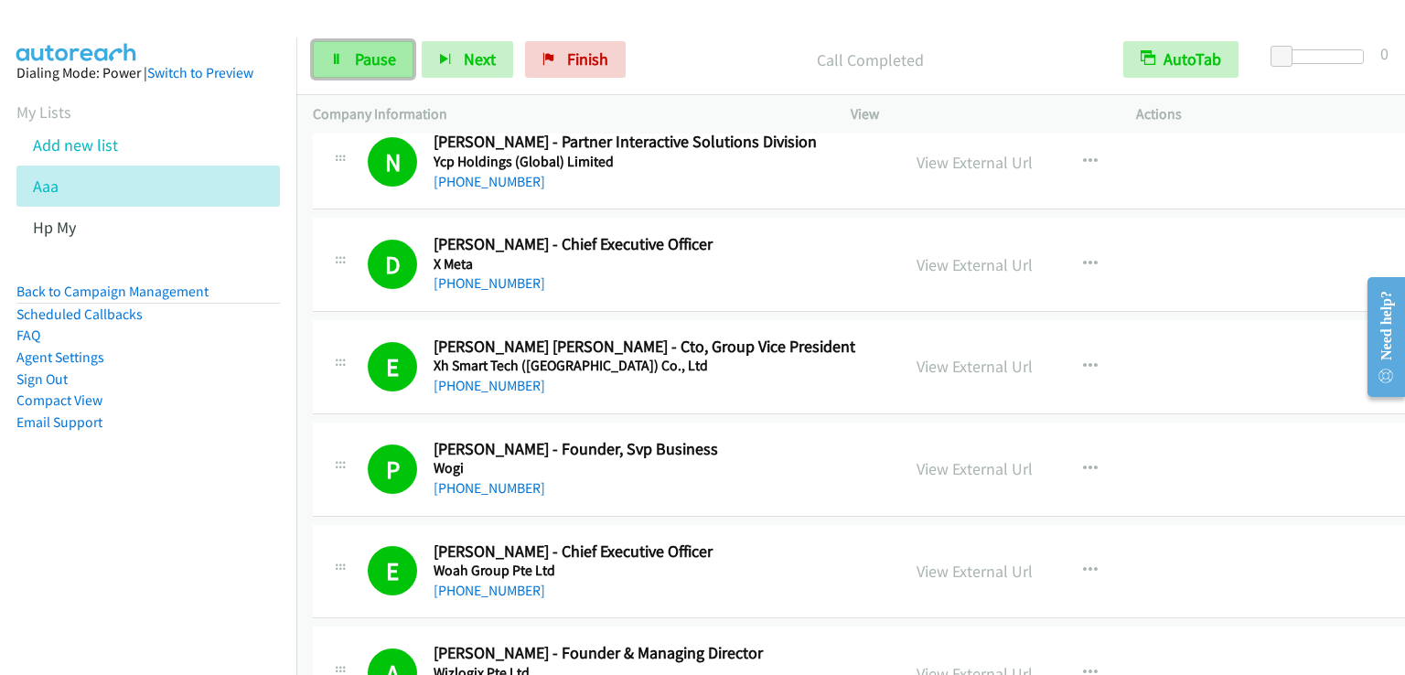
click at [388, 55] on span "Pause" at bounding box center [375, 58] width 41 height 21
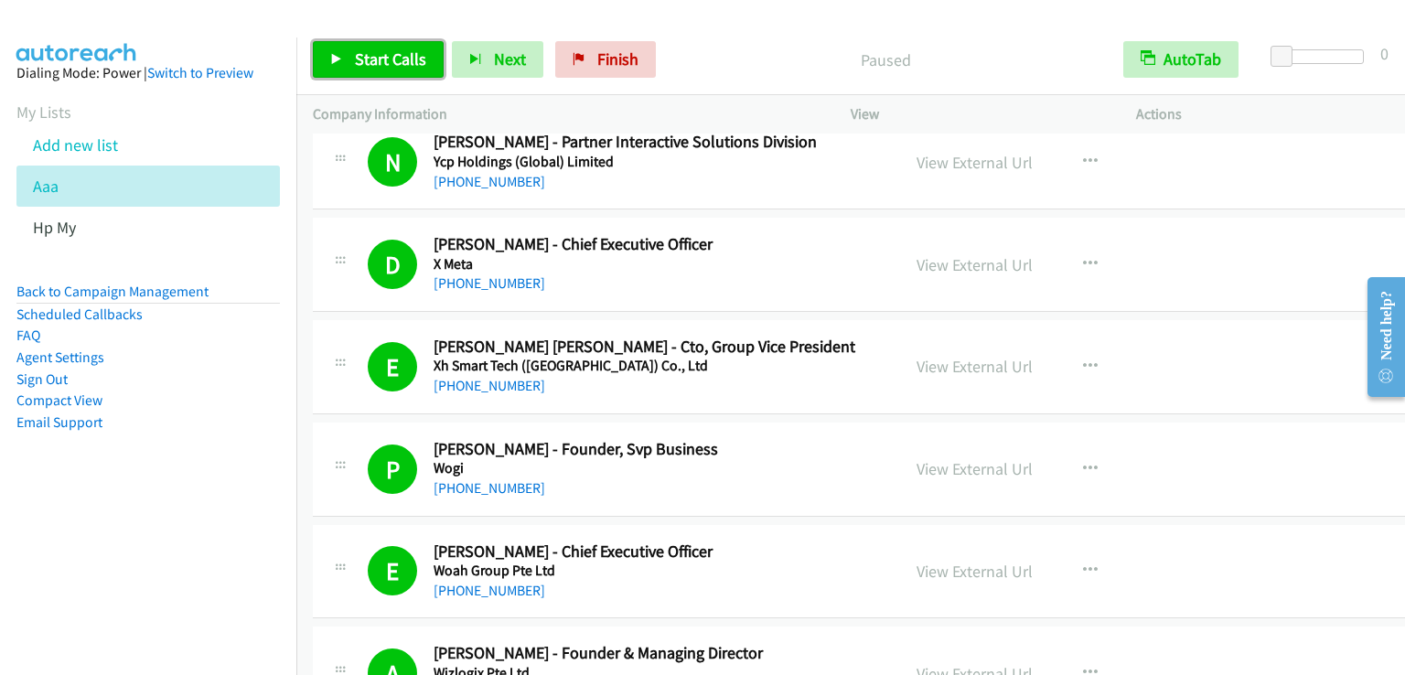
click at [388, 55] on span "Start Calls" at bounding box center [390, 58] width 71 height 21
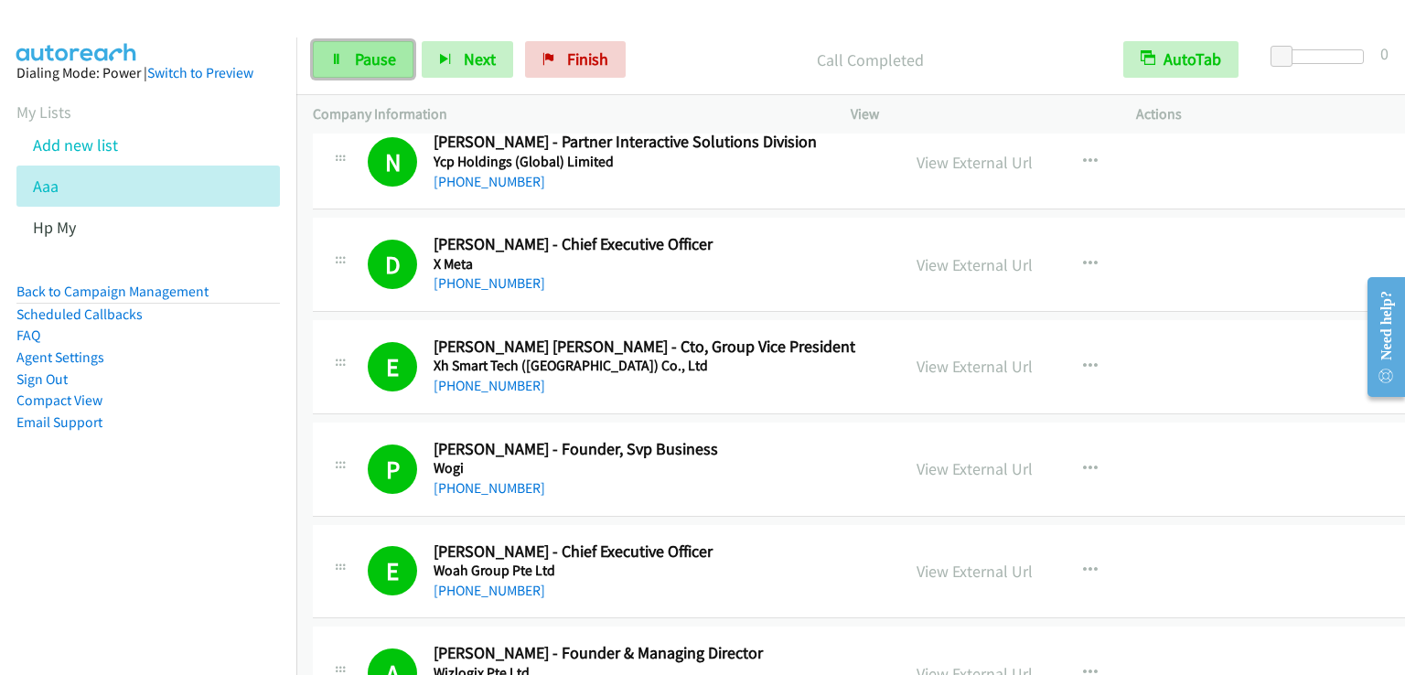
click at [347, 53] on link "Pause" at bounding box center [363, 59] width 101 height 37
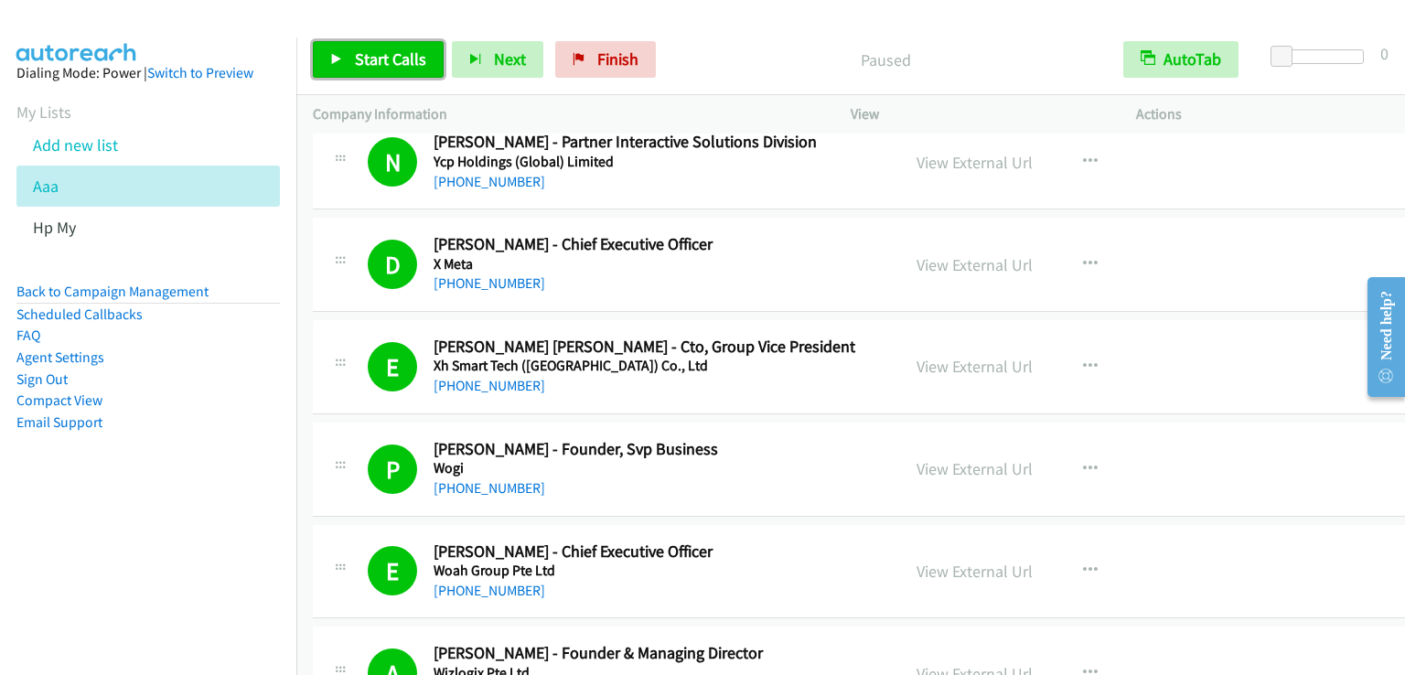
click at [347, 53] on link "Start Calls" at bounding box center [378, 59] width 131 height 37
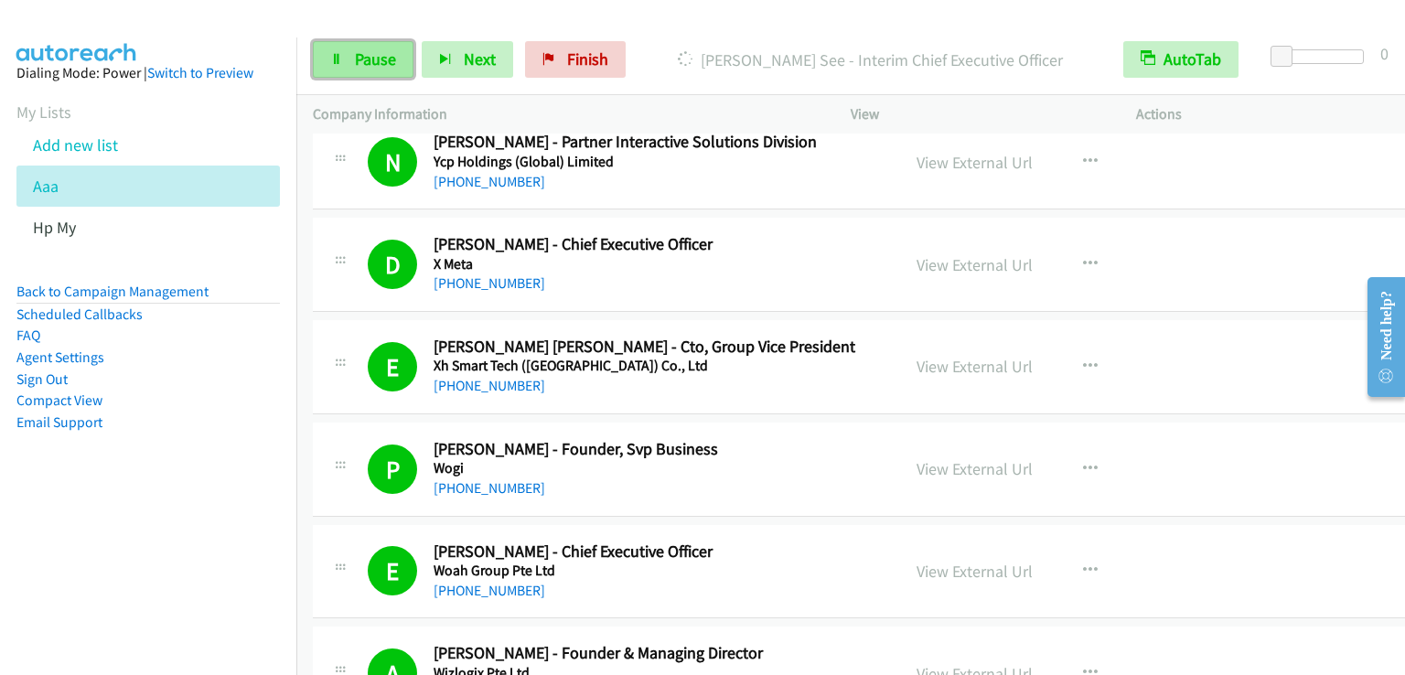
click at [359, 61] on span "Pause" at bounding box center [375, 58] width 41 height 21
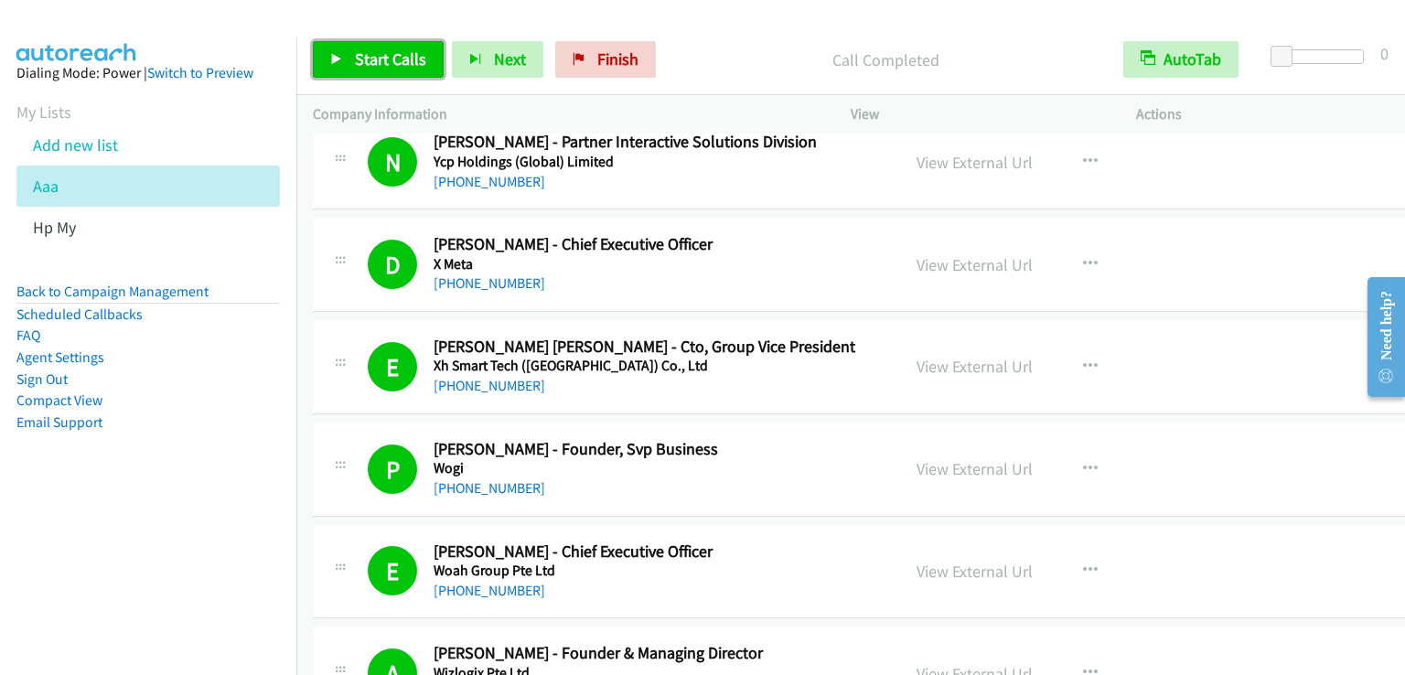
click at [403, 60] on span "Start Calls" at bounding box center [390, 58] width 71 height 21
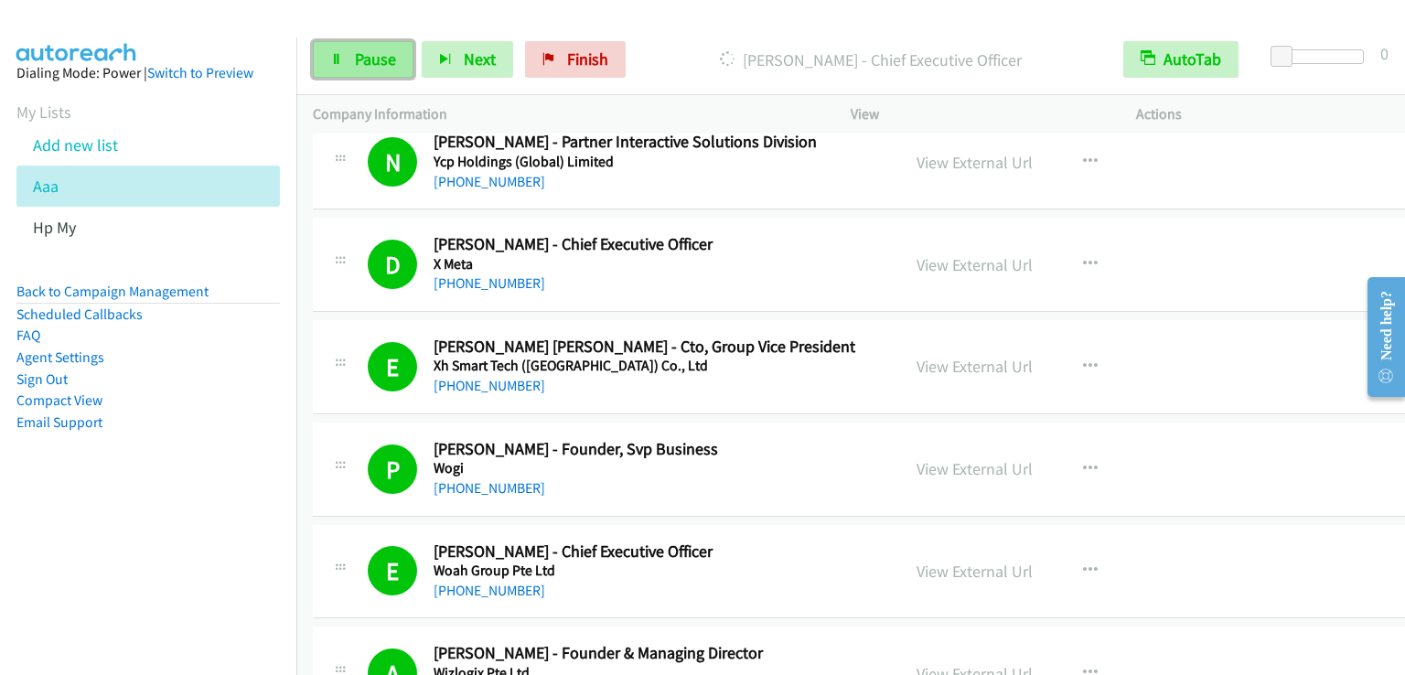
click at [380, 54] on span "Pause" at bounding box center [375, 58] width 41 height 21
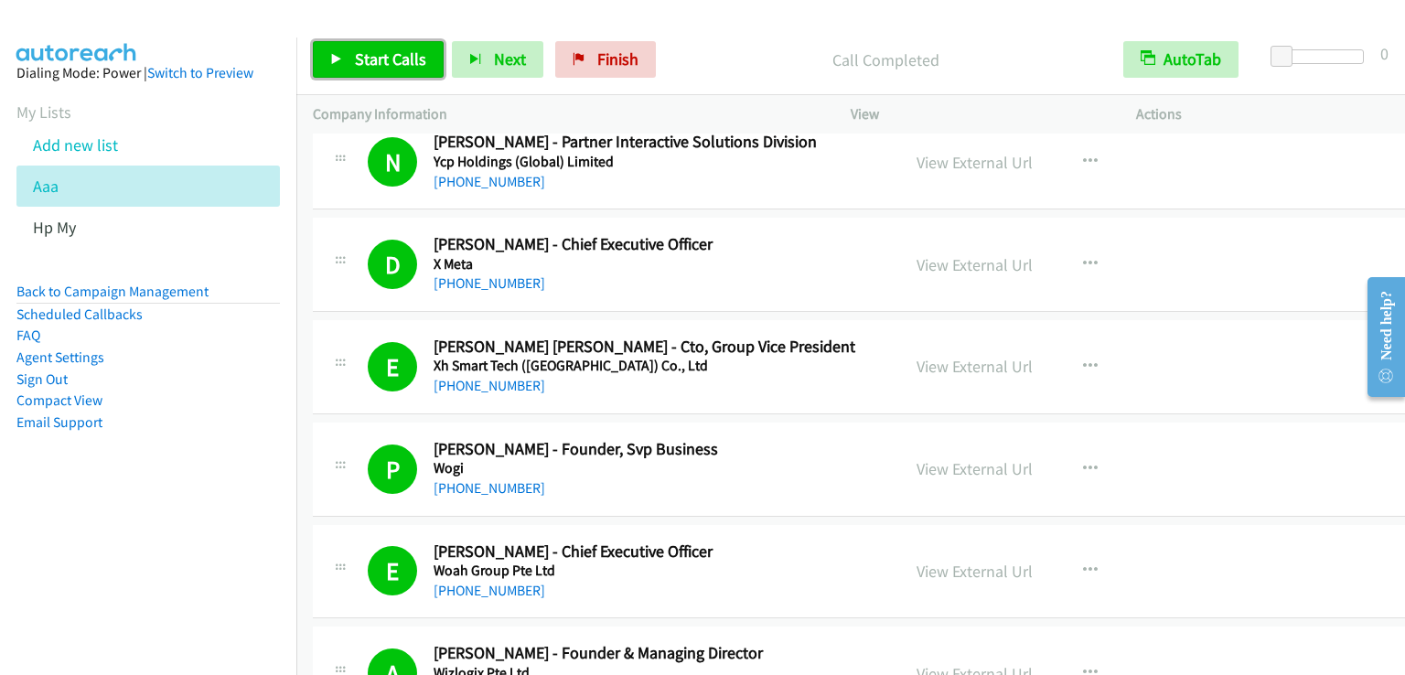
click at [385, 67] on span "Start Calls" at bounding box center [390, 58] width 71 height 21
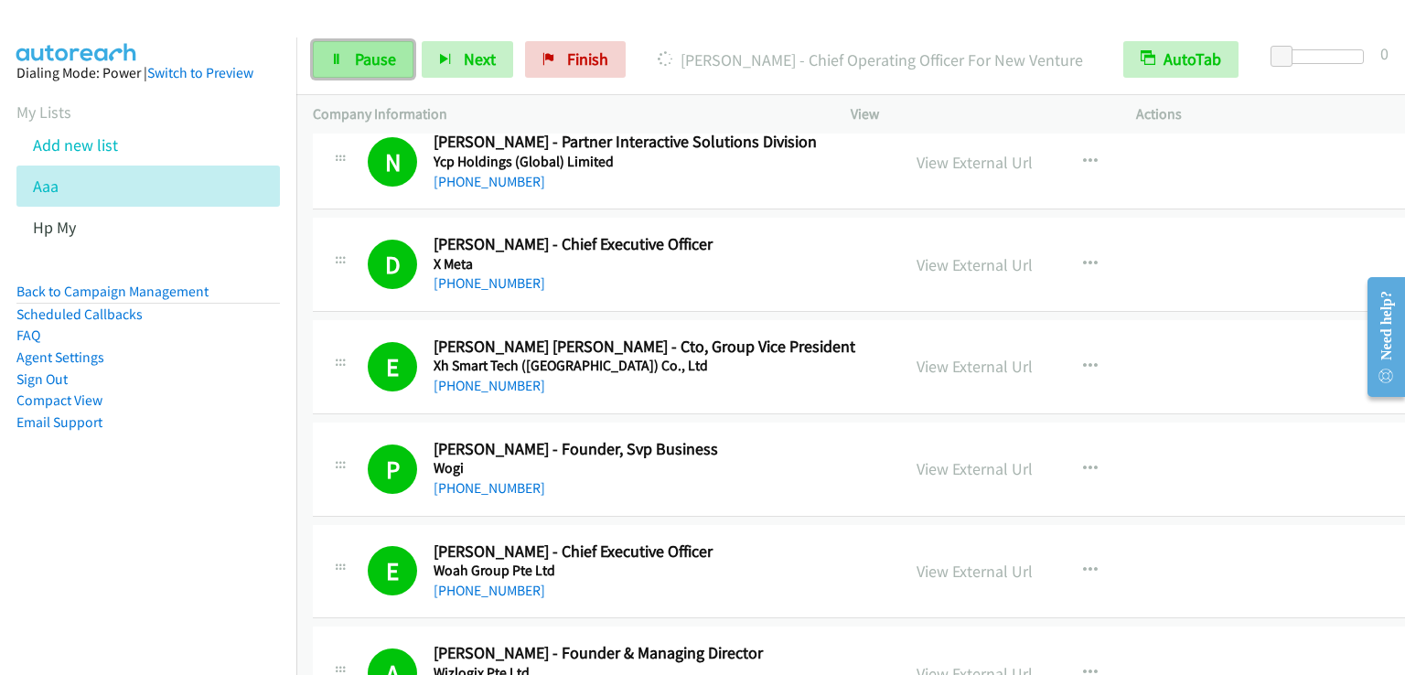
click at [360, 59] on span "Pause" at bounding box center [375, 58] width 41 height 21
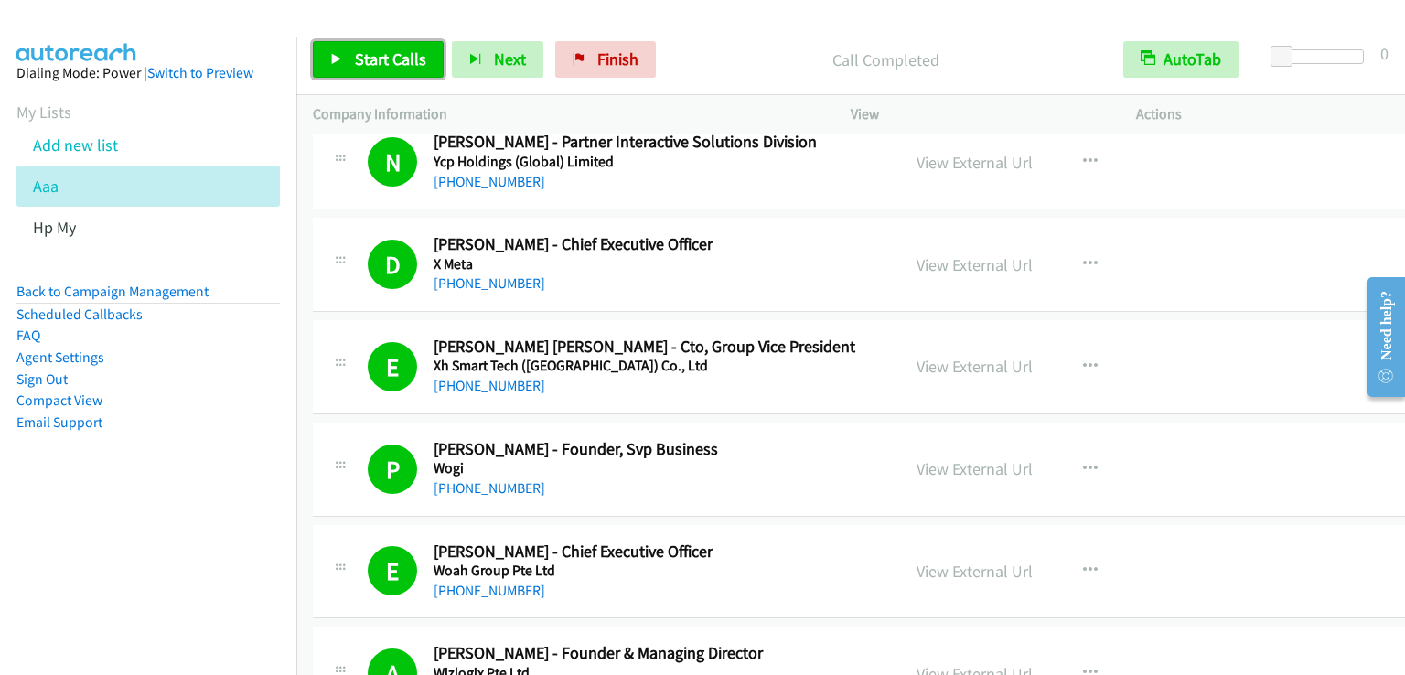
click at [386, 64] on span "Start Calls" at bounding box center [390, 58] width 71 height 21
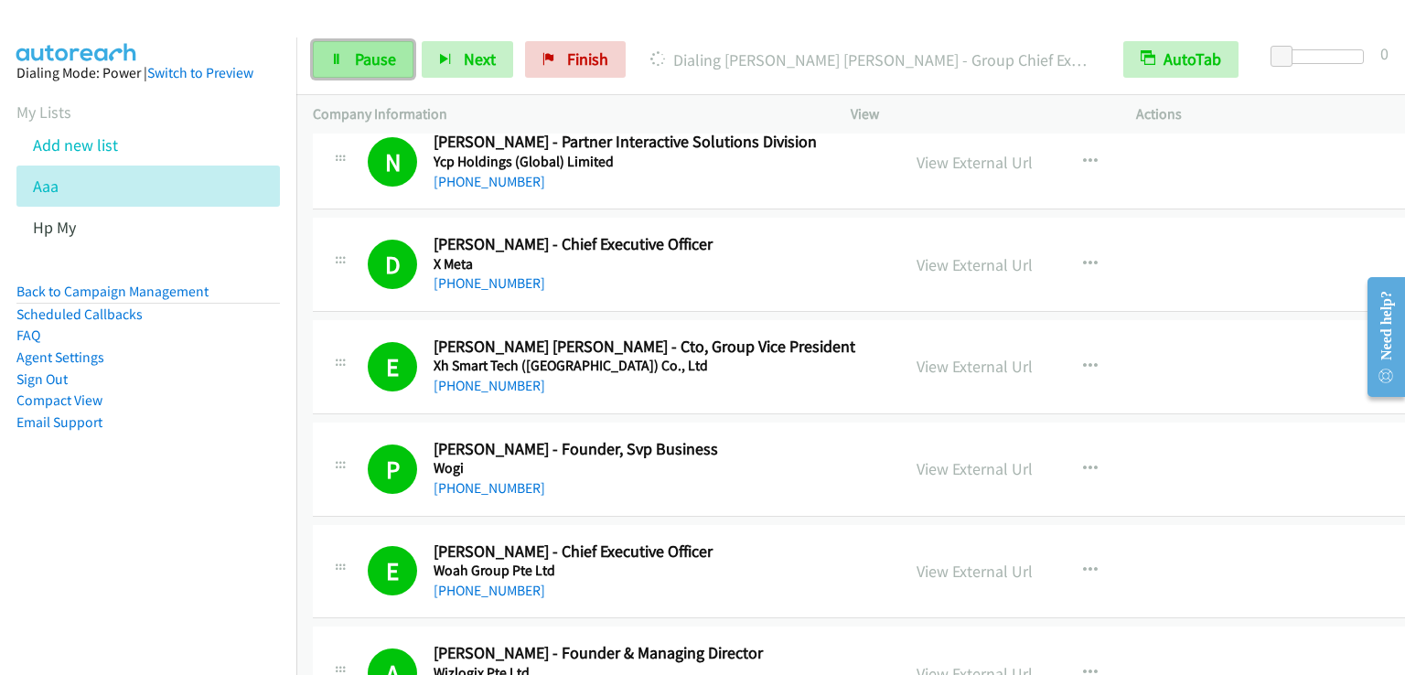
click at [359, 53] on span "Pause" at bounding box center [375, 58] width 41 height 21
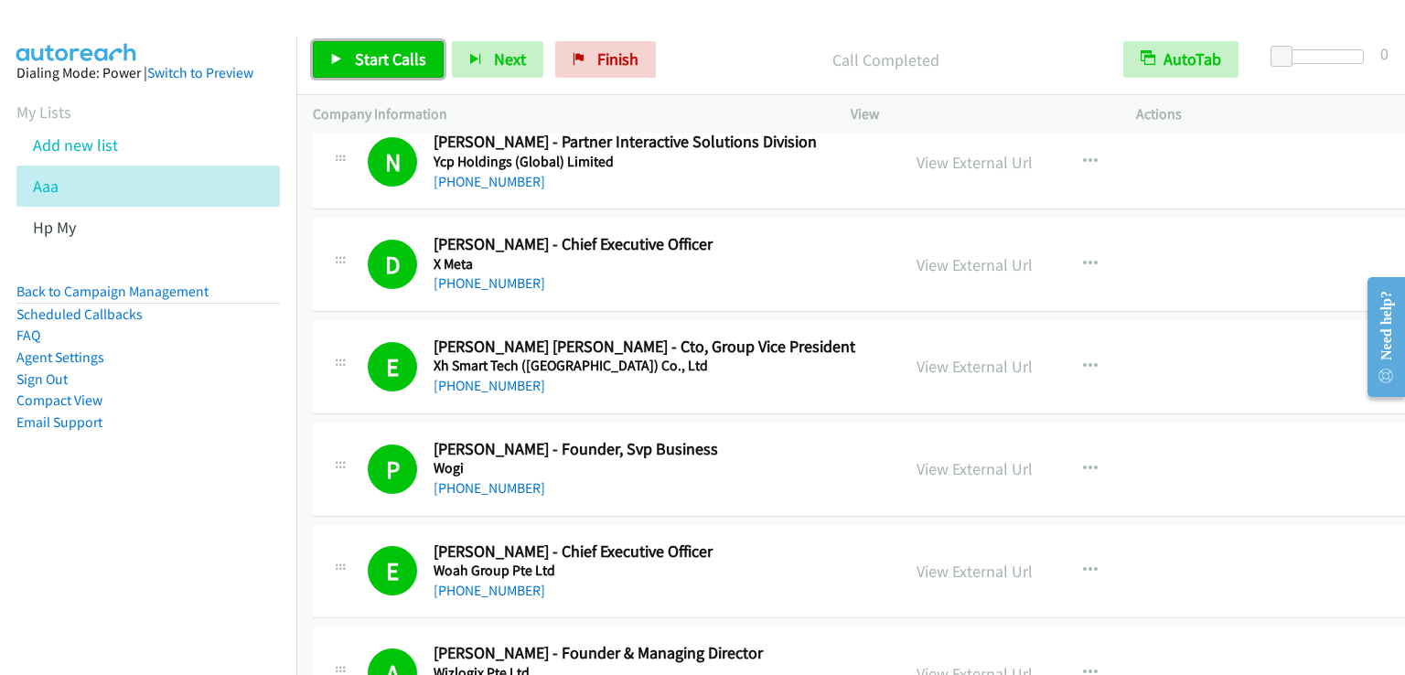
click at [409, 60] on span "Start Calls" at bounding box center [390, 58] width 71 height 21
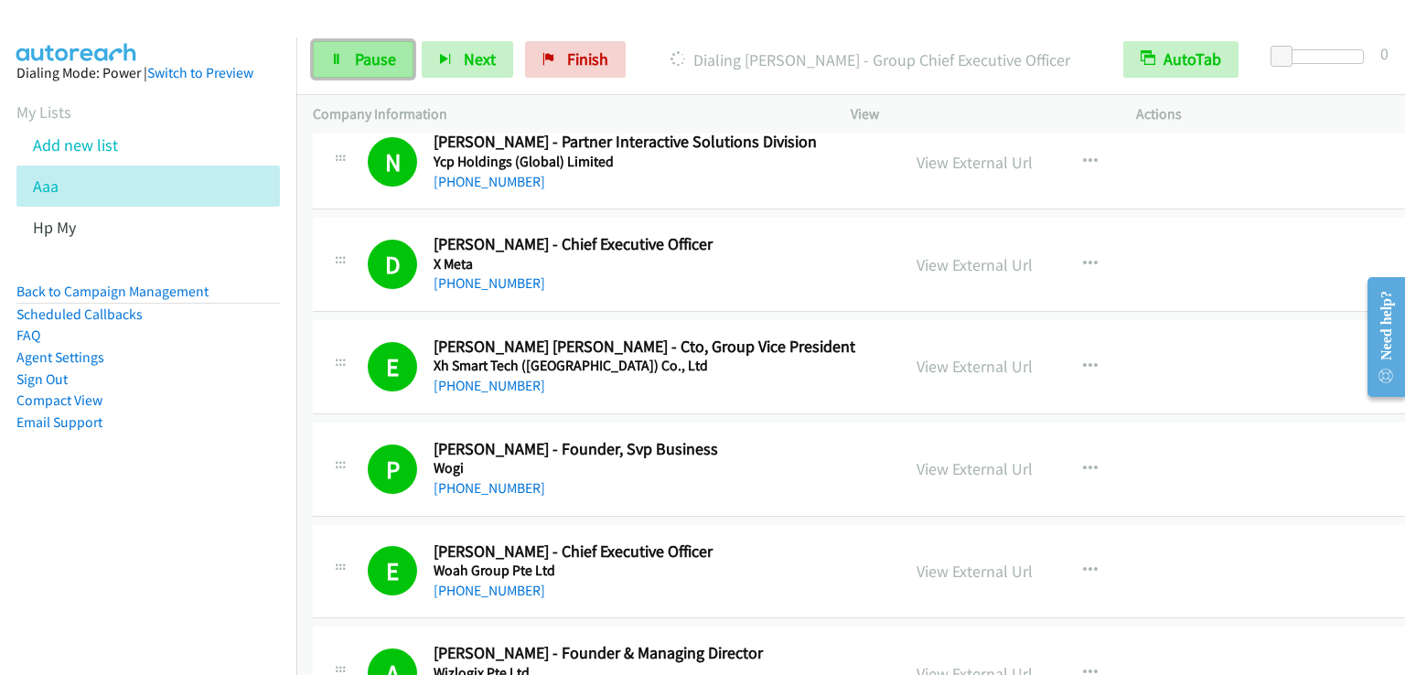
click at [395, 58] on link "Pause" at bounding box center [363, 59] width 101 height 37
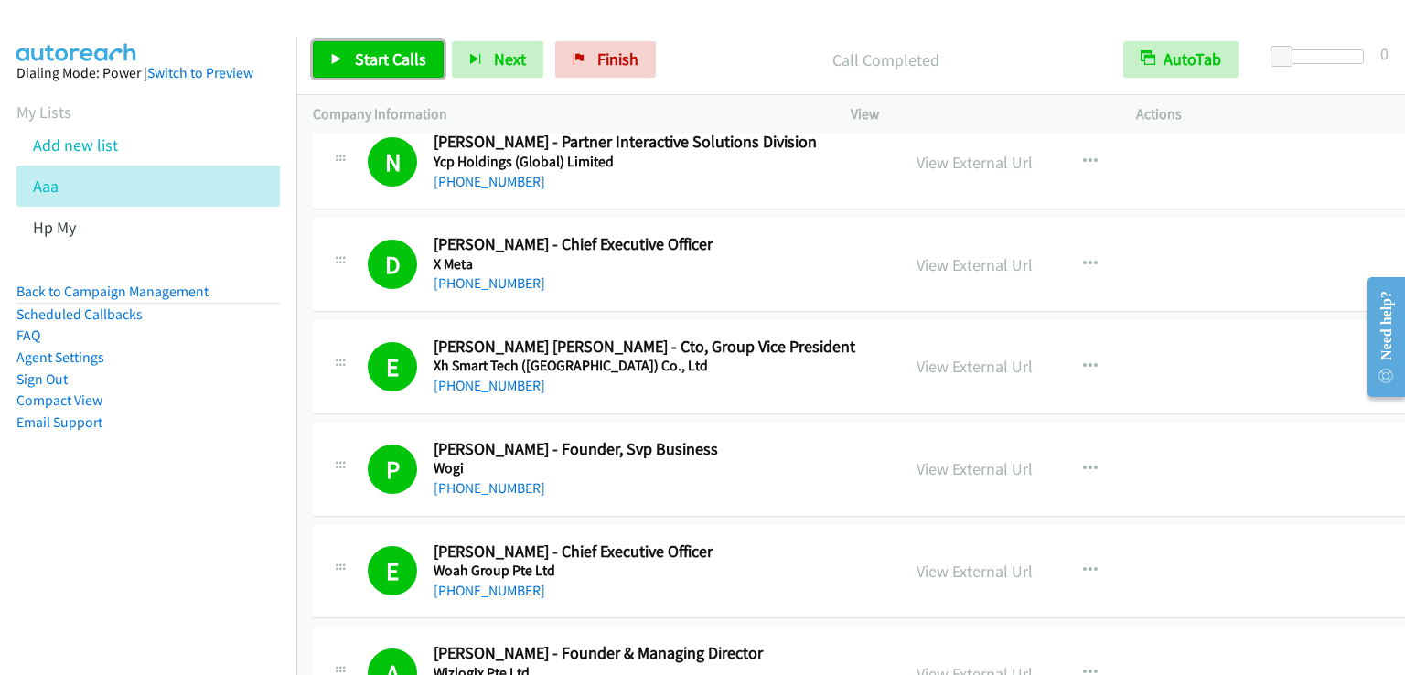
click at [377, 60] on span "Start Calls" at bounding box center [390, 58] width 71 height 21
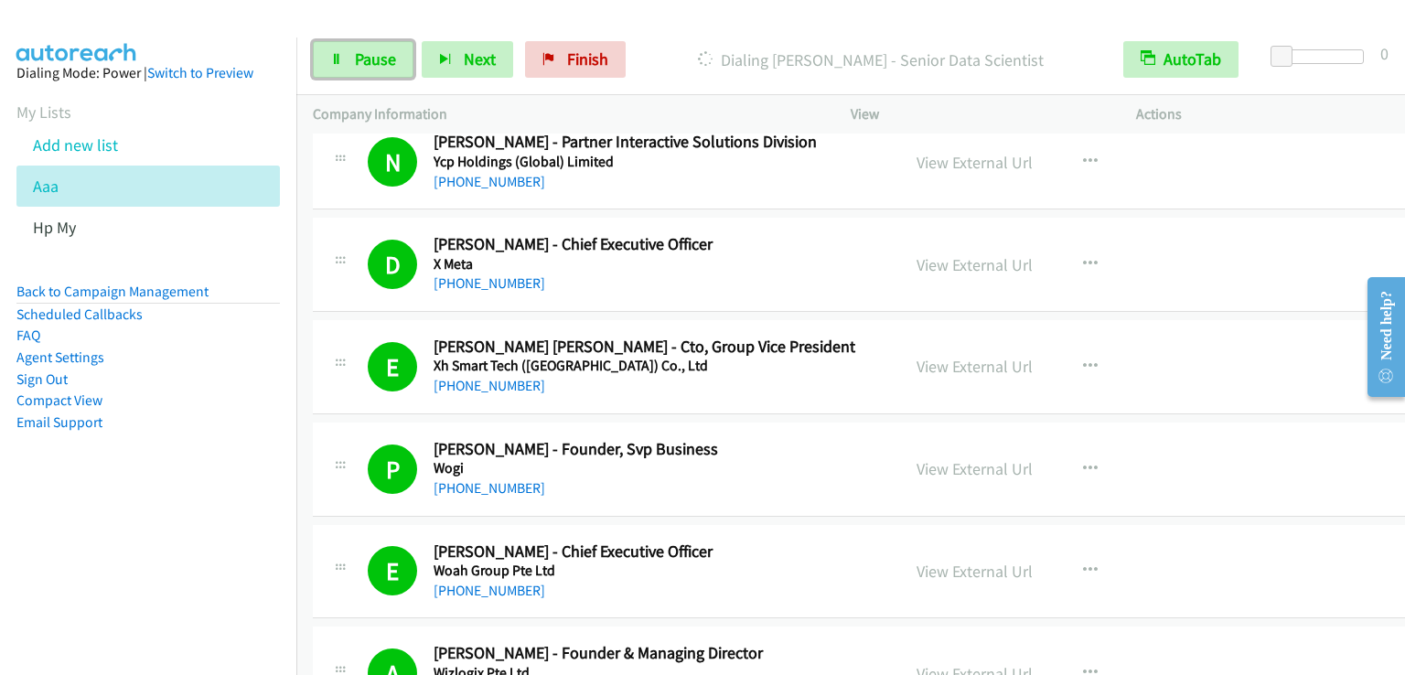
drag, startPoint x: 403, startPoint y: 69, endPoint x: 400, endPoint y: 1, distance: 67.8
click at [403, 68] on link "Pause" at bounding box center [363, 59] width 101 height 37
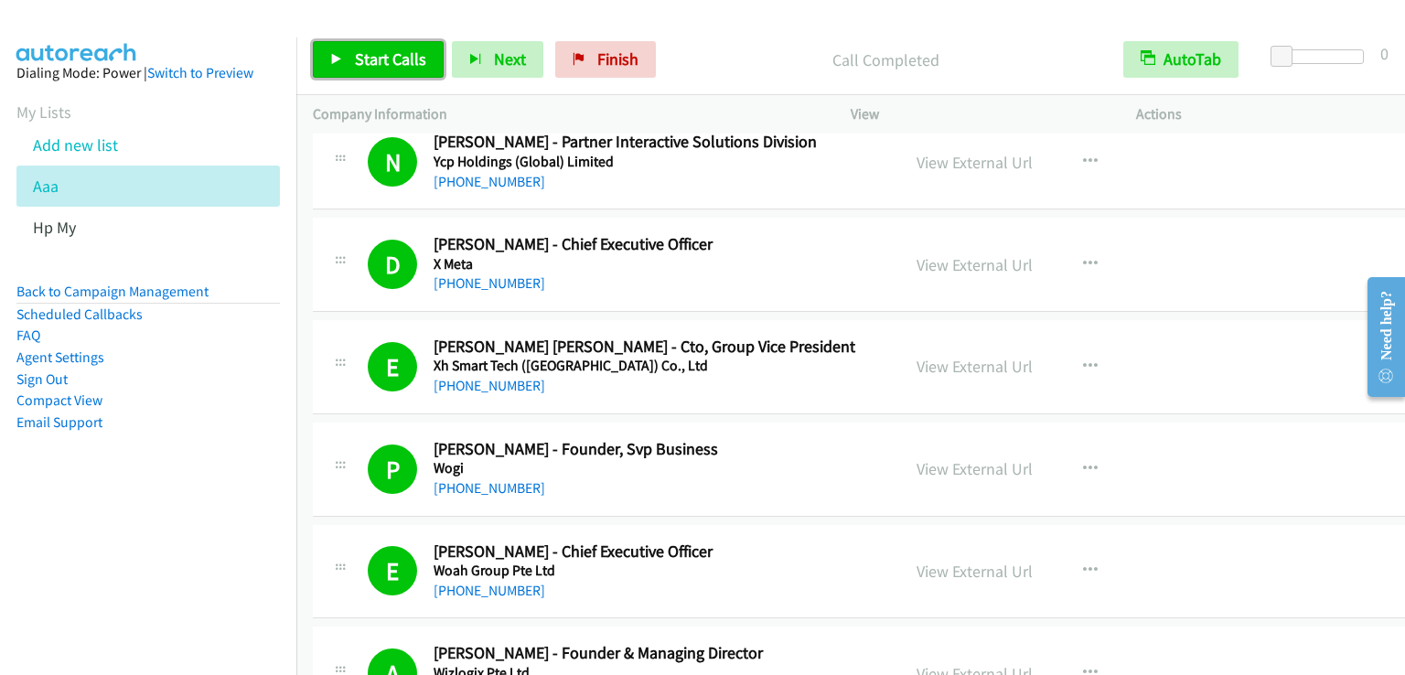
click at [387, 62] on span "Start Calls" at bounding box center [390, 58] width 71 height 21
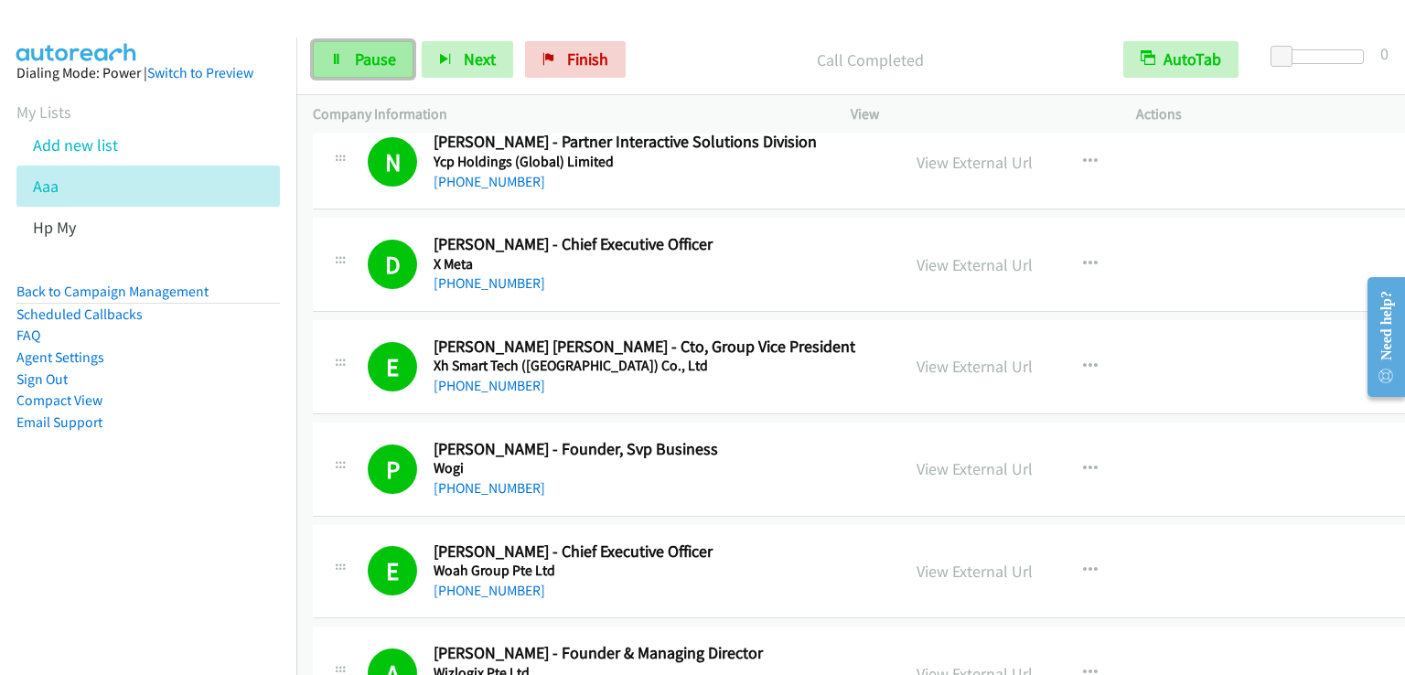
click at [379, 68] on span "Pause" at bounding box center [375, 58] width 41 height 21
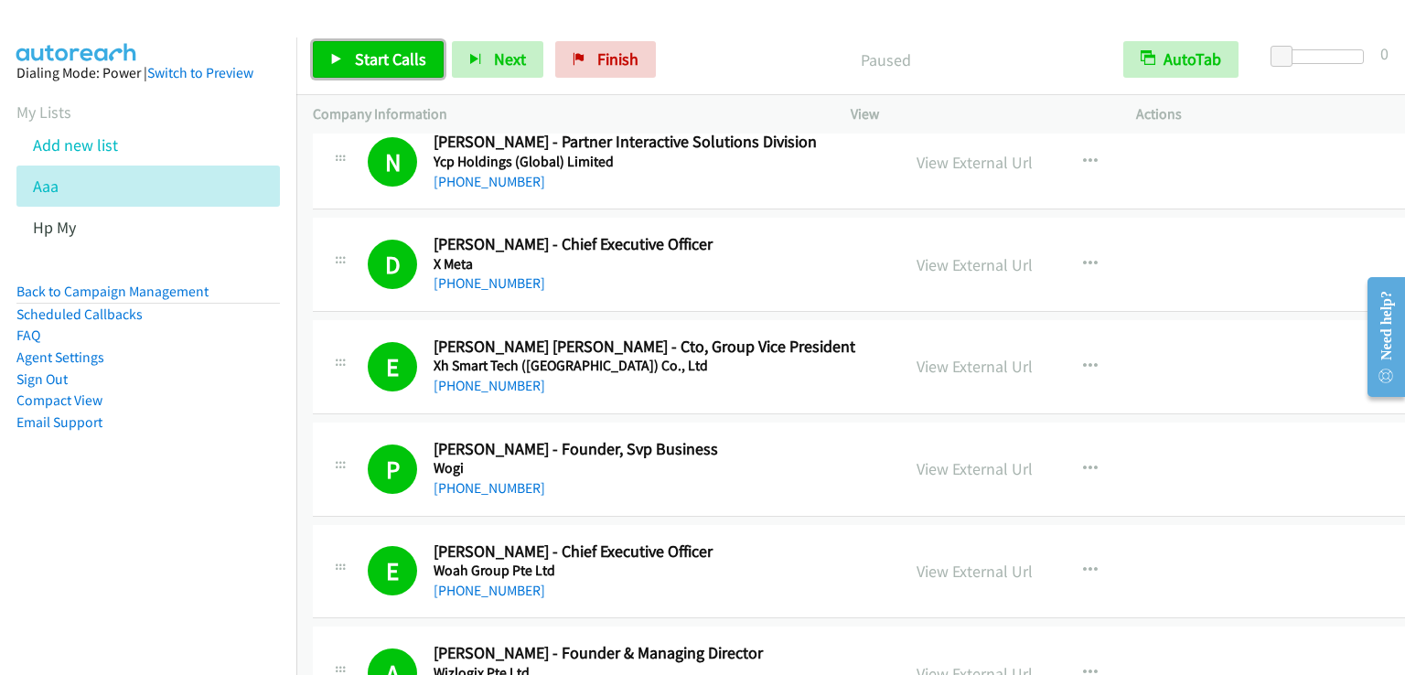
click at [379, 68] on span "Start Calls" at bounding box center [390, 58] width 71 height 21
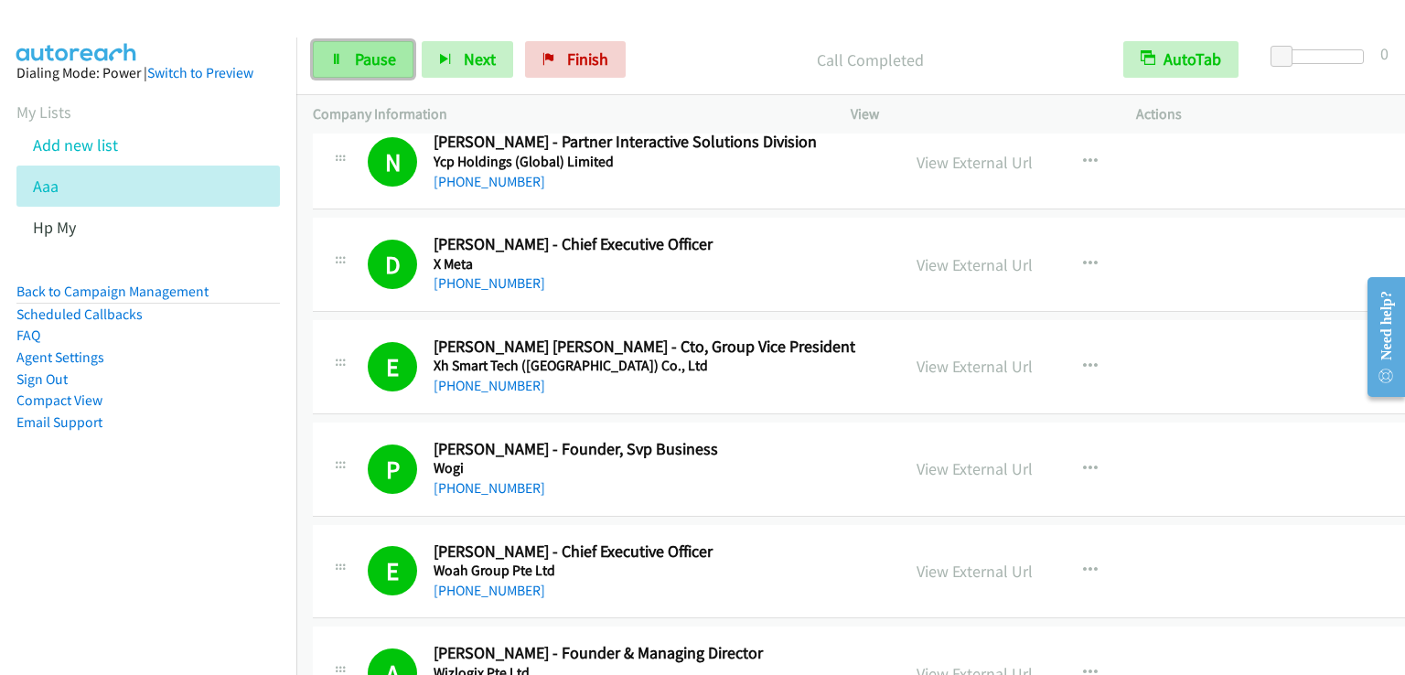
click at [381, 53] on span "Pause" at bounding box center [375, 58] width 41 height 21
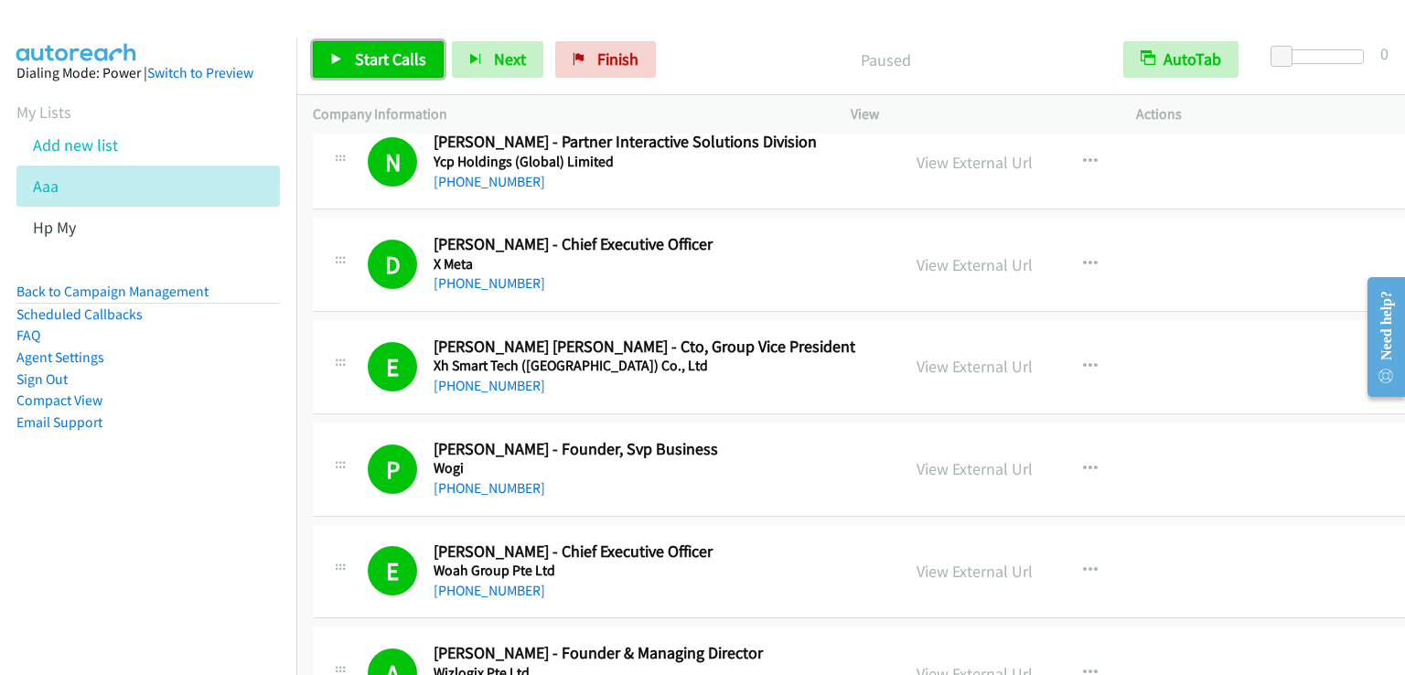
click at [381, 53] on span "Start Calls" at bounding box center [390, 58] width 71 height 21
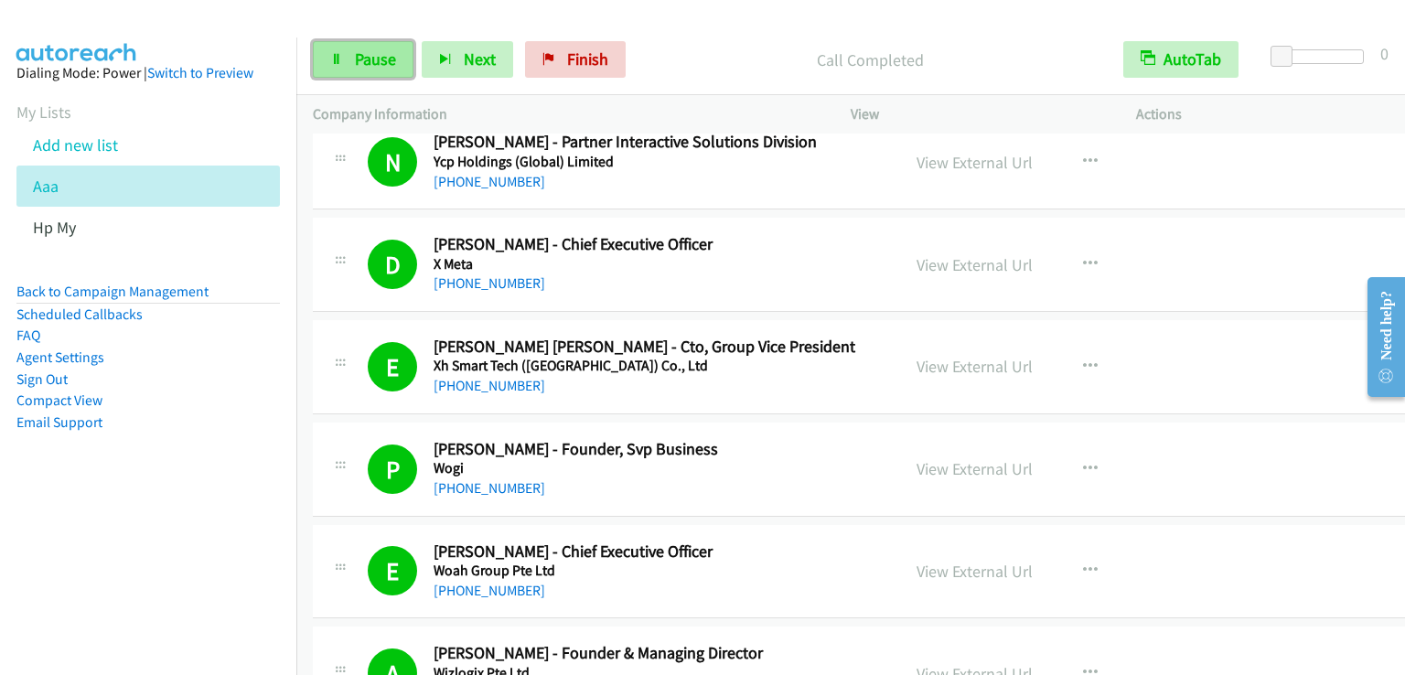
click at [375, 53] on span "Pause" at bounding box center [375, 58] width 41 height 21
click at [392, 65] on span "Pause" at bounding box center [375, 58] width 41 height 21
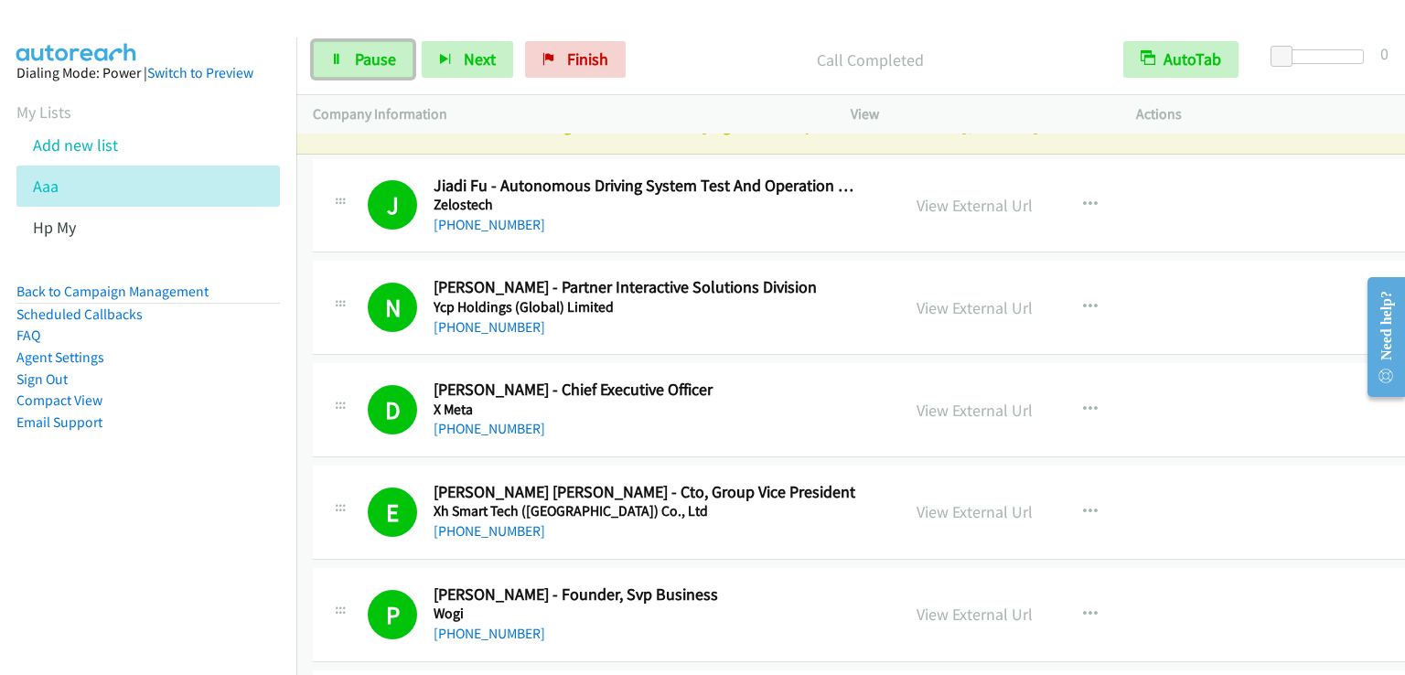
scroll to position [0, 0]
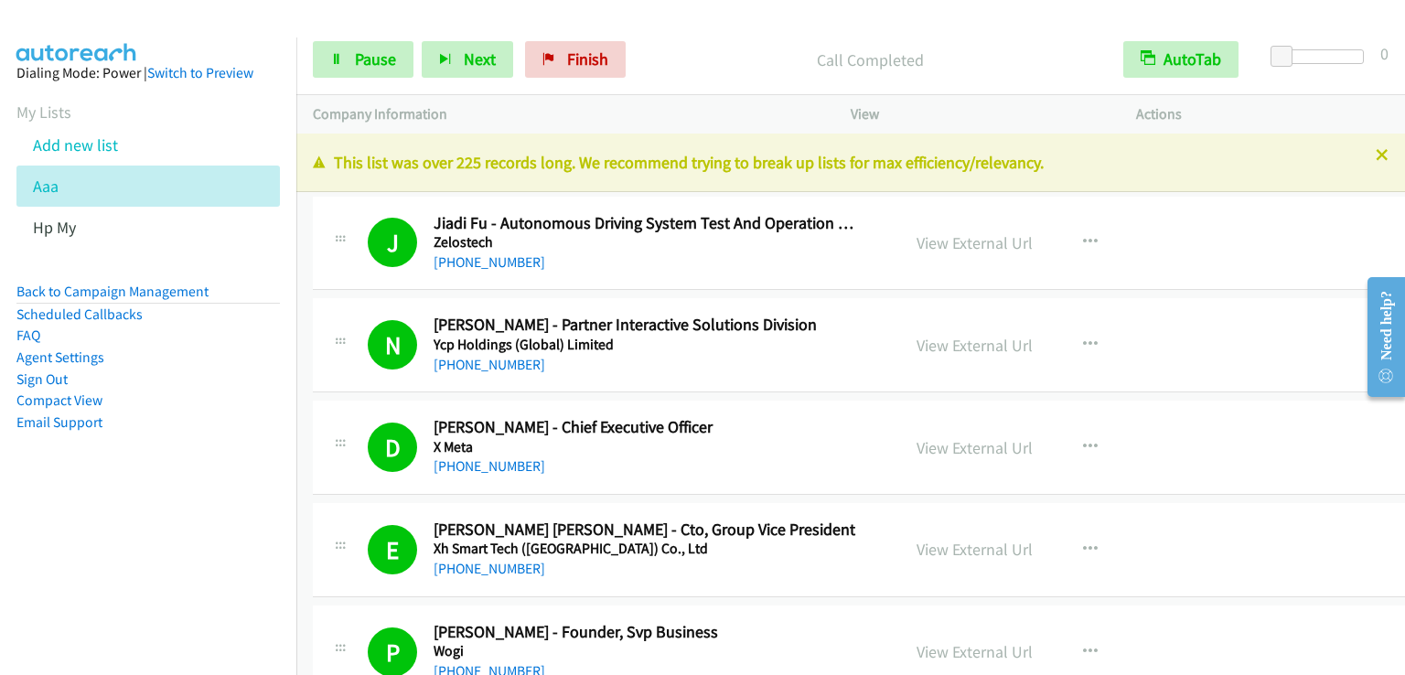
click at [780, 90] on div "Start Calls Pause Next Finish Call Completed AutoTab AutoTab 0" at bounding box center [850, 60] width 1109 height 70
click at [386, 70] on link "Pause" at bounding box center [363, 59] width 101 height 37
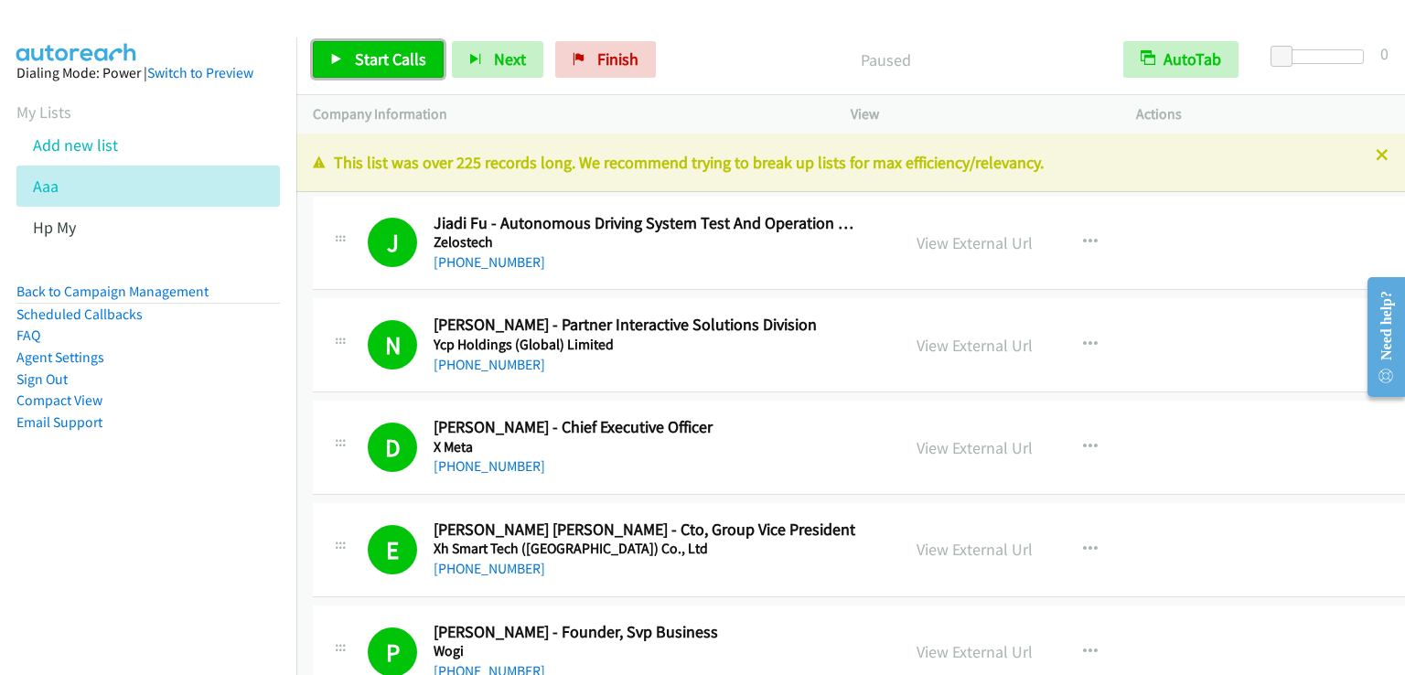
click at [398, 66] on span "Start Calls" at bounding box center [390, 58] width 71 height 21
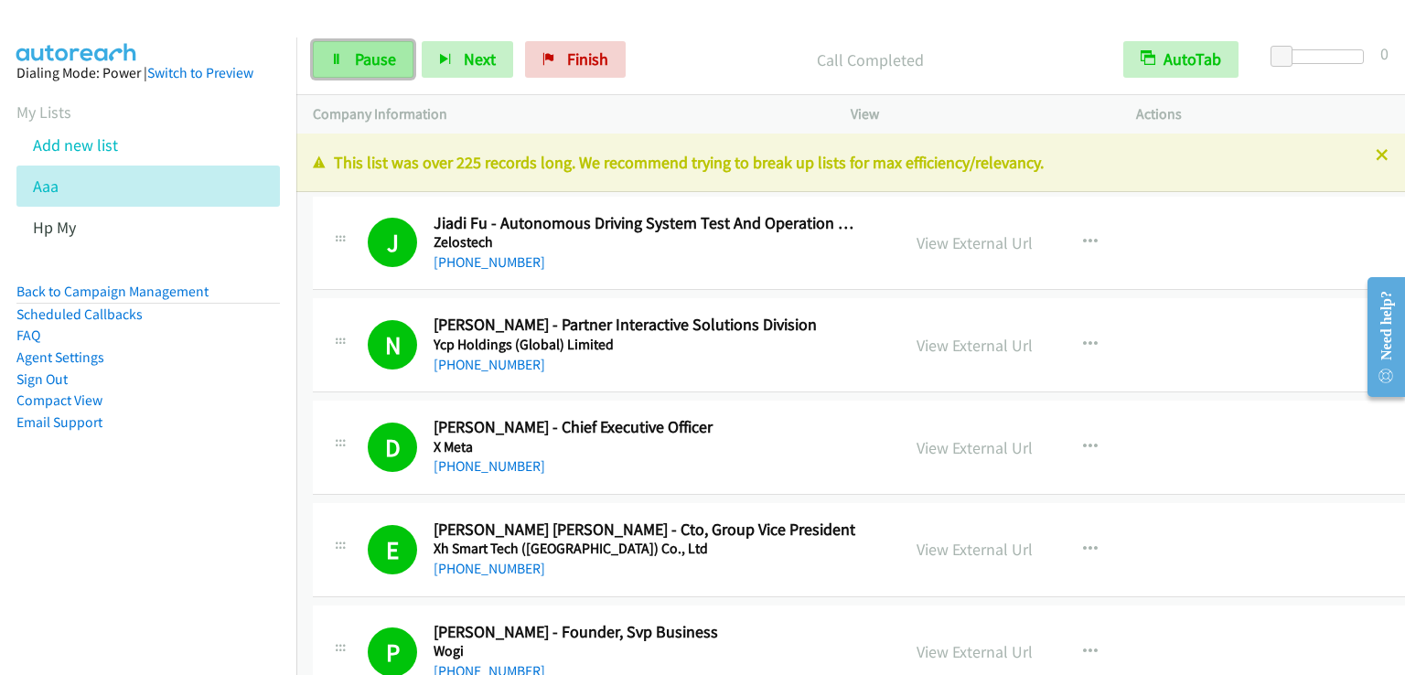
click at [374, 57] on span "Pause" at bounding box center [375, 58] width 41 height 21
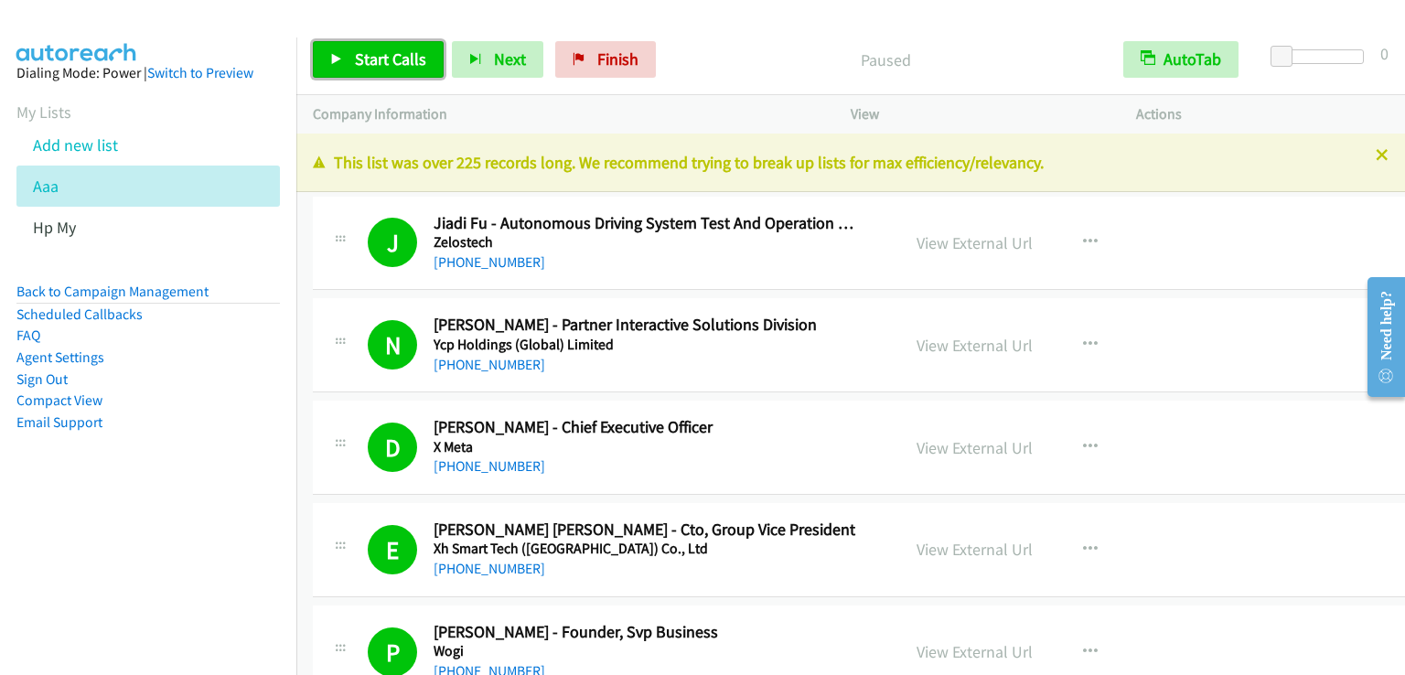
click at [374, 57] on span "Start Calls" at bounding box center [390, 58] width 71 height 21
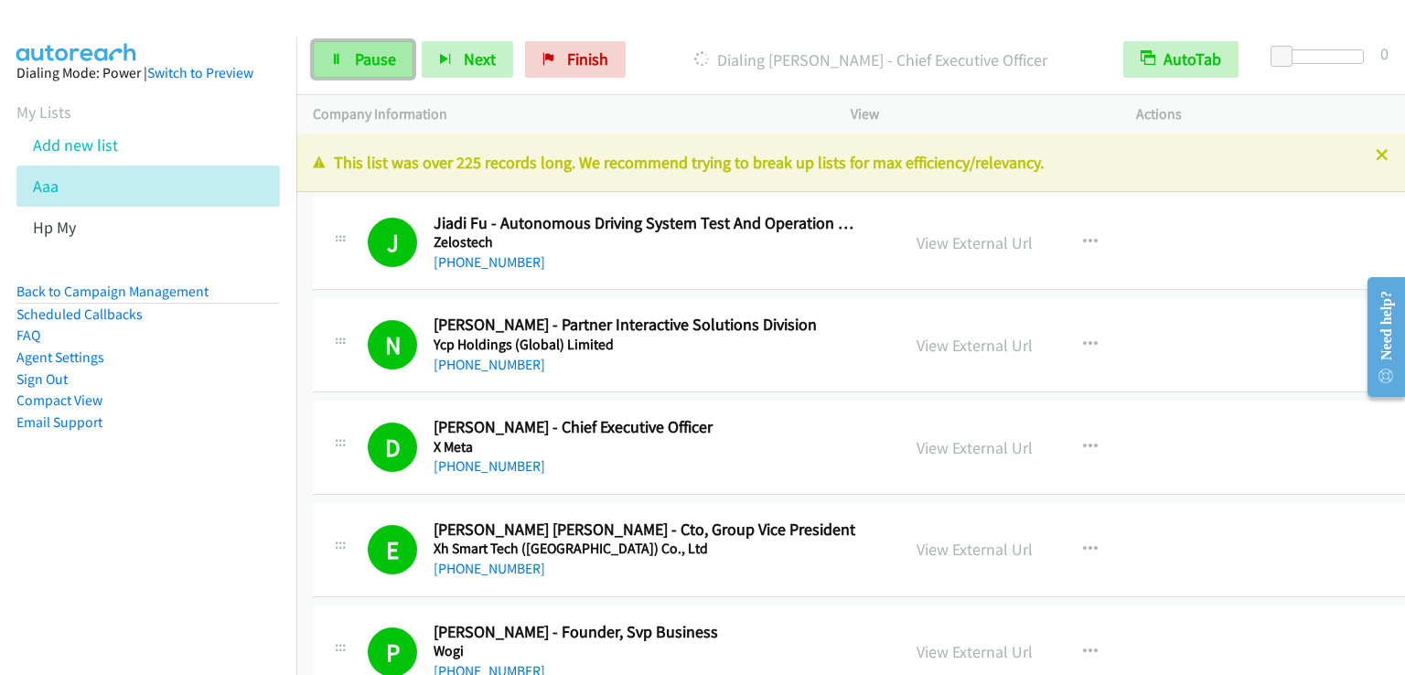
click at [362, 59] on span "Pause" at bounding box center [375, 58] width 41 height 21
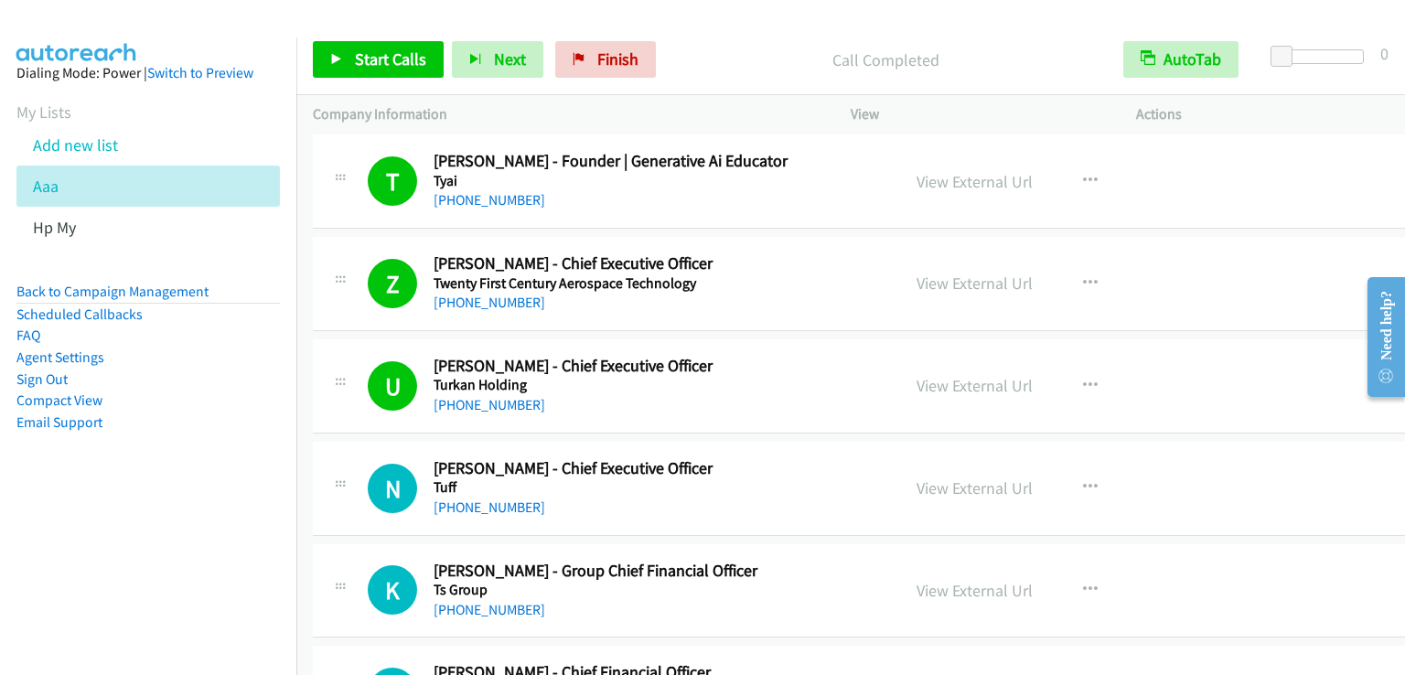
scroll to position [6222, 0]
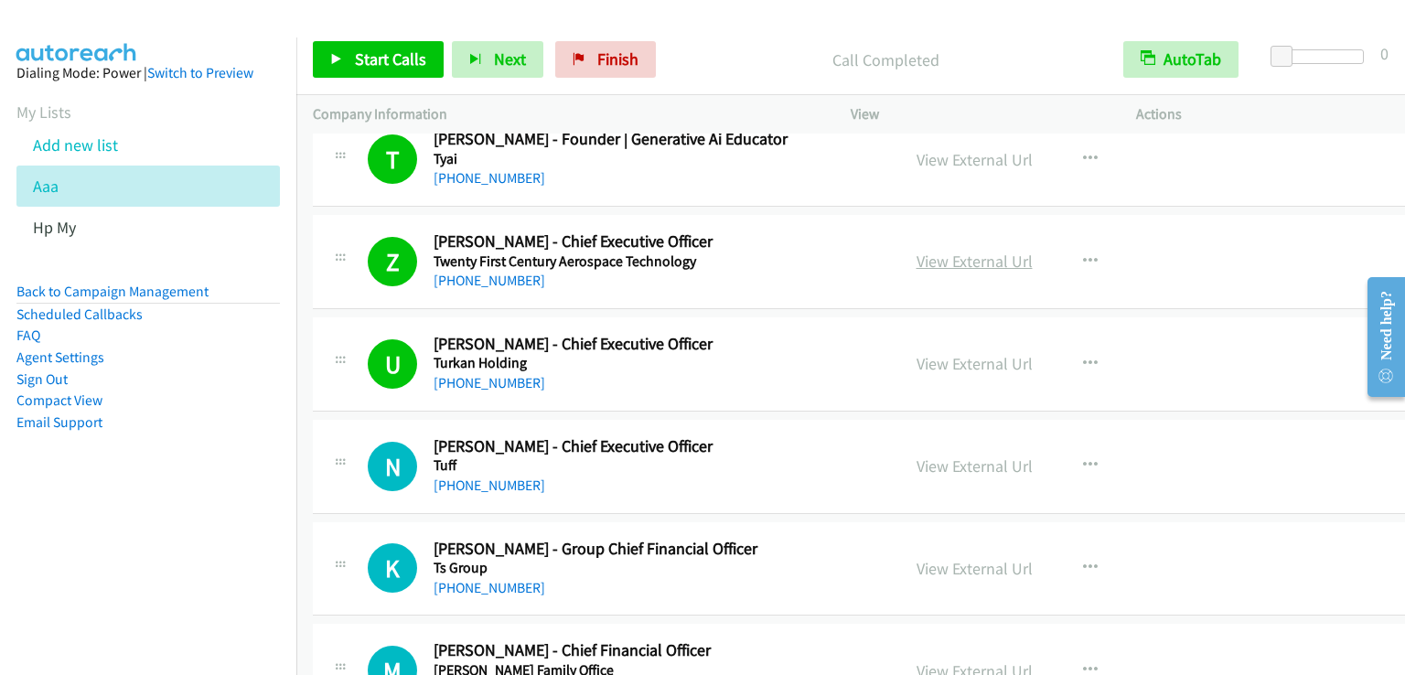
click at [917, 253] on link "View External Url" at bounding box center [975, 261] width 116 height 21
click at [395, 67] on span "Start Calls" at bounding box center [390, 58] width 71 height 21
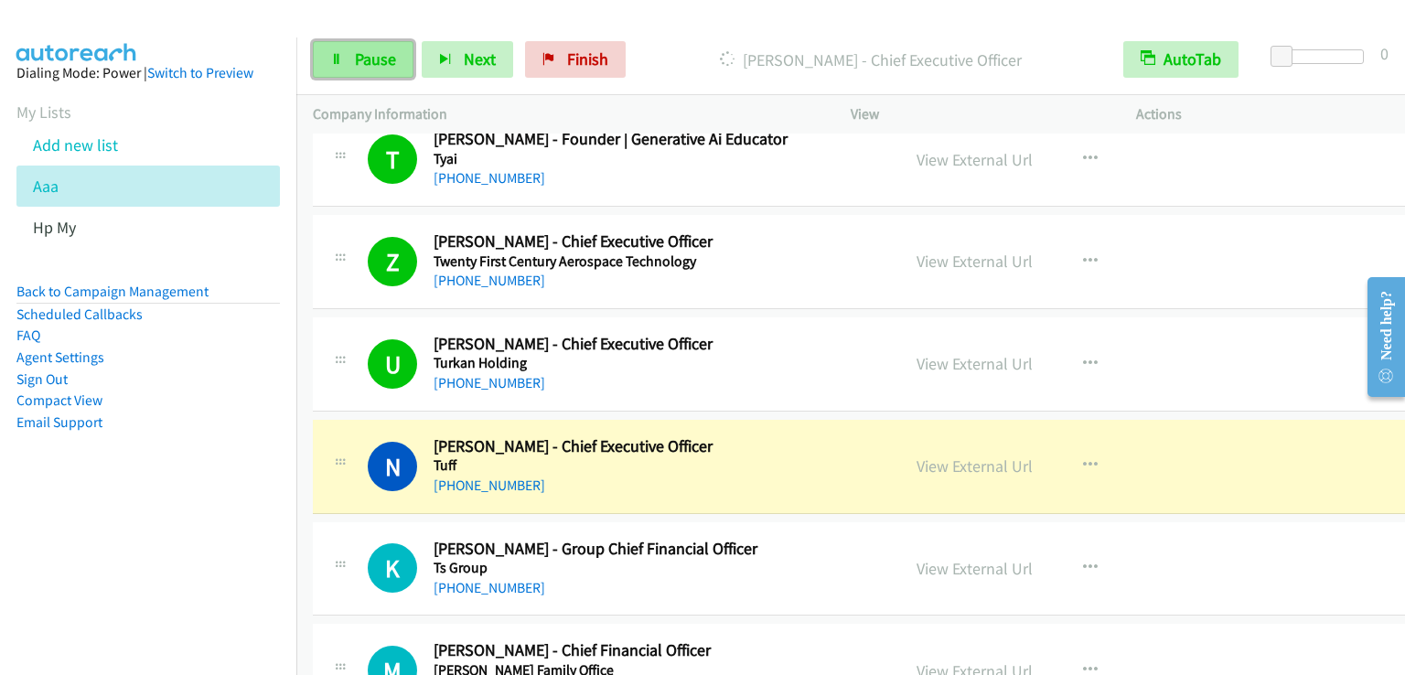
click at [355, 56] on span "Pause" at bounding box center [375, 58] width 41 height 21
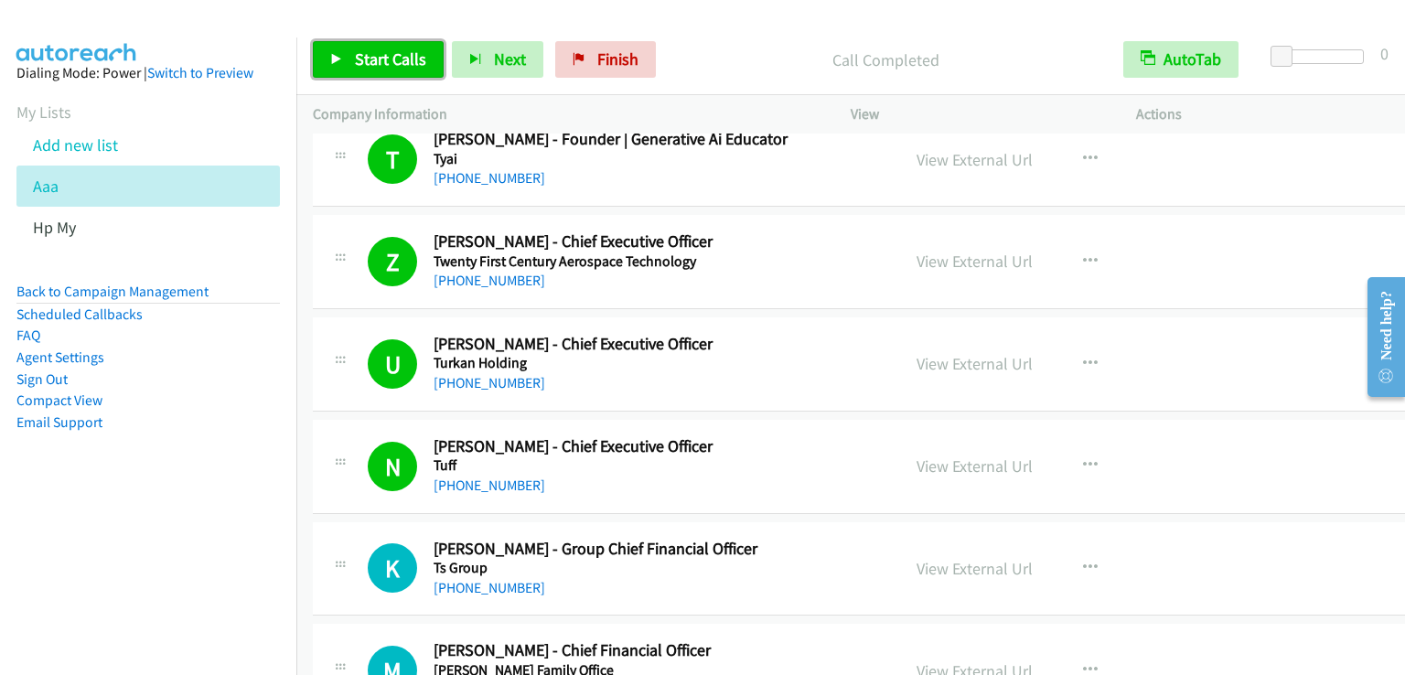
click at [393, 60] on span "Start Calls" at bounding box center [390, 58] width 71 height 21
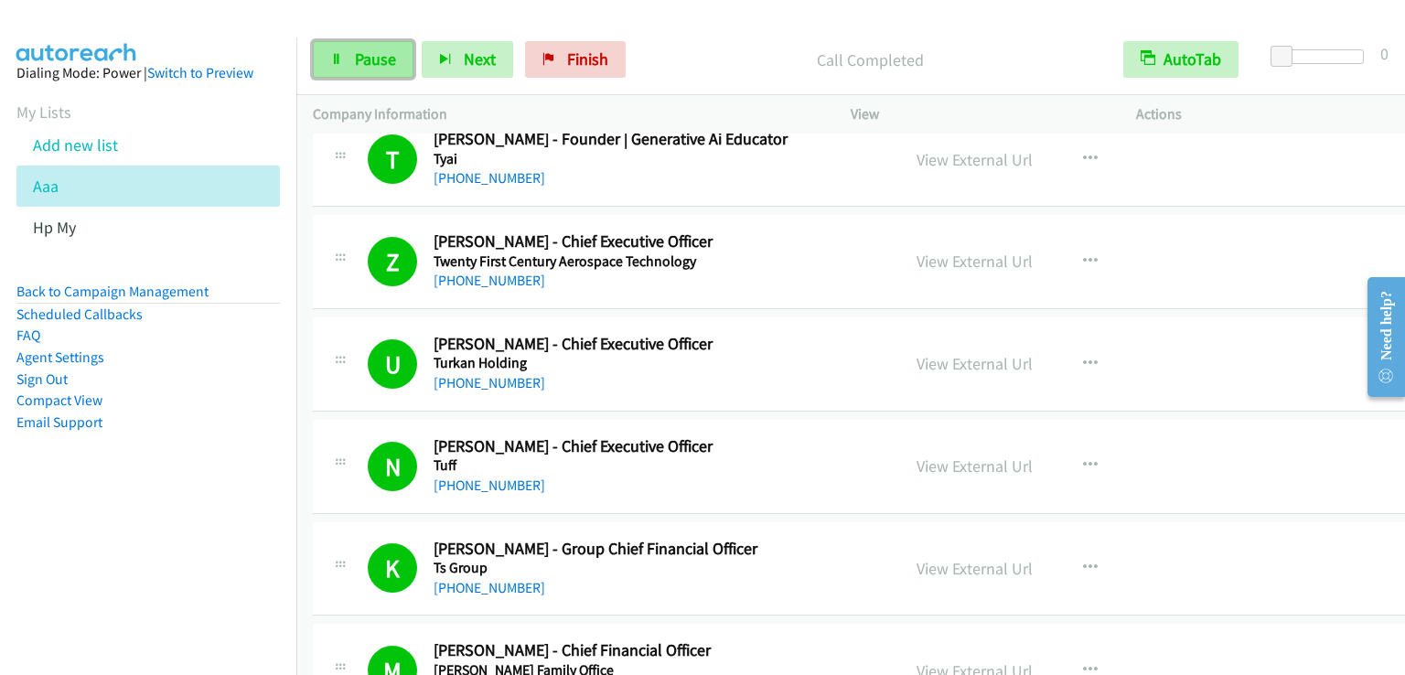
click at [368, 52] on span "Pause" at bounding box center [375, 58] width 41 height 21
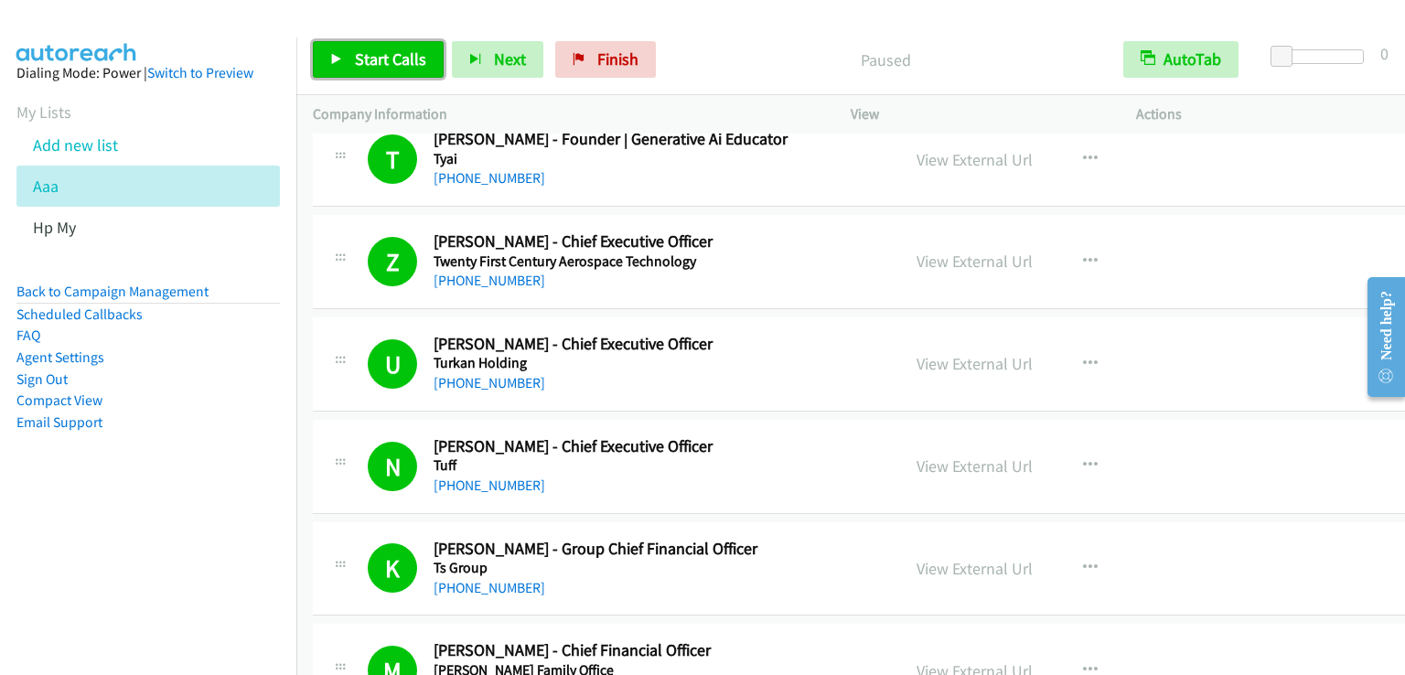
click at [368, 52] on span "Start Calls" at bounding box center [390, 58] width 71 height 21
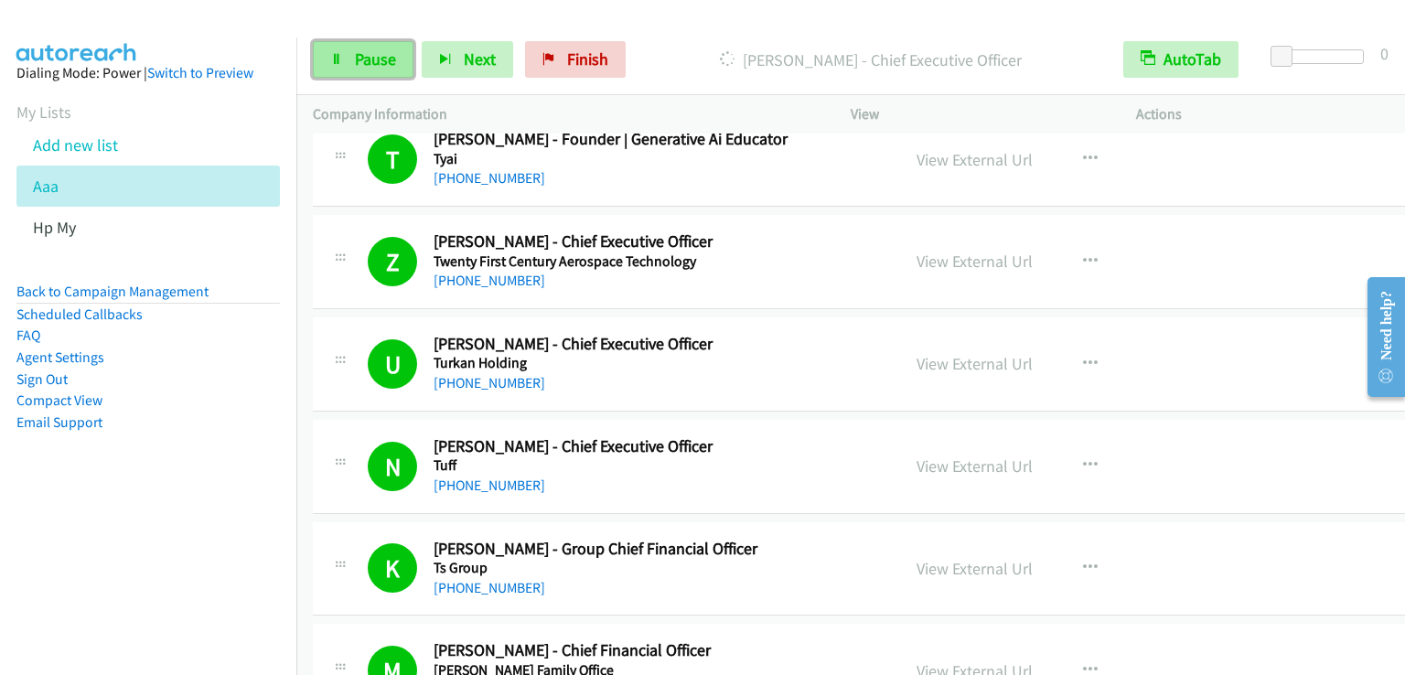
click at [380, 56] on span "Pause" at bounding box center [375, 58] width 41 height 21
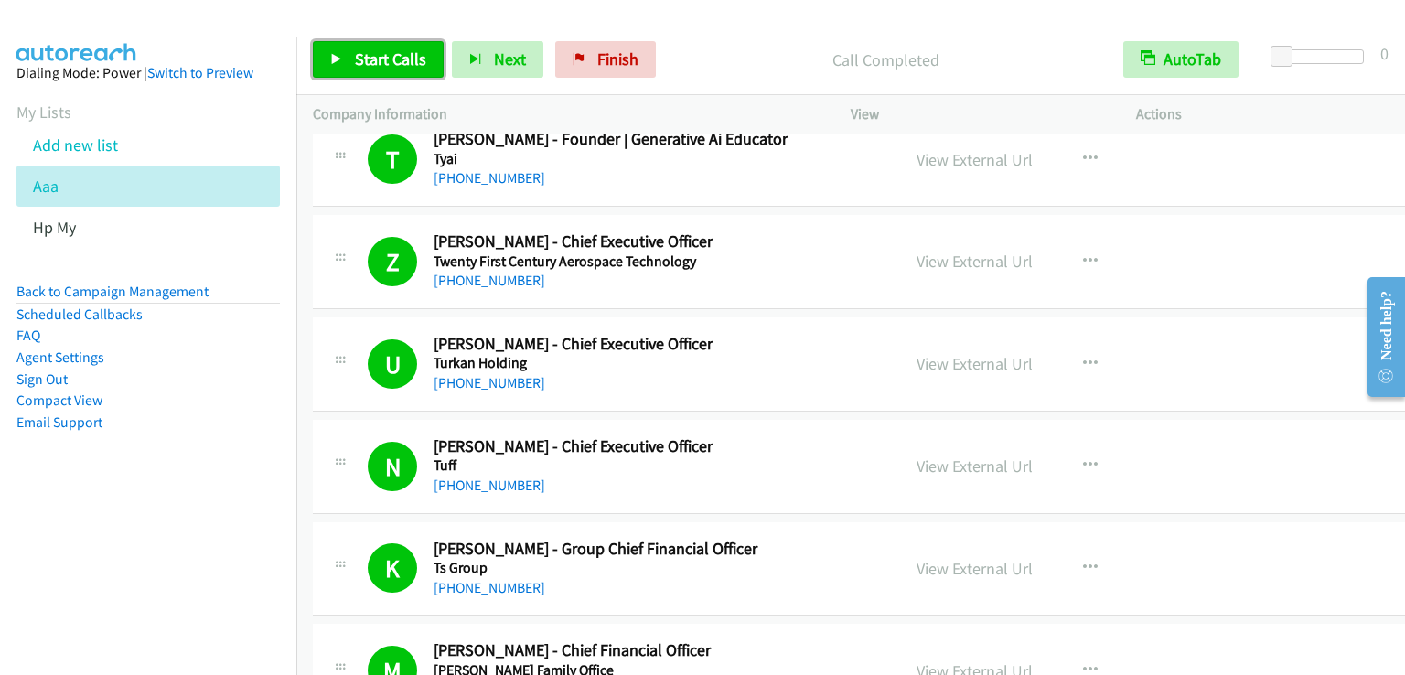
click at [362, 58] on span "Start Calls" at bounding box center [390, 58] width 71 height 21
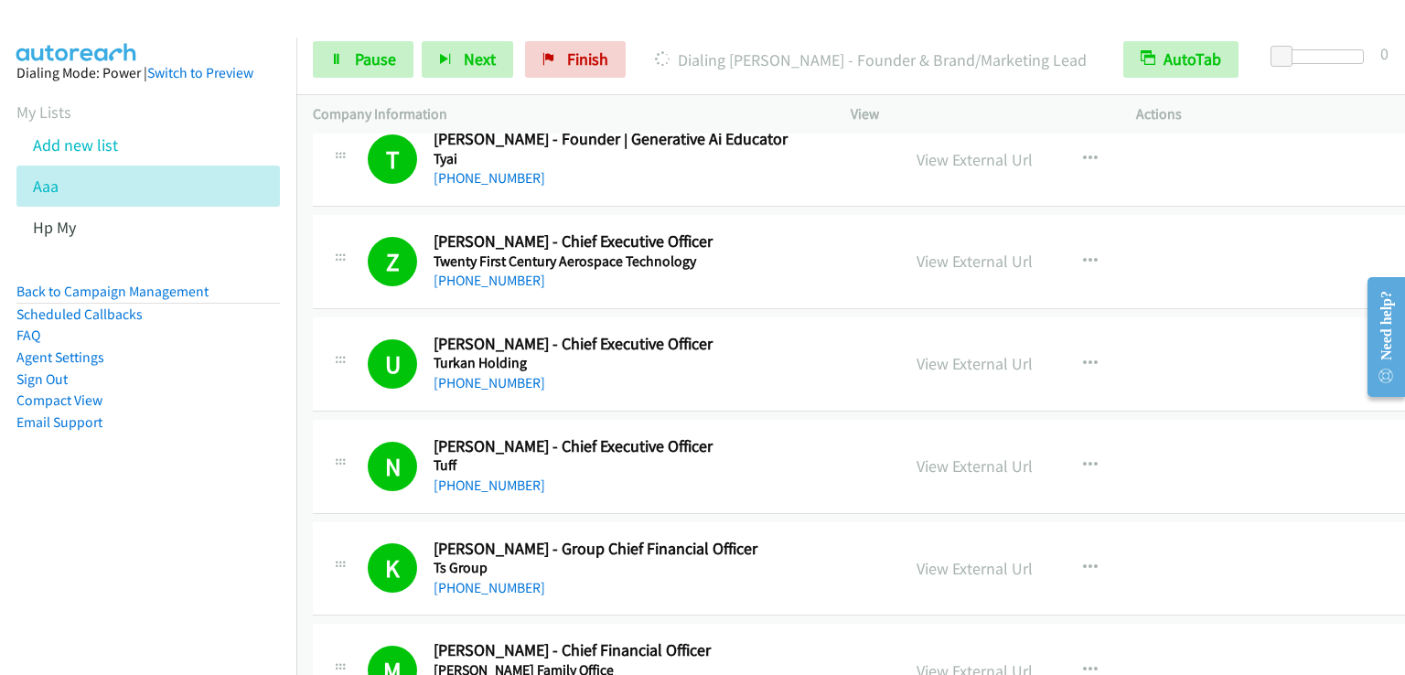
click at [675, 27] on div "Start Calls Pause Next Finish [PERSON_NAME] - Founder & Brand/Marketing Lead Au…" at bounding box center [850, 60] width 1109 height 70
click at [373, 63] on span "Pause" at bounding box center [375, 58] width 41 height 21
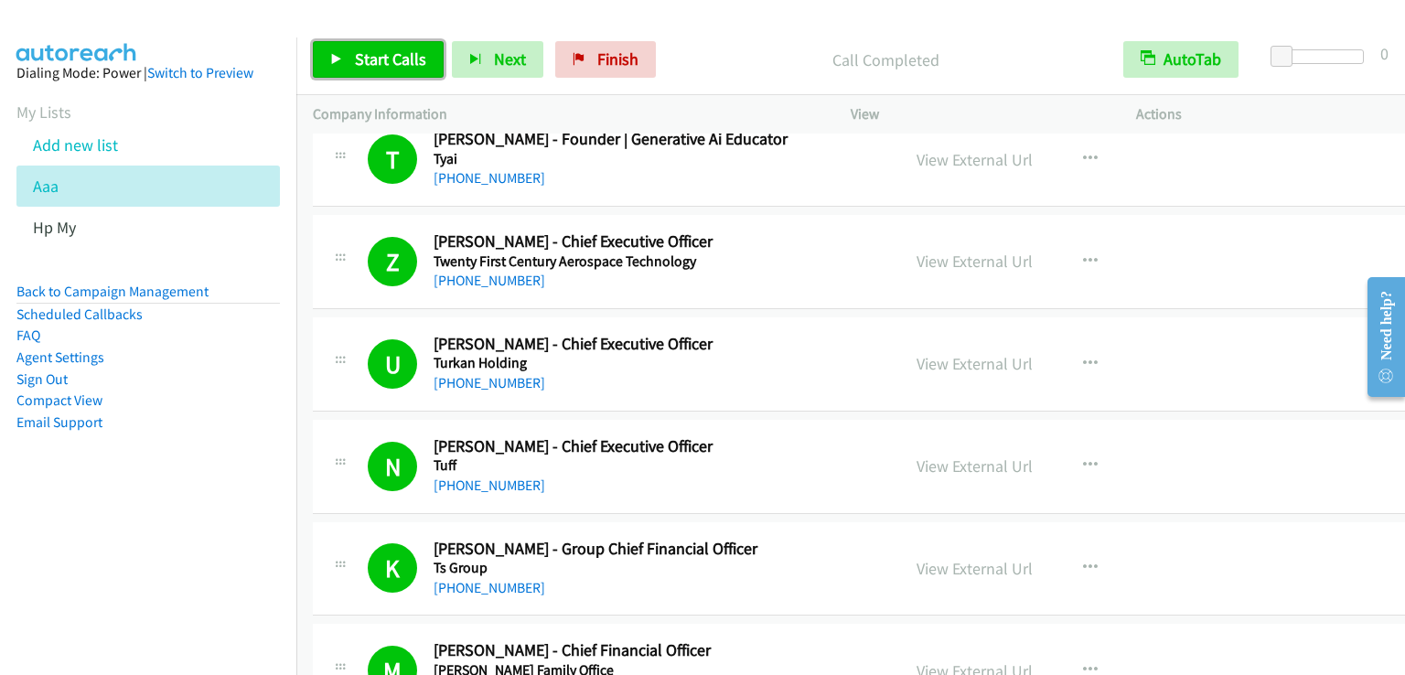
click at [364, 60] on span "Start Calls" at bounding box center [390, 58] width 71 height 21
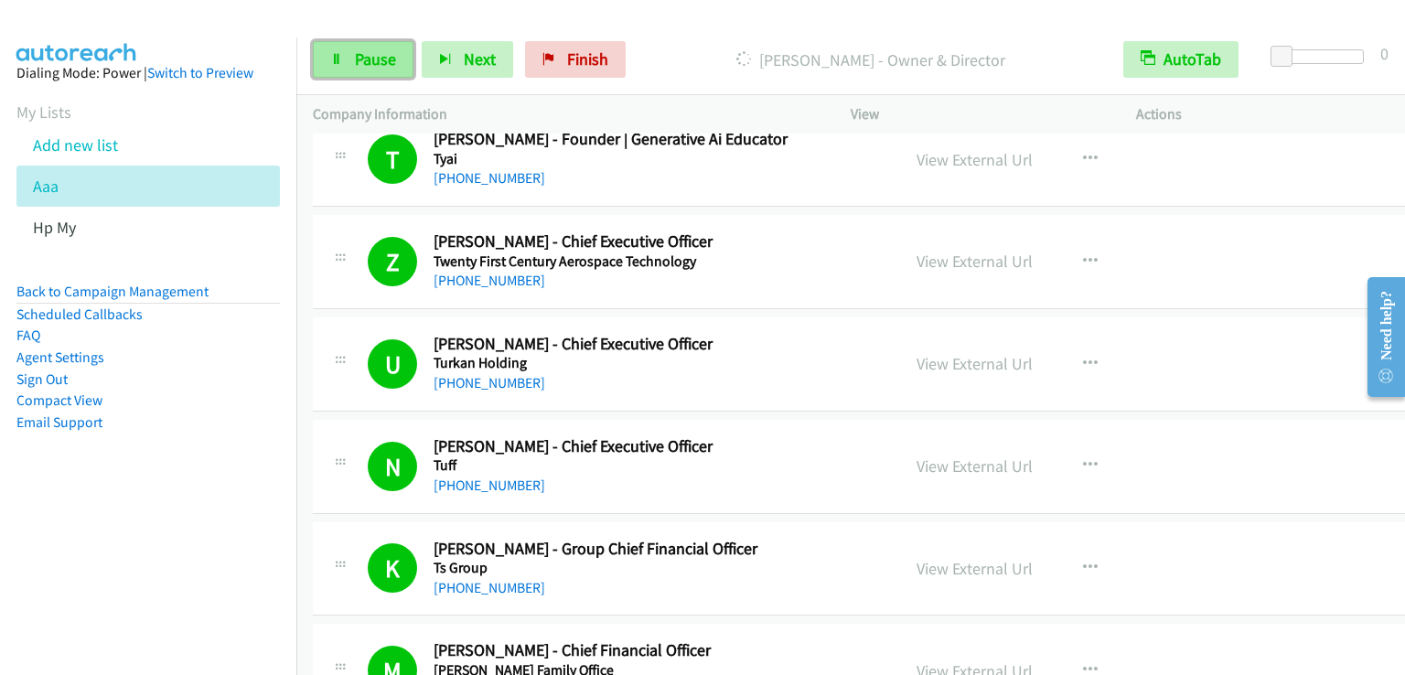
click at [371, 61] on span "Pause" at bounding box center [375, 58] width 41 height 21
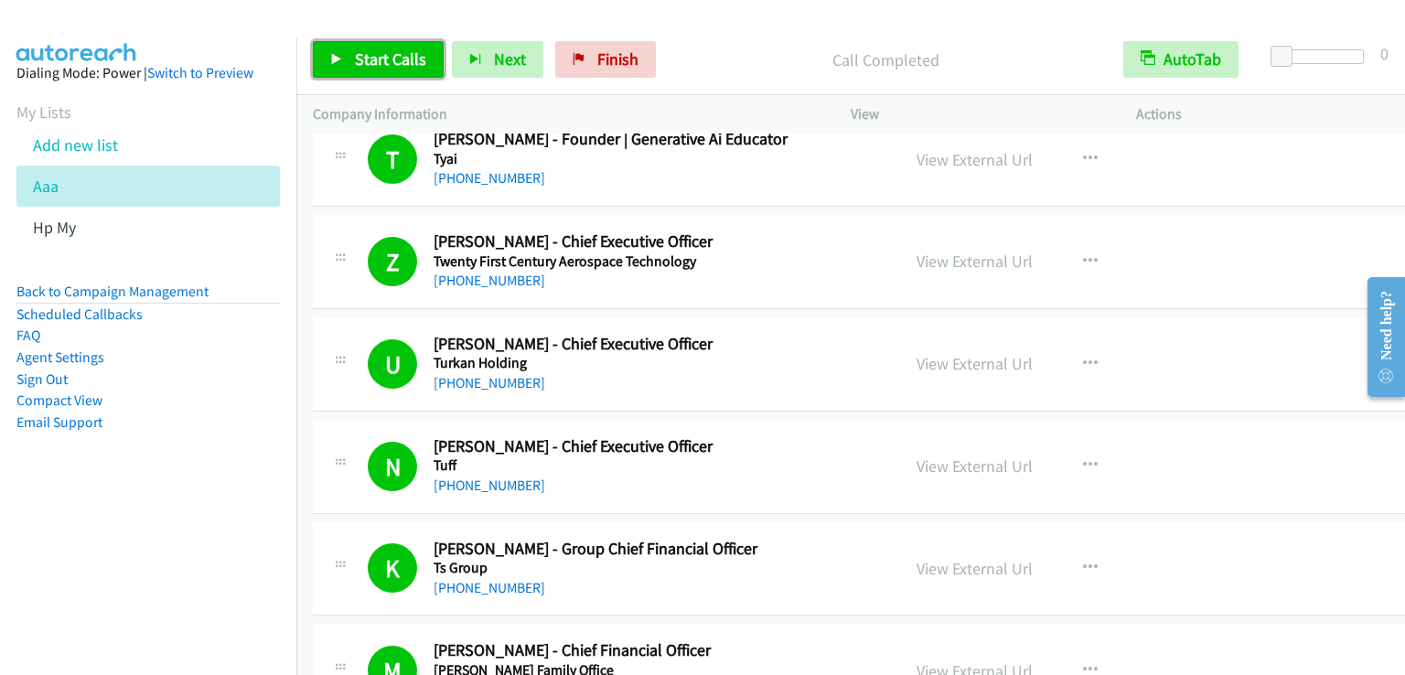
click at [397, 54] on span "Start Calls" at bounding box center [390, 58] width 71 height 21
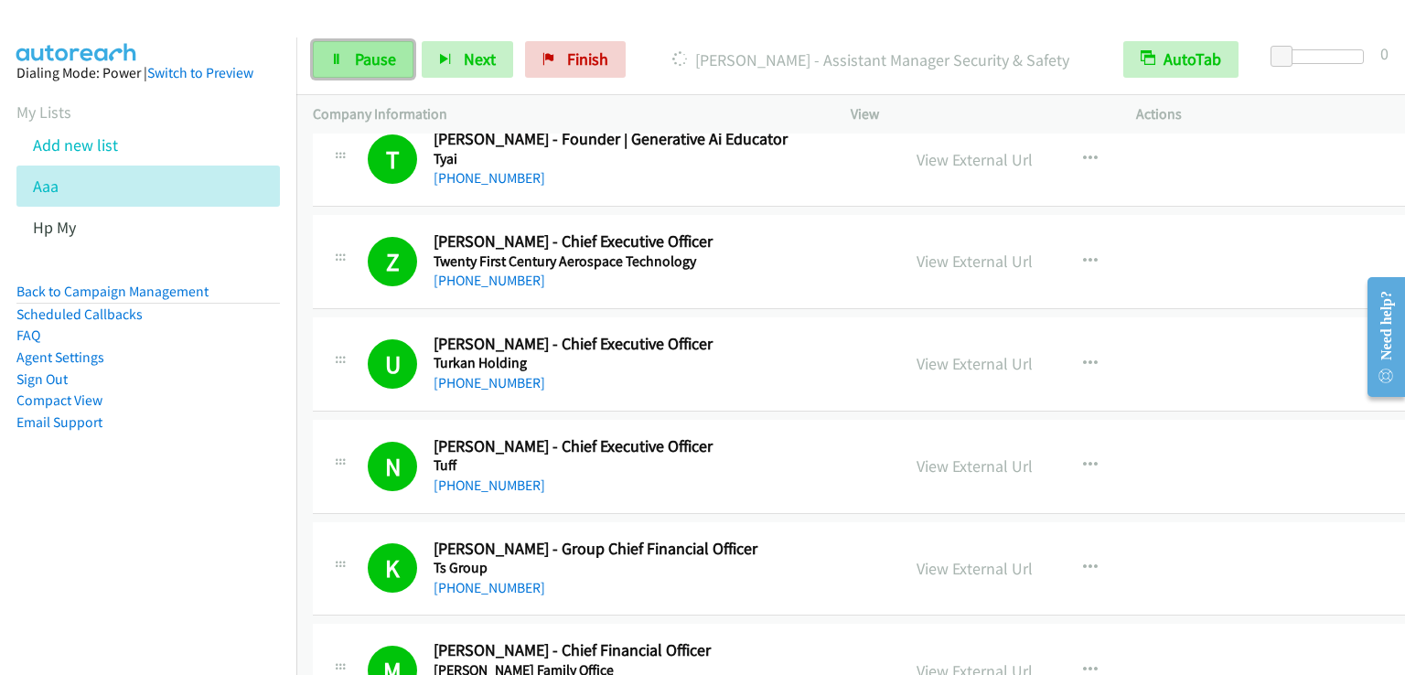
click at [344, 62] on link "Pause" at bounding box center [363, 59] width 101 height 37
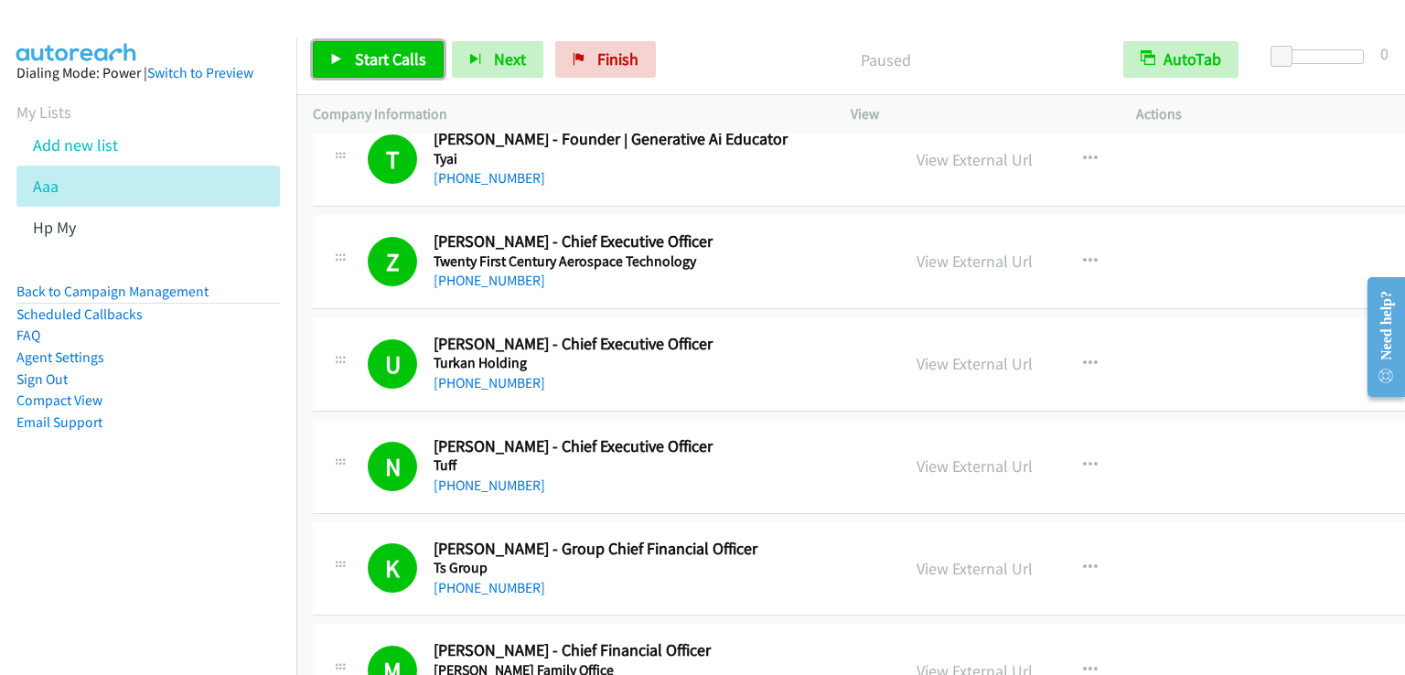
click at [389, 46] on link "Start Calls" at bounding box center [378, 59] width 131 height 37
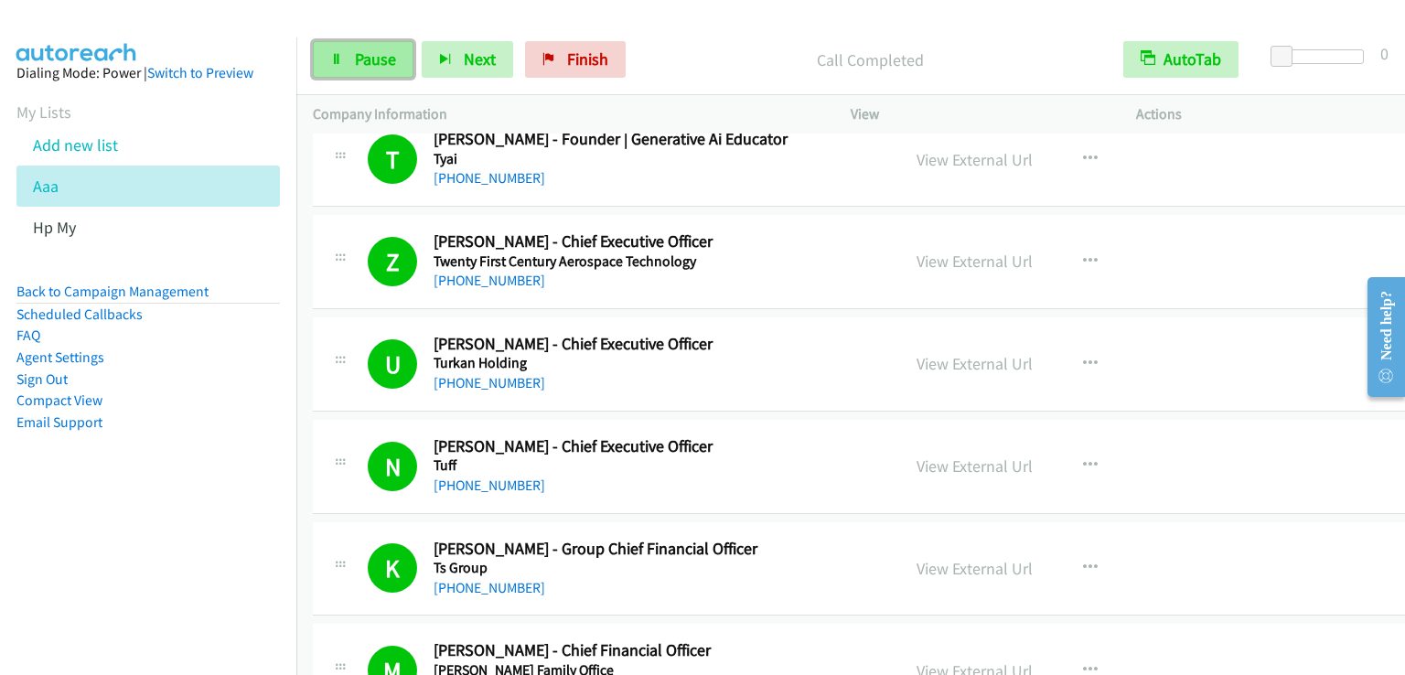
click at [383, 49] on span "Pause" at bounding box center [375, 58] width 41 height 21
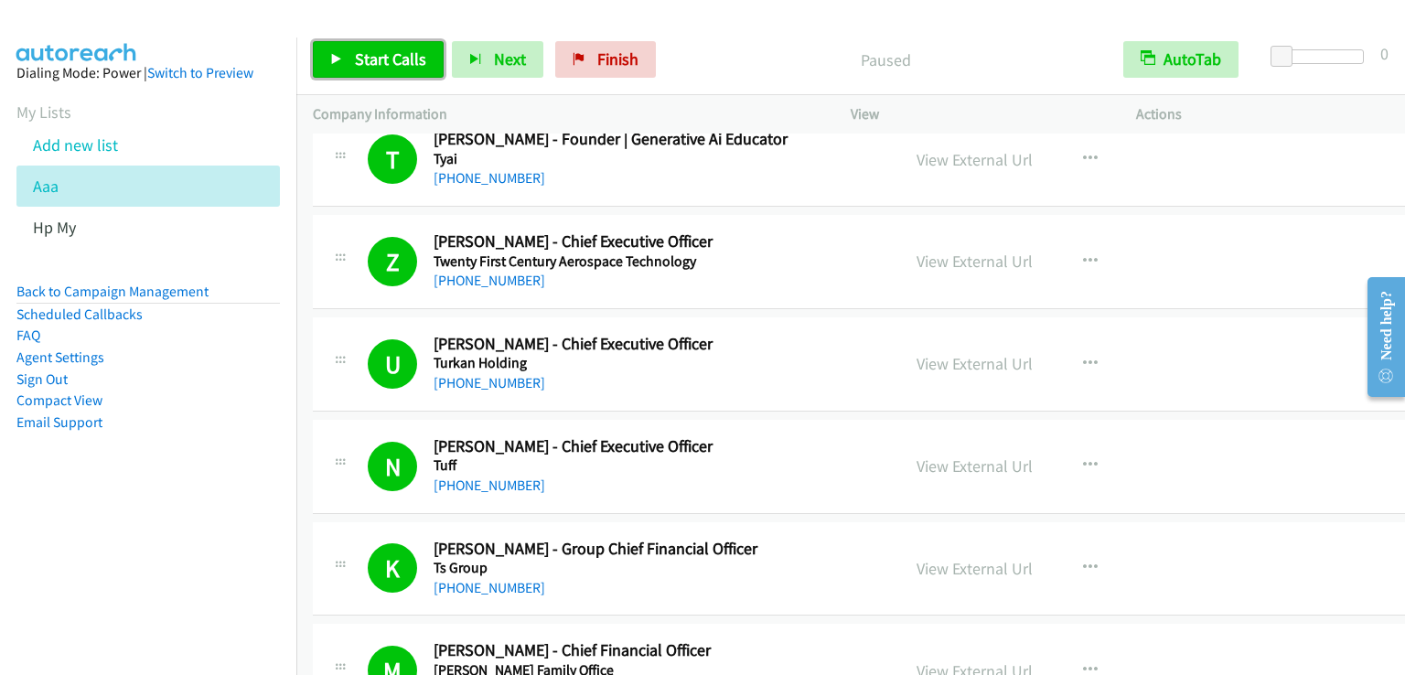
click at [383, 49] on span "Start Calls" at bounding box center [390, 58] width 71 height 21
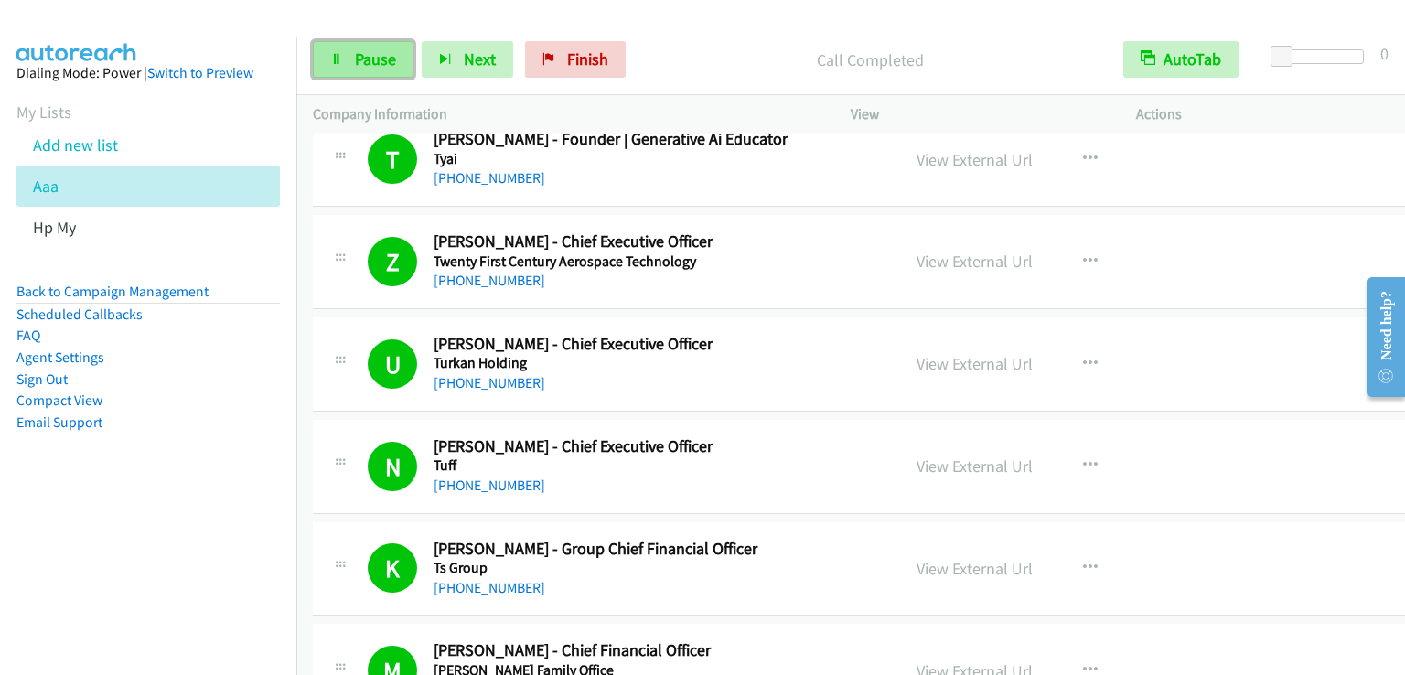
click at [376, 54] on span "Pause" at bounding box center [375, 58] width 41 height 21
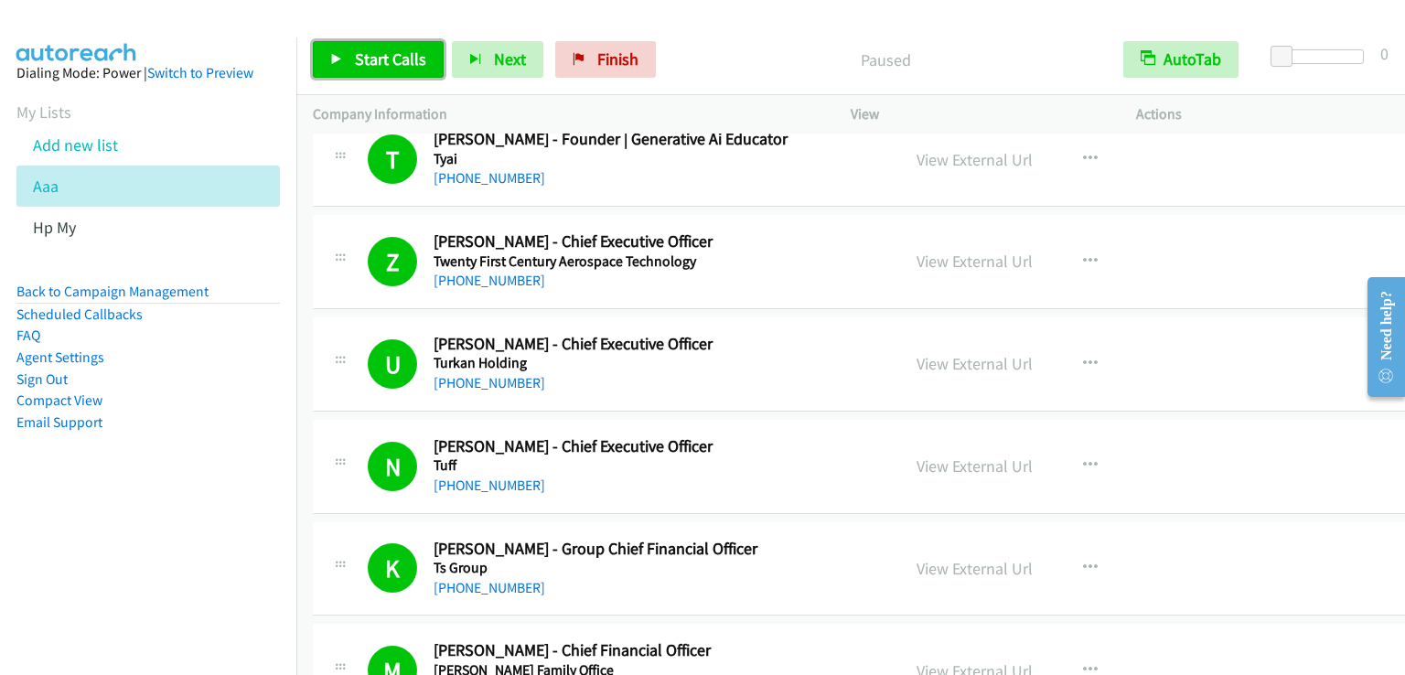
click at [376, 54] on span "Start Calls" at bounding box center [390, 58] width 71 height 21
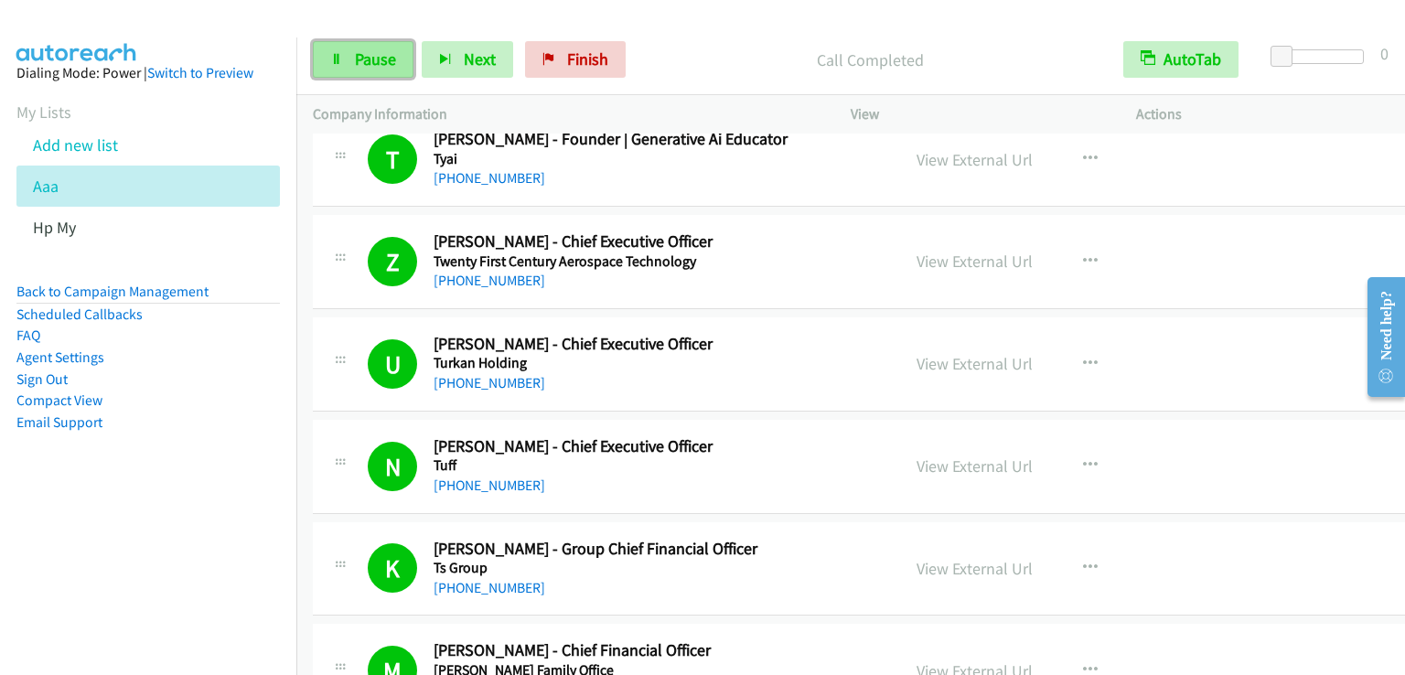
click at [392, 59] on span "Pause" at bounding box center [375, 58] width 41 height 21
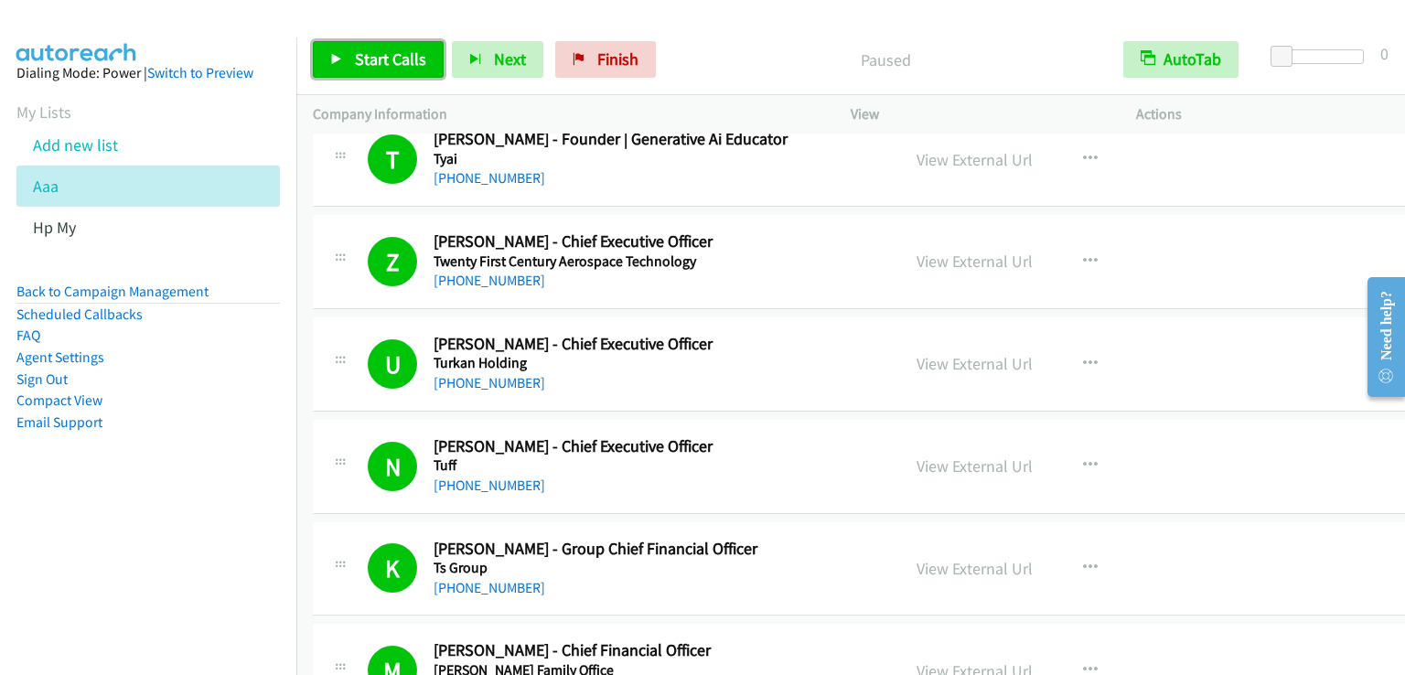
click at [392, 59] on span "Start Calls" at bounding box center [390, 58] width 71 height 21
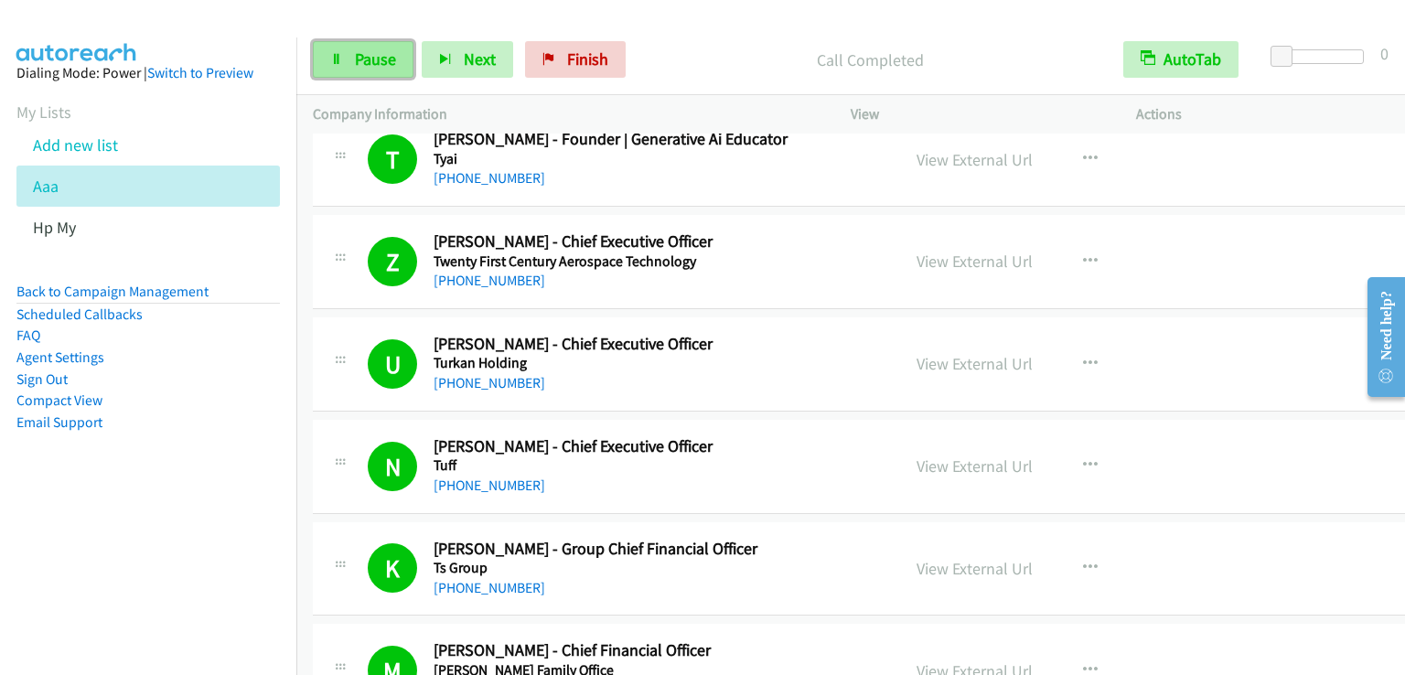
click at [376, 61] on span "Pause" at bounding box center [375, 58] width 41 height 21
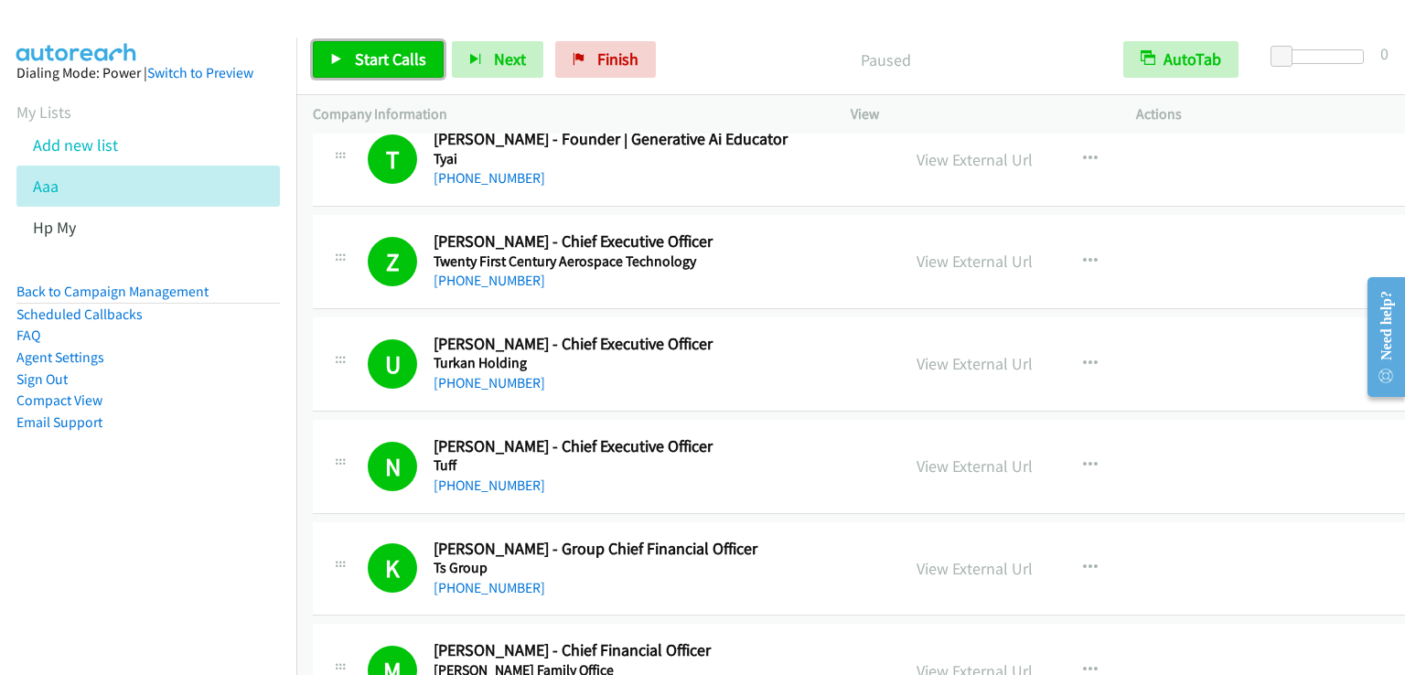
click at [375, 61] on span "Start Calls" at bounding box center [390, 58] width 71 height 21
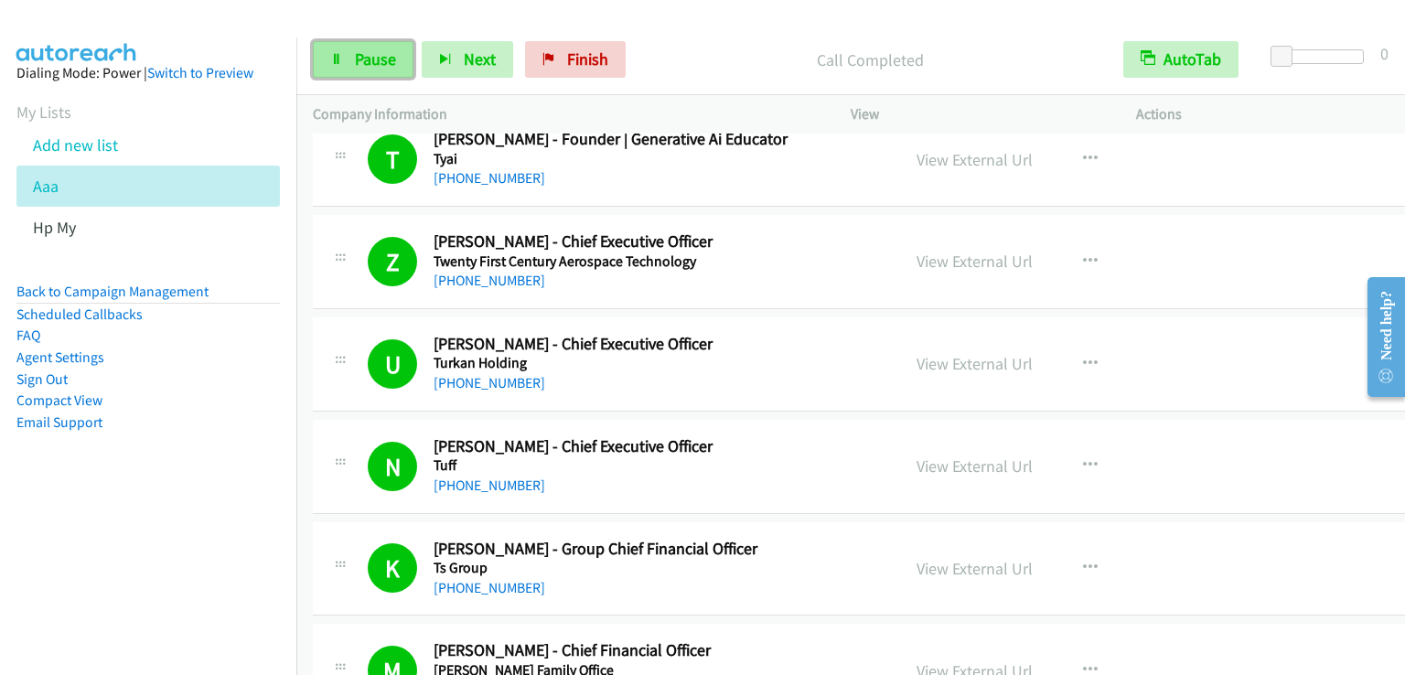
click at [333, 60] on icon at bounding box center [336, 60] width 13 height 13
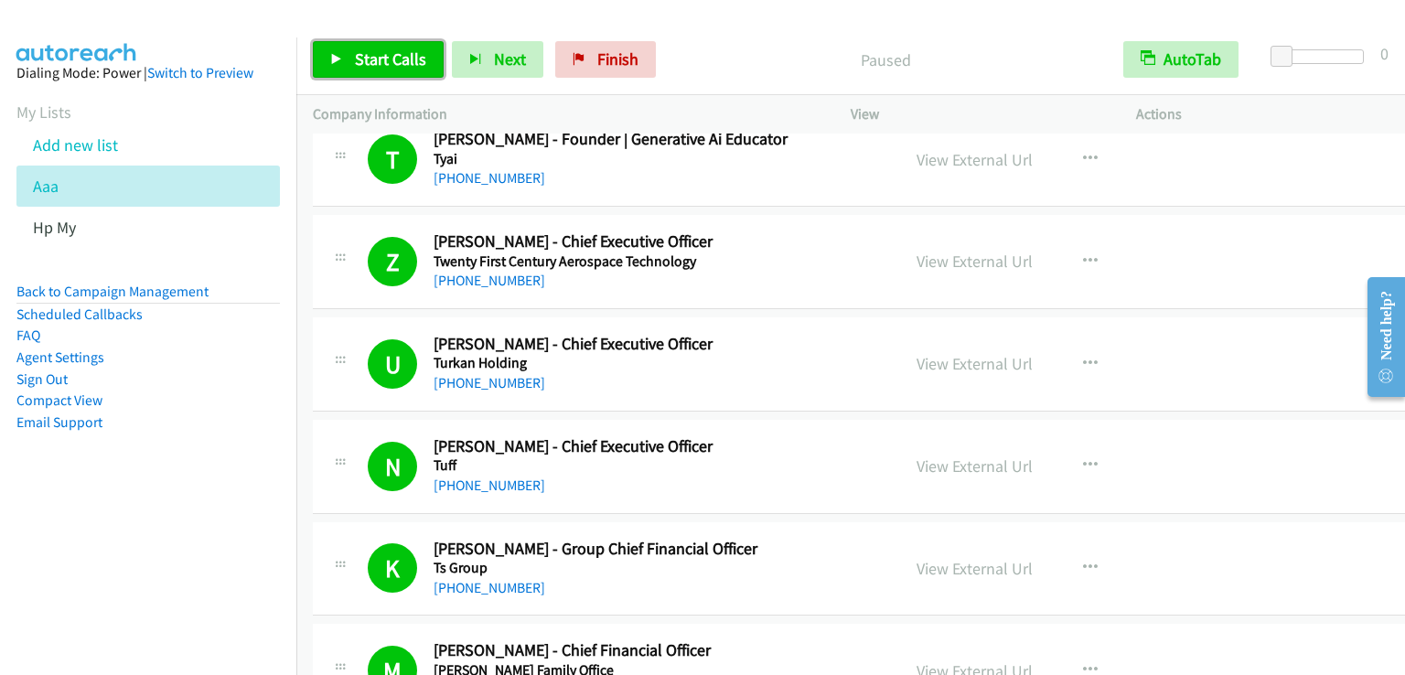
click at [332, 60] on icon at bounding box center [336, 60] width 13 height 13
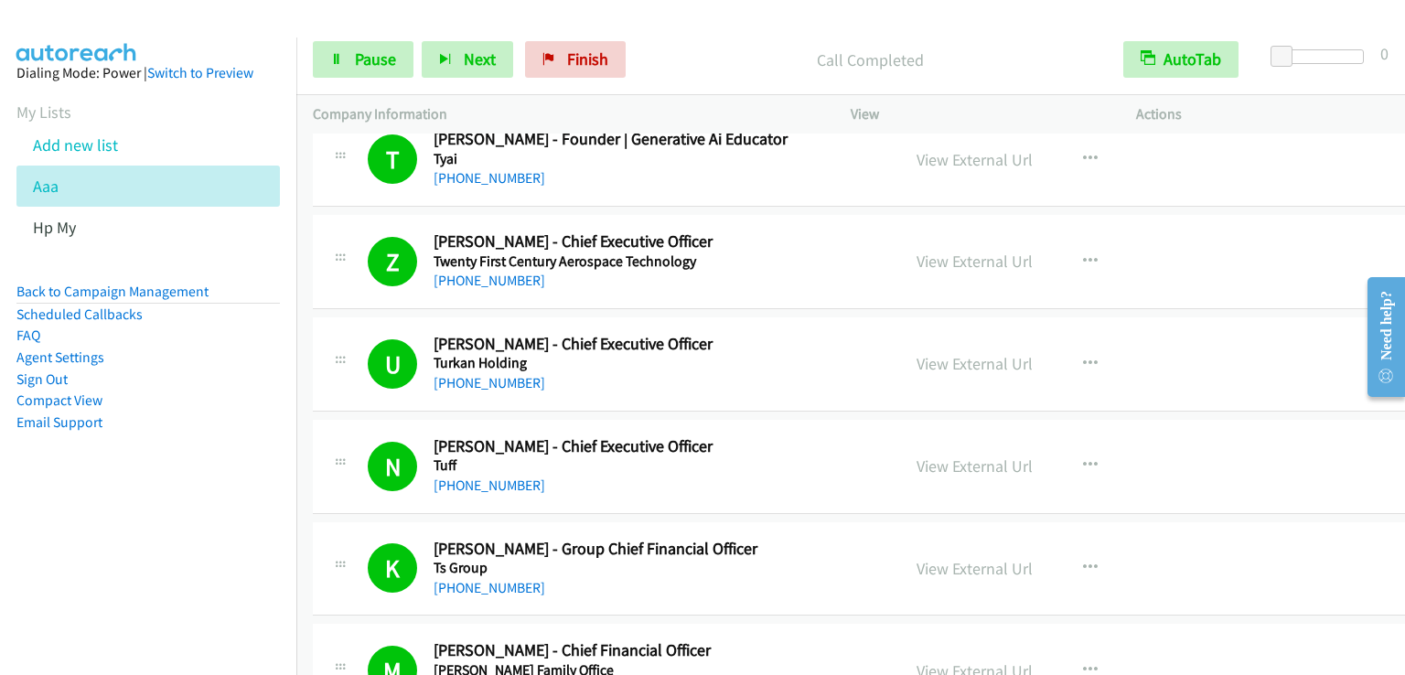
click at [136, 673] on nav "Dialing Mode: Power | Switch to Preview My Lists Add new list Aaa Hp My Back to…" at bounding box center [148, 375] width 297 height 675
click at [732, 59] on p "Call Completed" at bounding box center [871, 60] width 440 height 25
click at [383, 61] on span "Pause" at bounding box center [375, 58] width 41 height 21
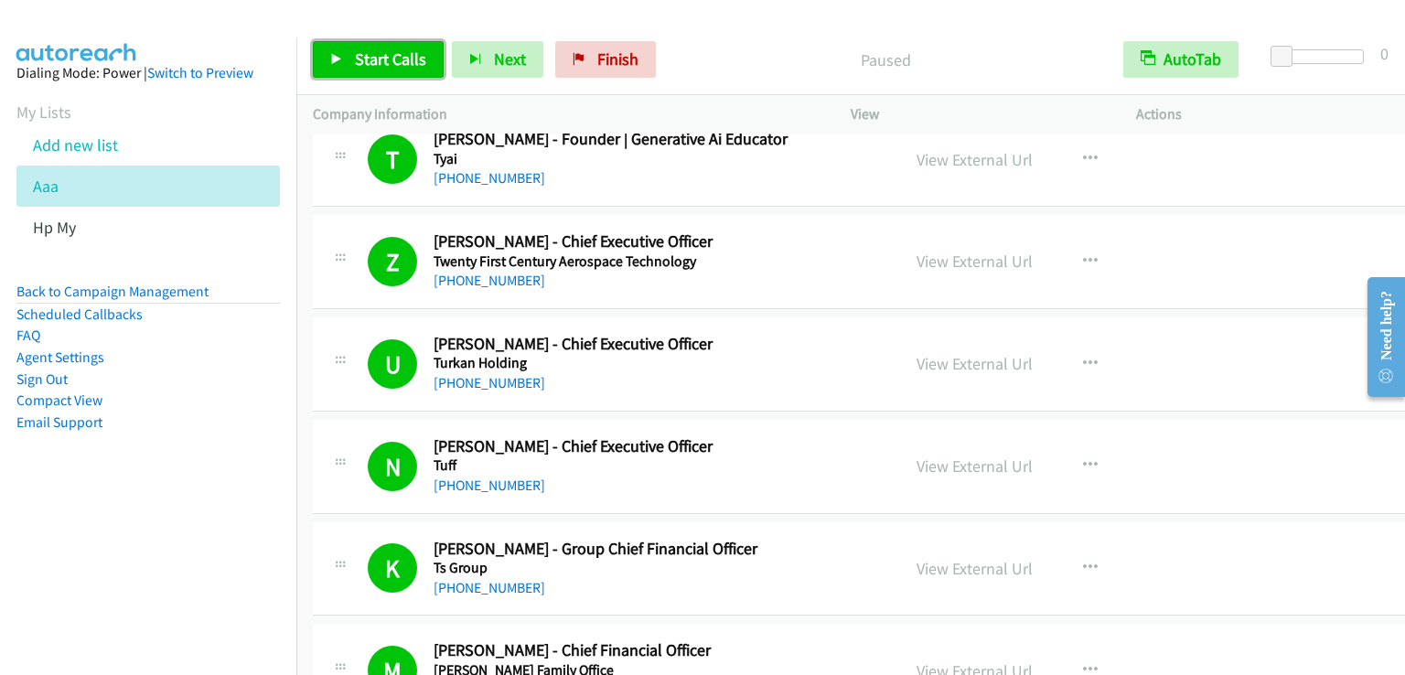
click at [383, 61] on span "Start Calls" at bounding box center [390, 58] width 71 height 21
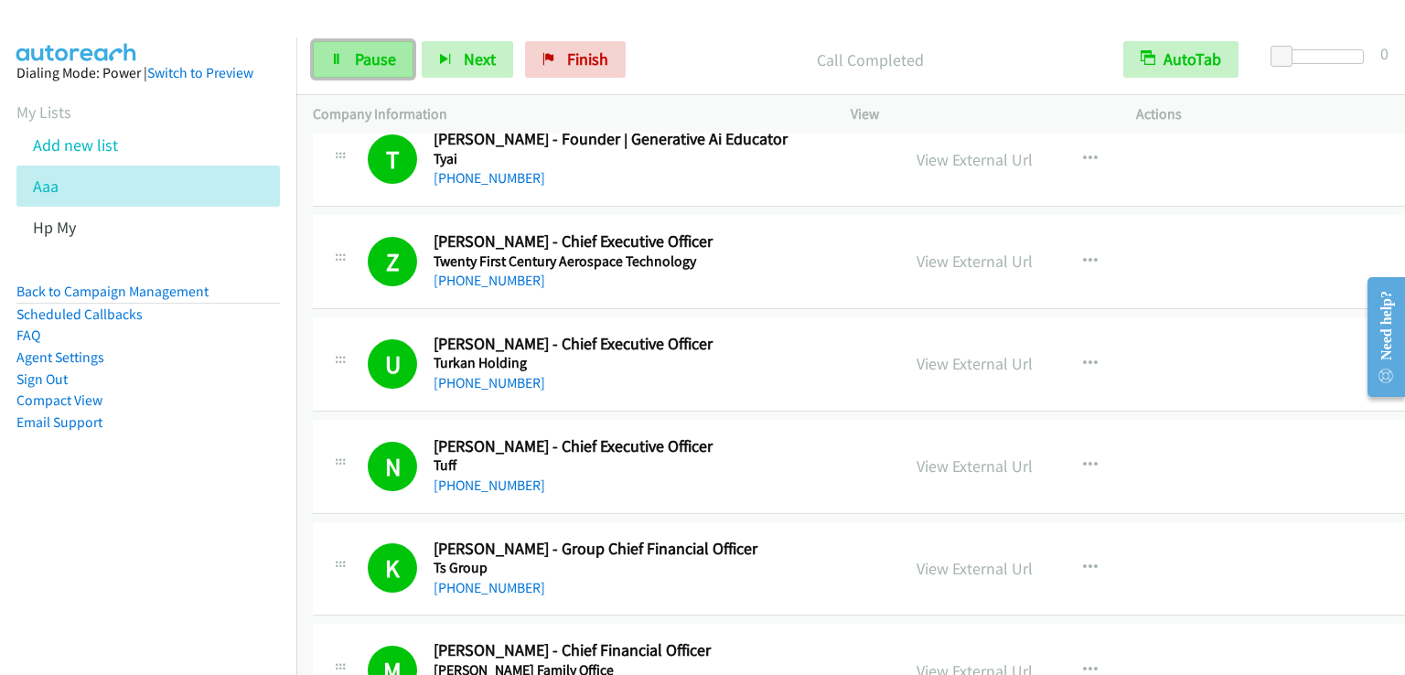
click at [377, 55] on span "Pause" at bounding box center [375, 58] width 41 height 21
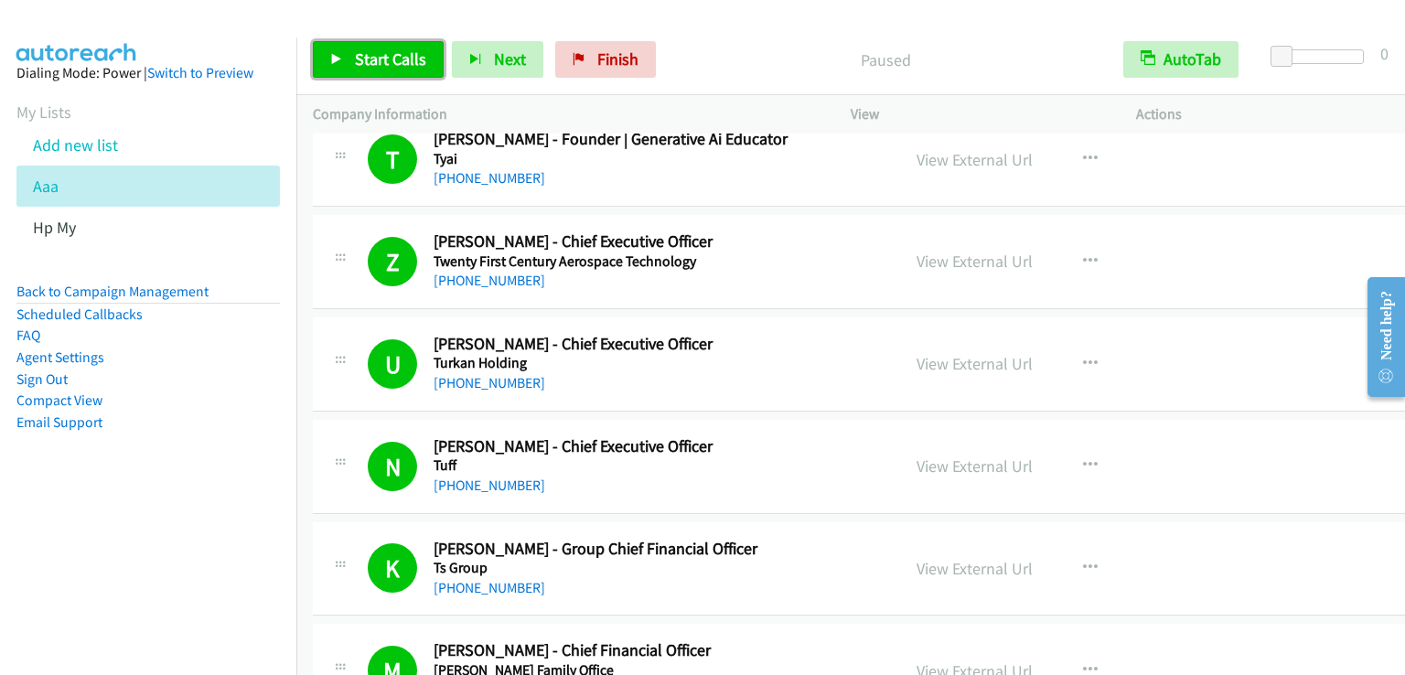
click at [377, 55] on span "Start Calls" at bounding box center [390, 58] width 71 height 21
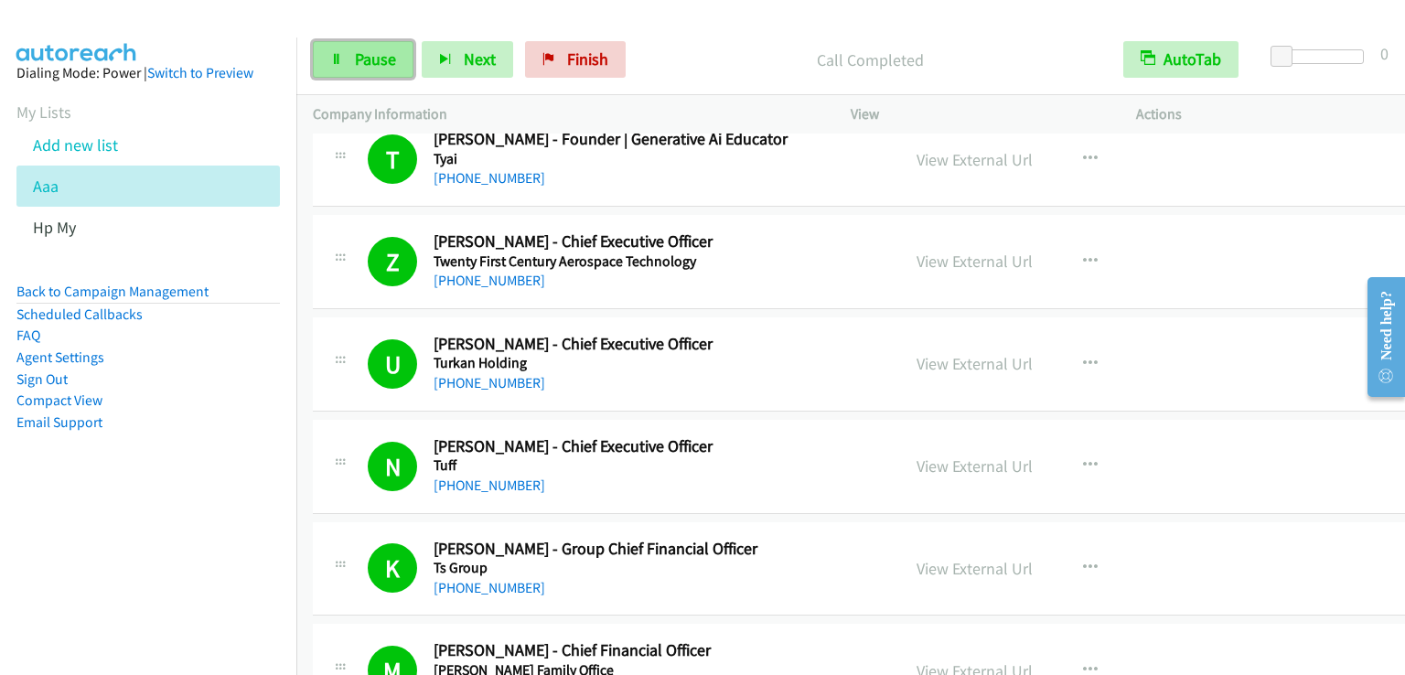
click at [362, 52] on span "Pause" at bounding box center [375, 58] width 41 height 21
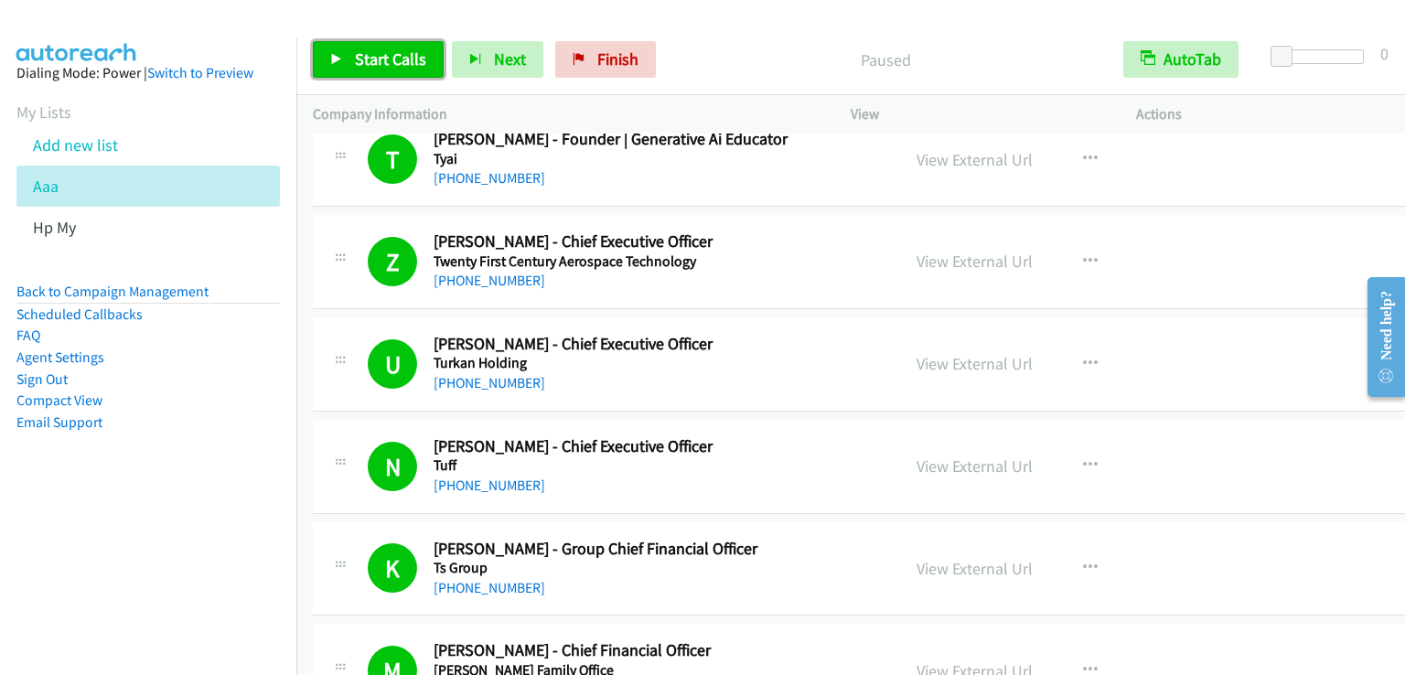
click at [362, 52] on span "Start Calls" at bounding box center [390, 58] width 71 height 21
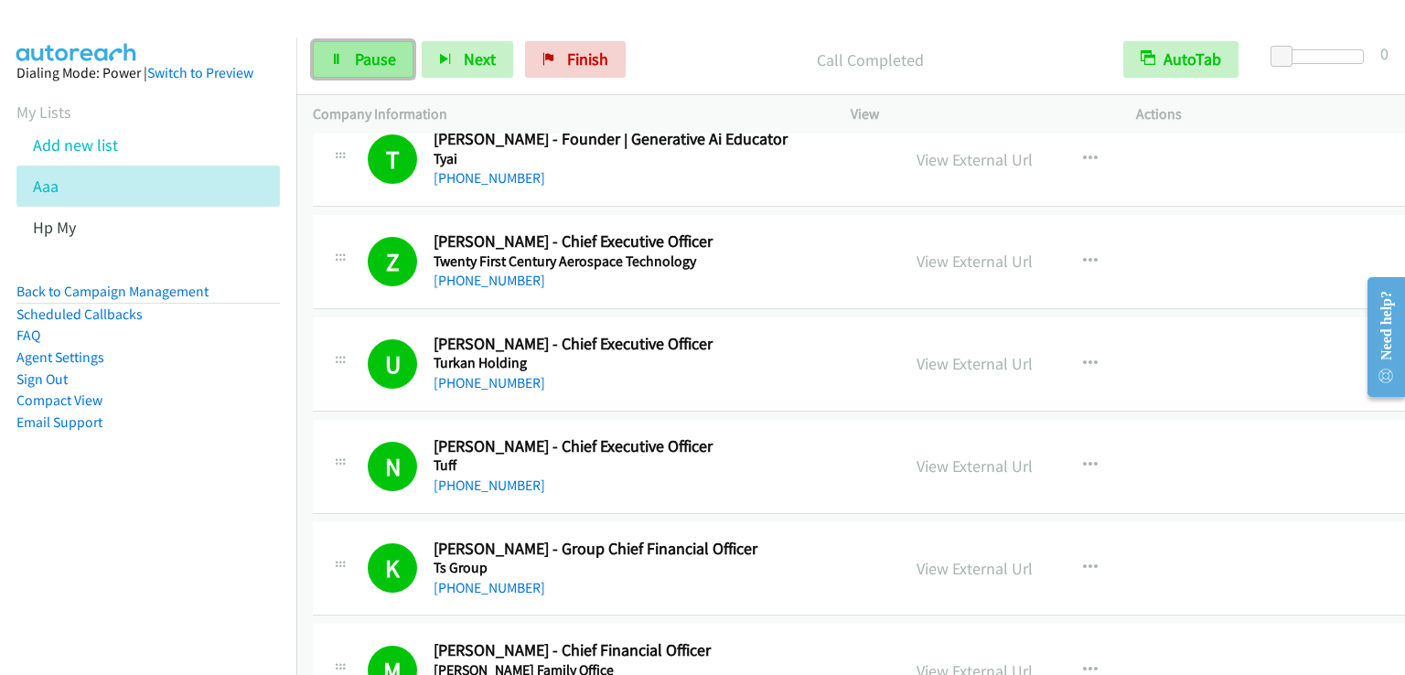
click at [368, 69] on span "Pause" at bounding box center [375, 58] width 41 height 21
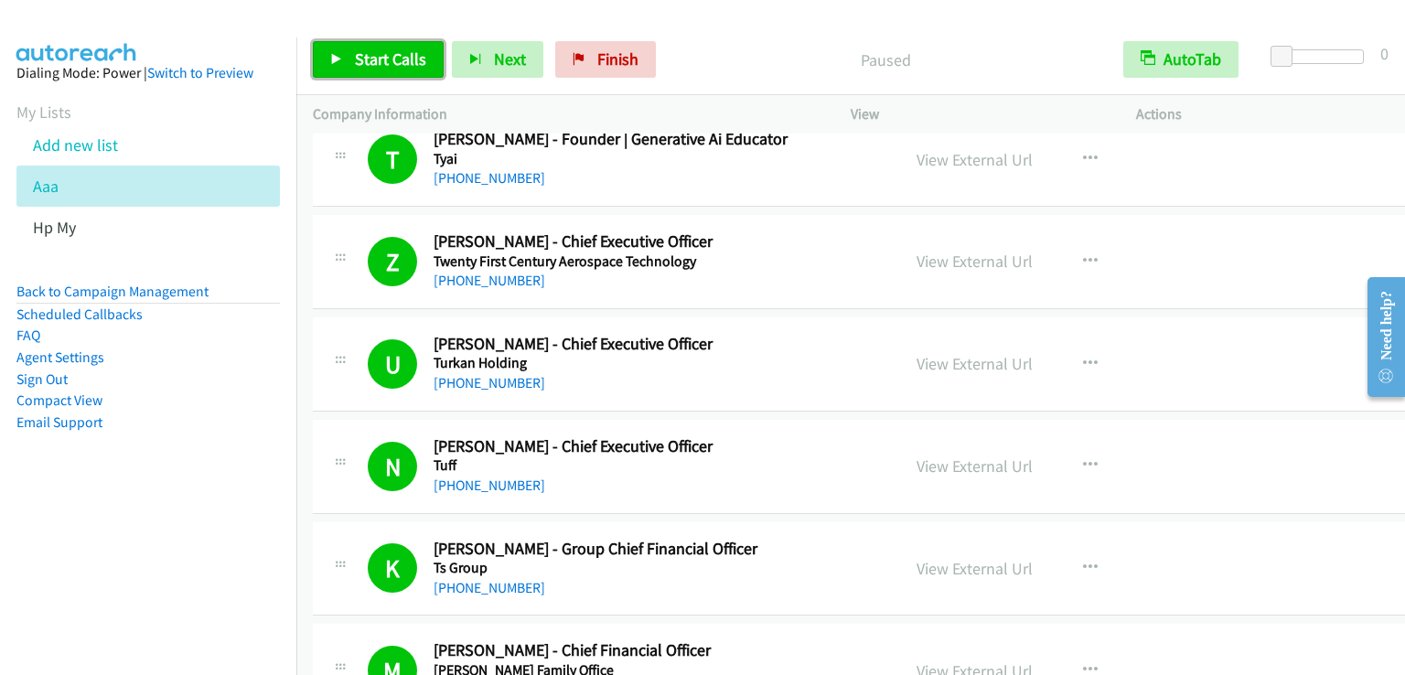
click at [368, 69] on span "Start Calls" at bounding box center [390, 58] width 71 height 21
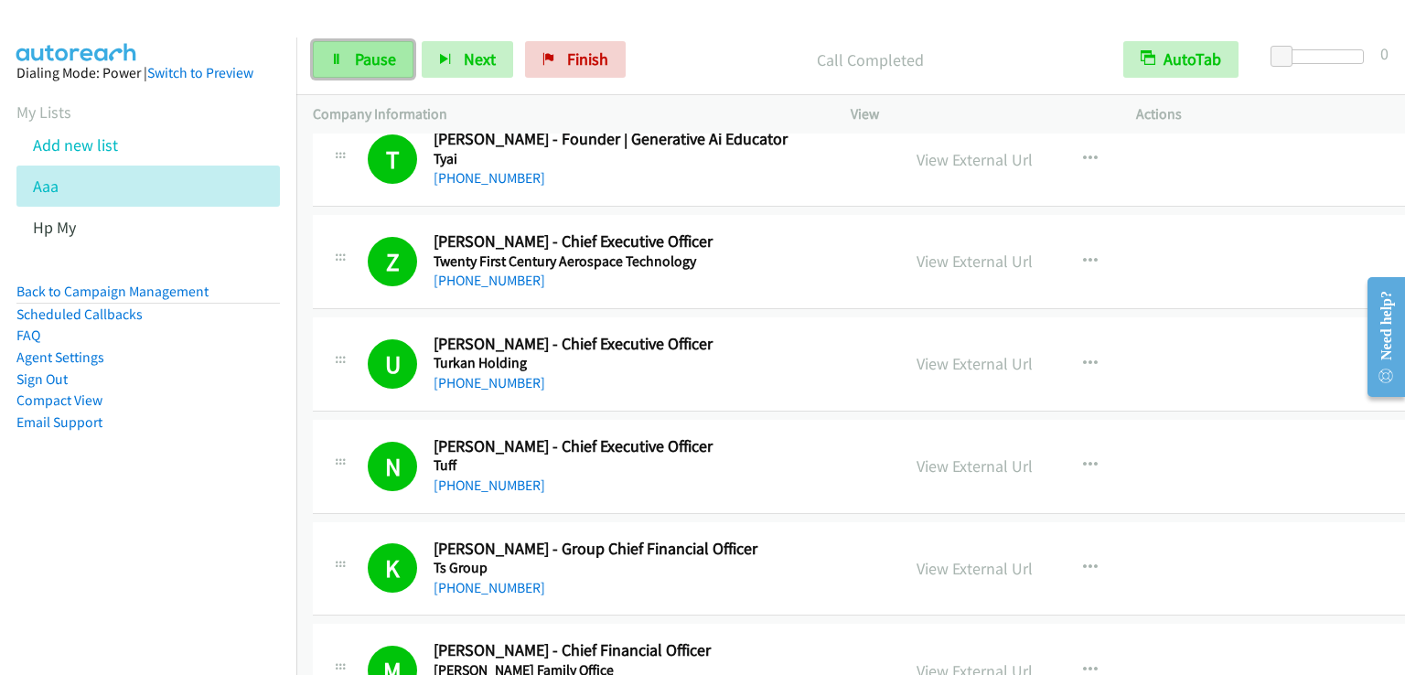
click at [363, 60] on span "Pause" at bounding box center [375, 58] width 41 height 21
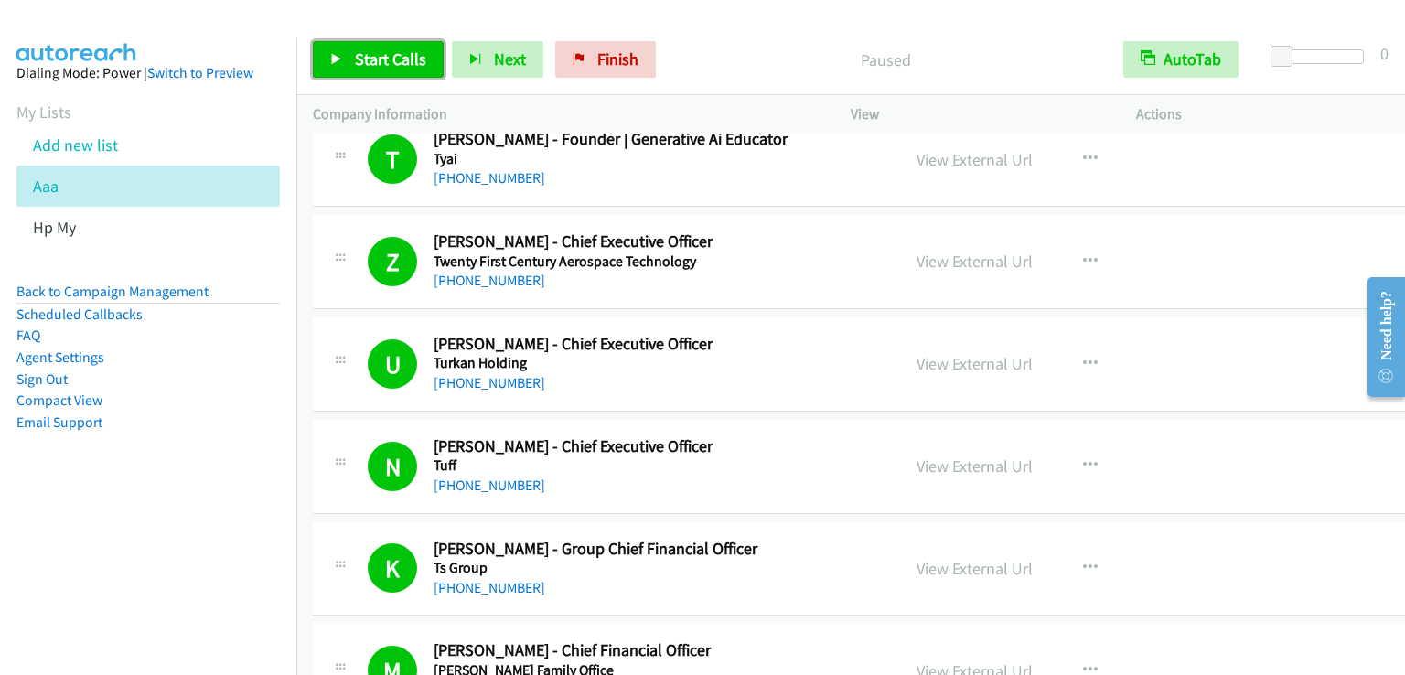
click at [363, 60] on span "Start Calls" at bounding box center [390, 58] width 71 height 21
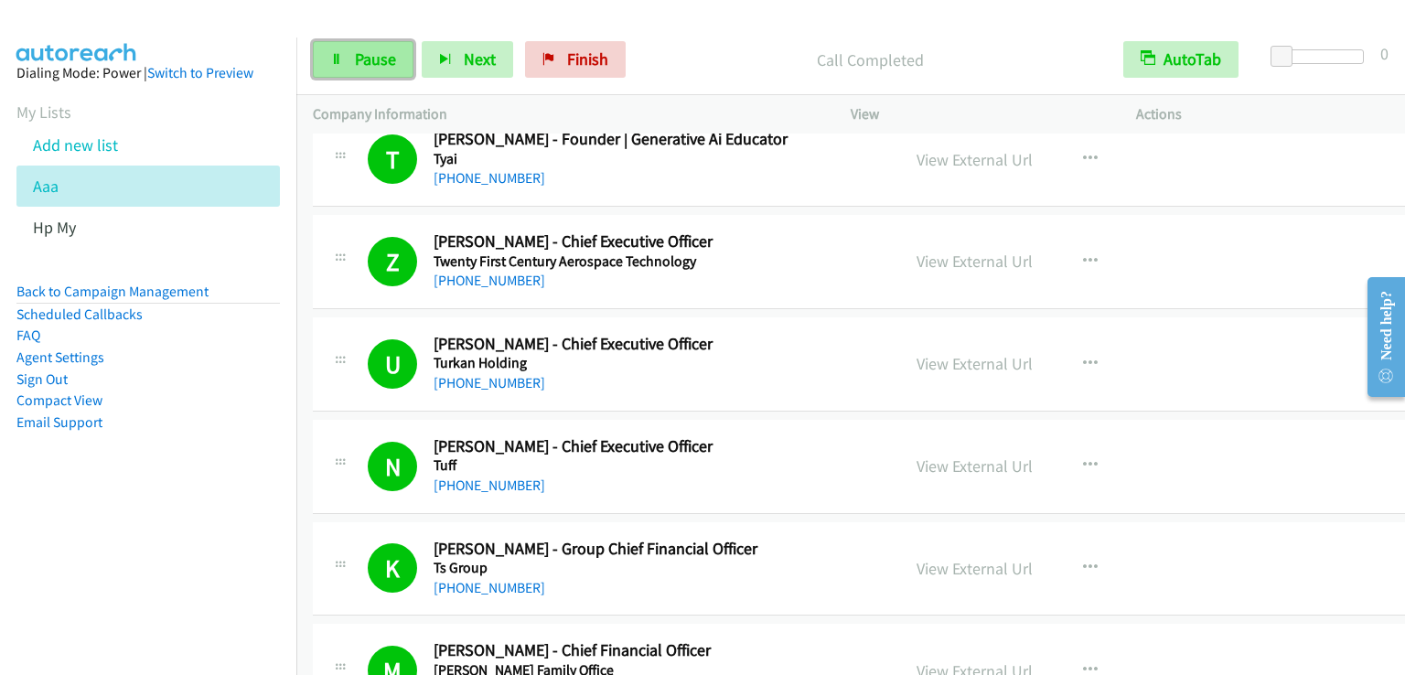
click at [389, 59] on span "Pause" at bounding box center [375, 58] width 41 height 21
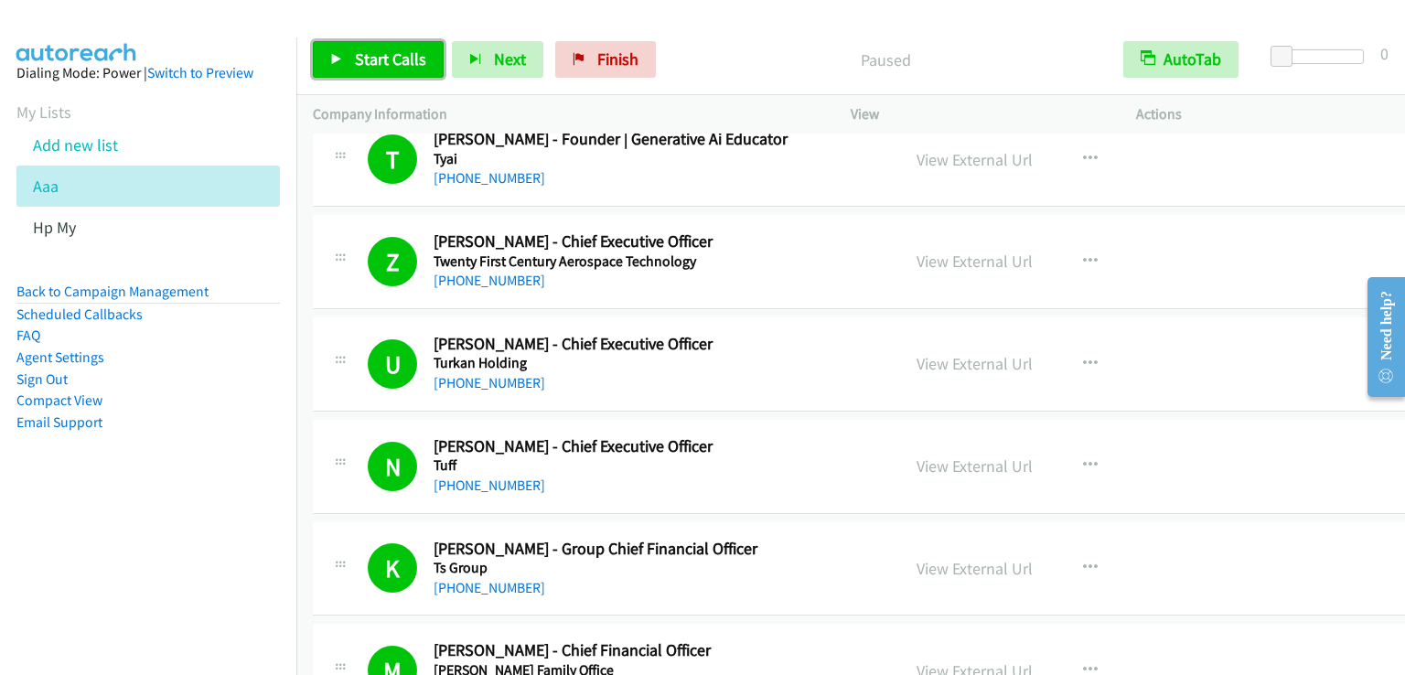
click at [388, 57] on span "Start Calls" at bounding box center [390, 58] width 71 height 21
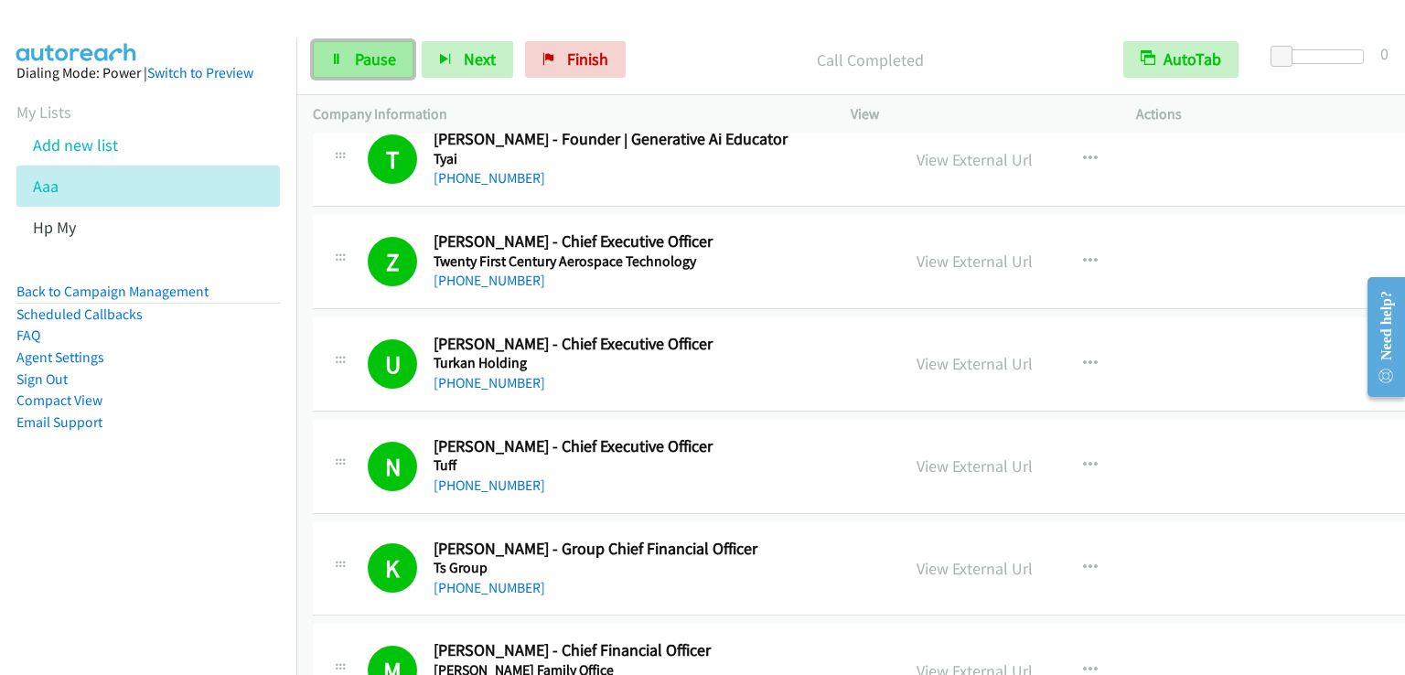
click at [384, 63] on span "Pause" at bounding box center [375, 58] width 41 height 21
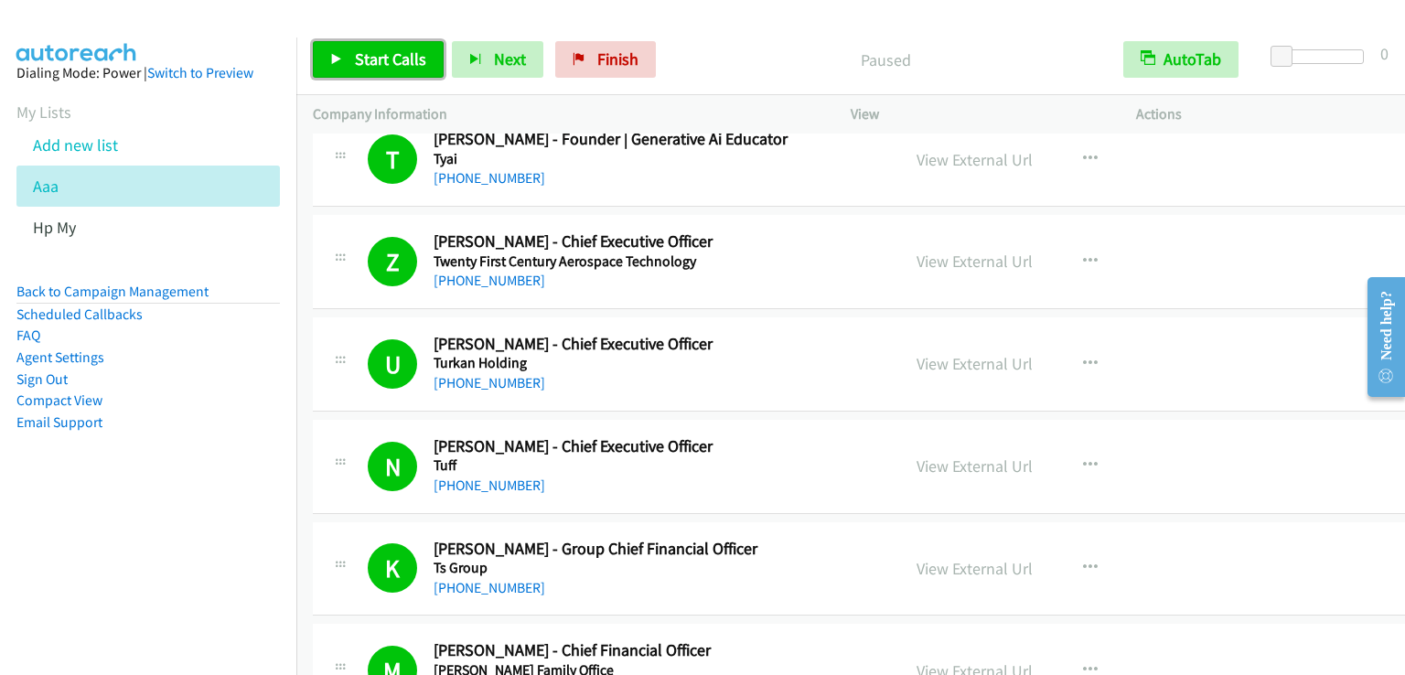
click at [384, 63] on span "Start Calls" at bounding box center [390, 58] width 71 height 21
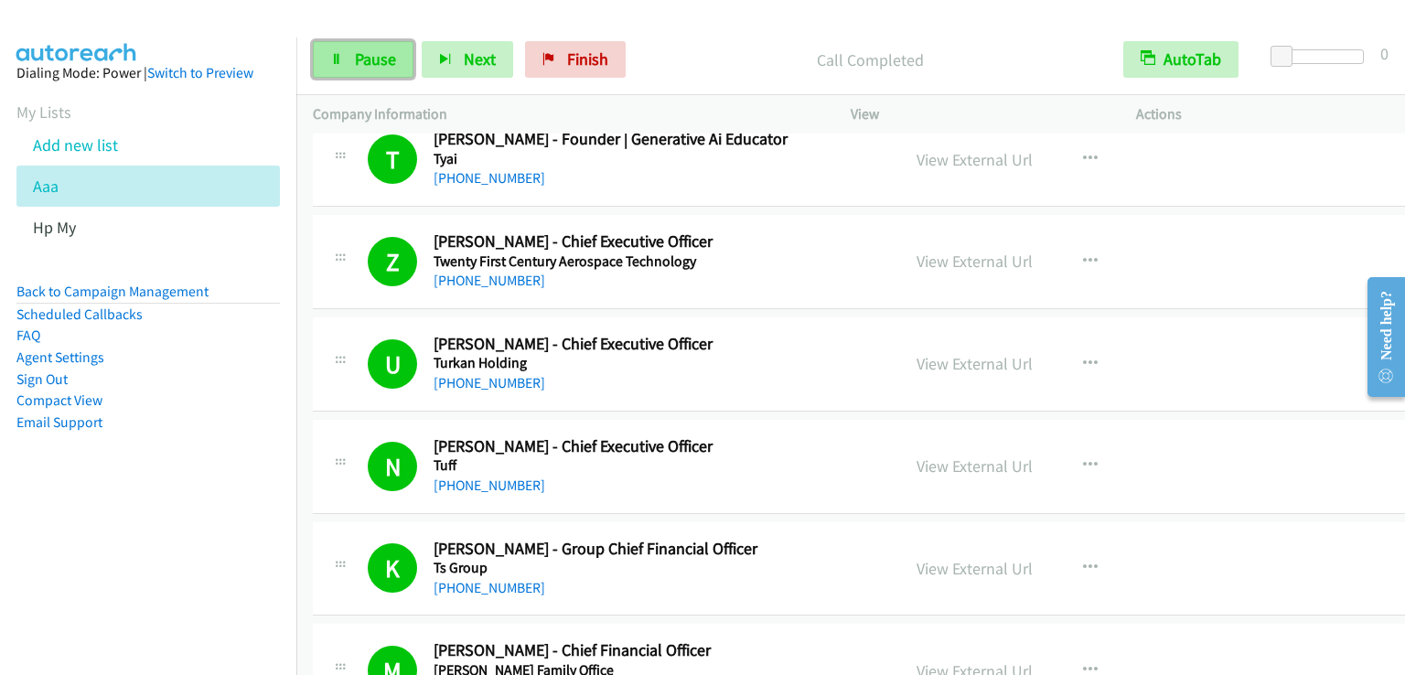
click at [371, 63] on span "Pause" at bounding box center [375, 58] width 41 height 21
